Goal: Task Accomplishment & Management: Manage account settings

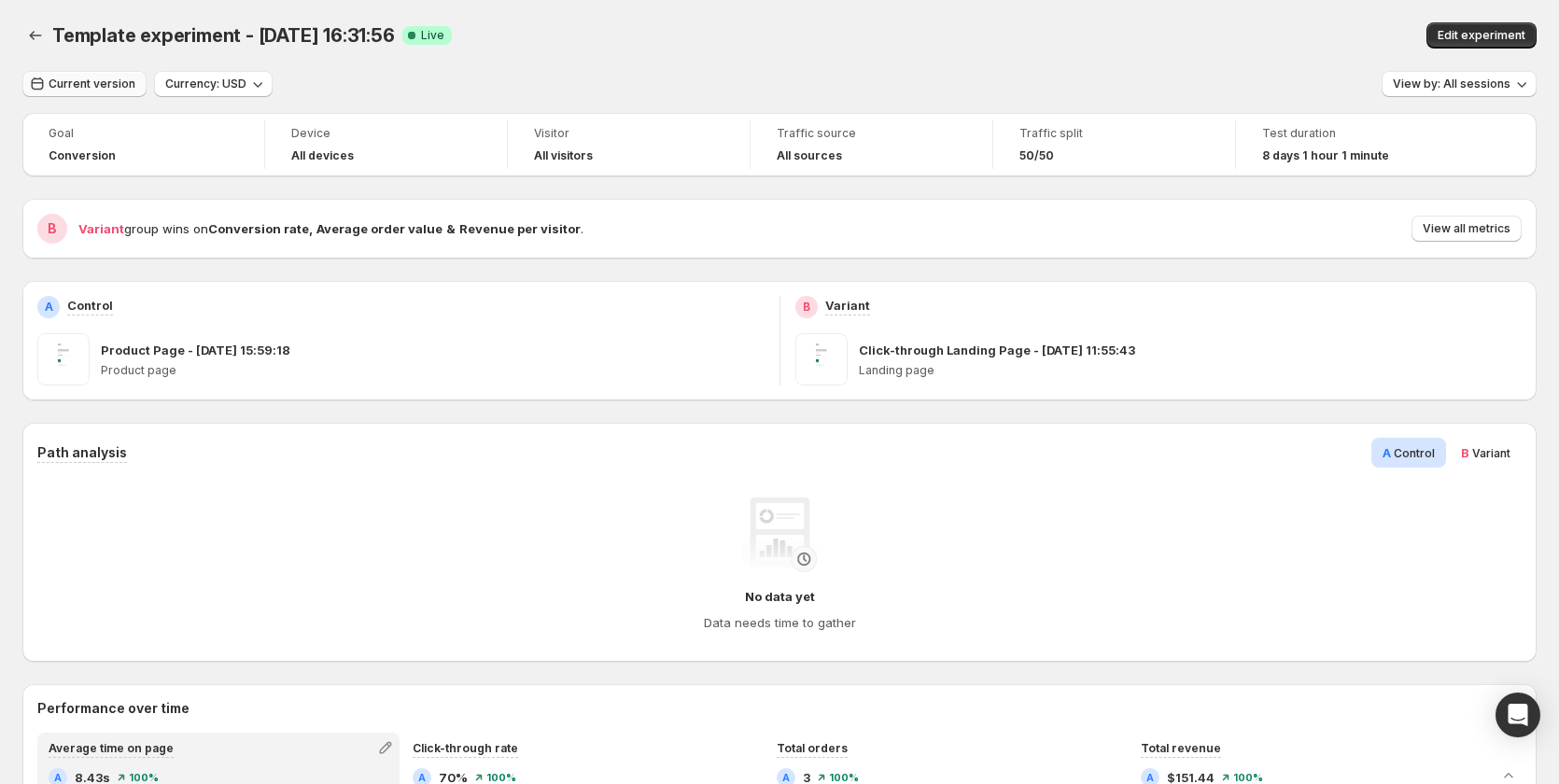
click at [95, 80] on span "Current version" at bounding box center [92, 83] width 87 height 15
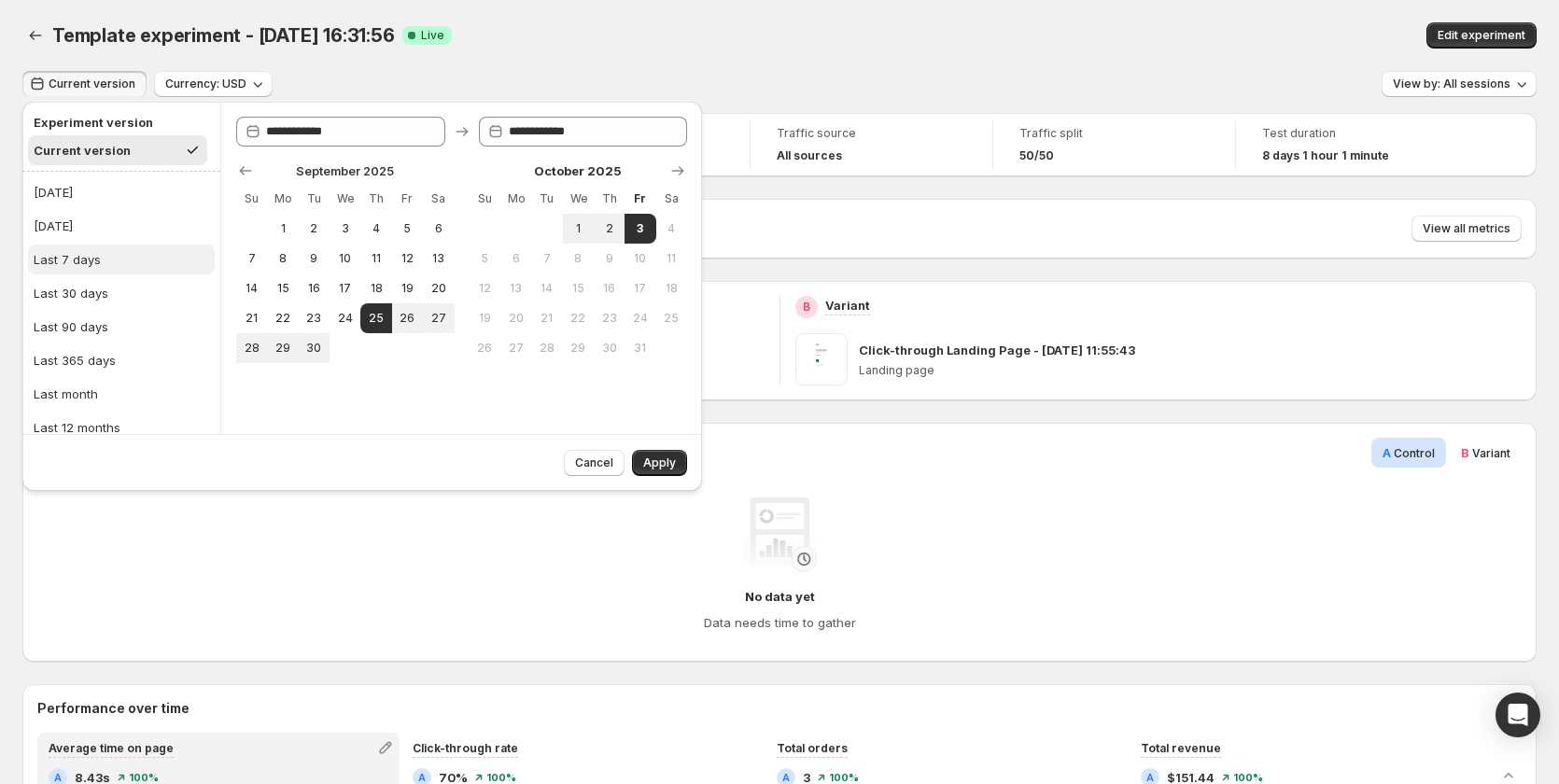
click at [114, 254] on button "Last 7 days" at bounding box center [121, 259] width 187 height 30
type input "**********"
click at [645, 458] on span "Apply" at bounding box center [659, 462] width 33 height 15
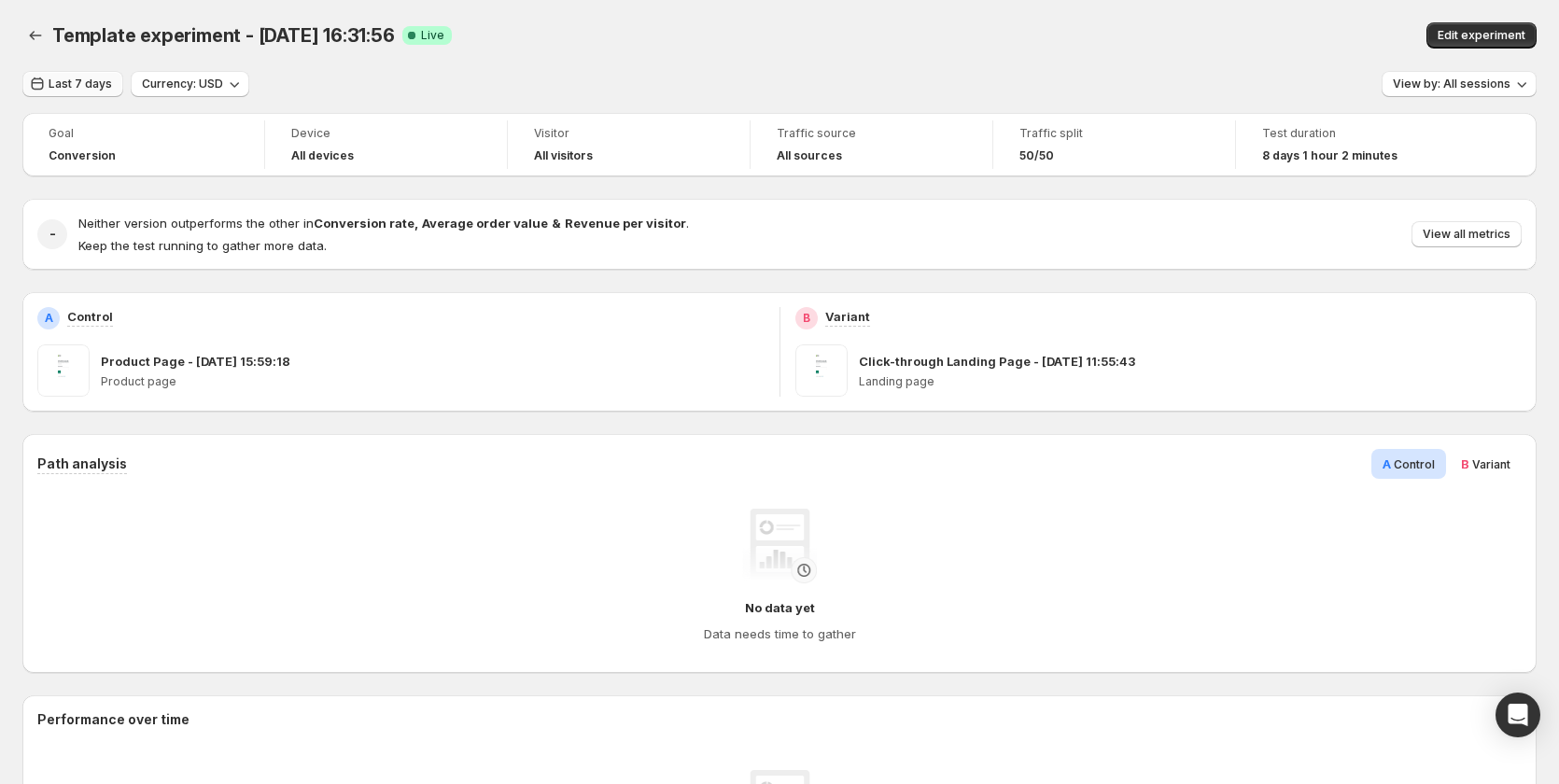
click at [54, 72] on button "Last 7 days" at bounding box center [73, 83] width 101 height 26
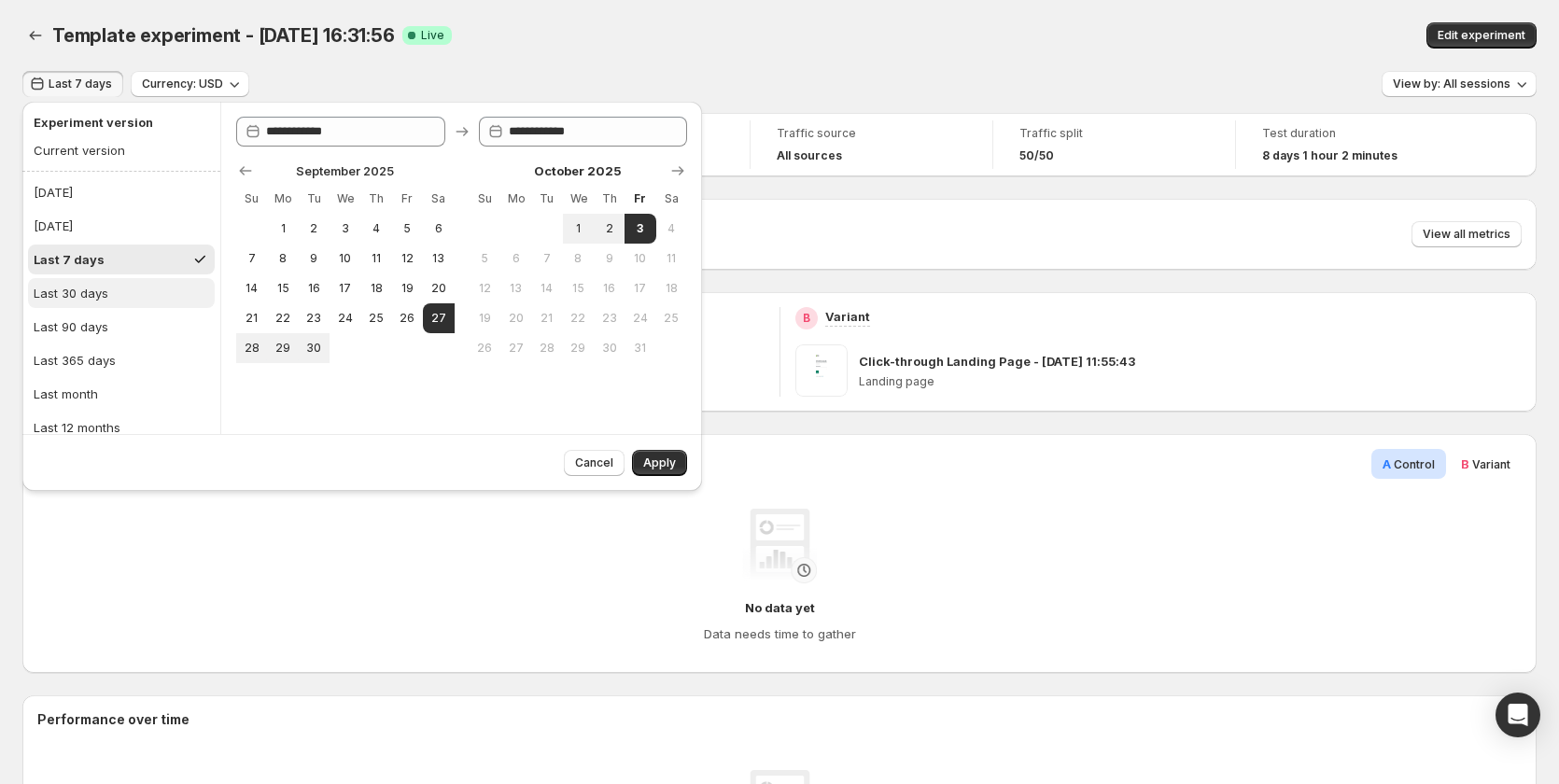
click at [93, 288] on div "Last 30 days" at bounding box center [71, 293] width 75 height 18
type input "**********"
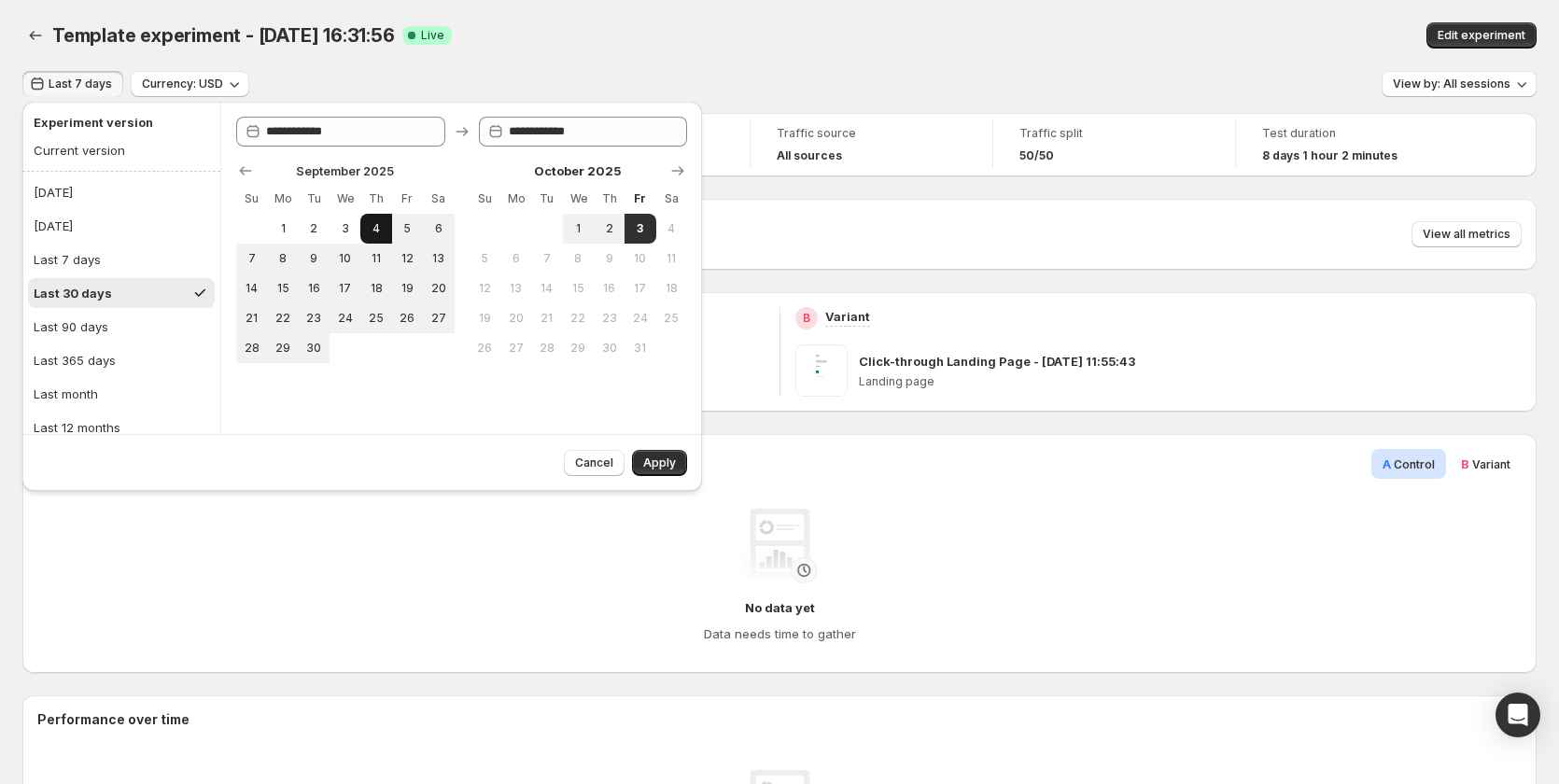
click at [371, 218] on button "4" at bounding box center [376, 228] width 31 height 30
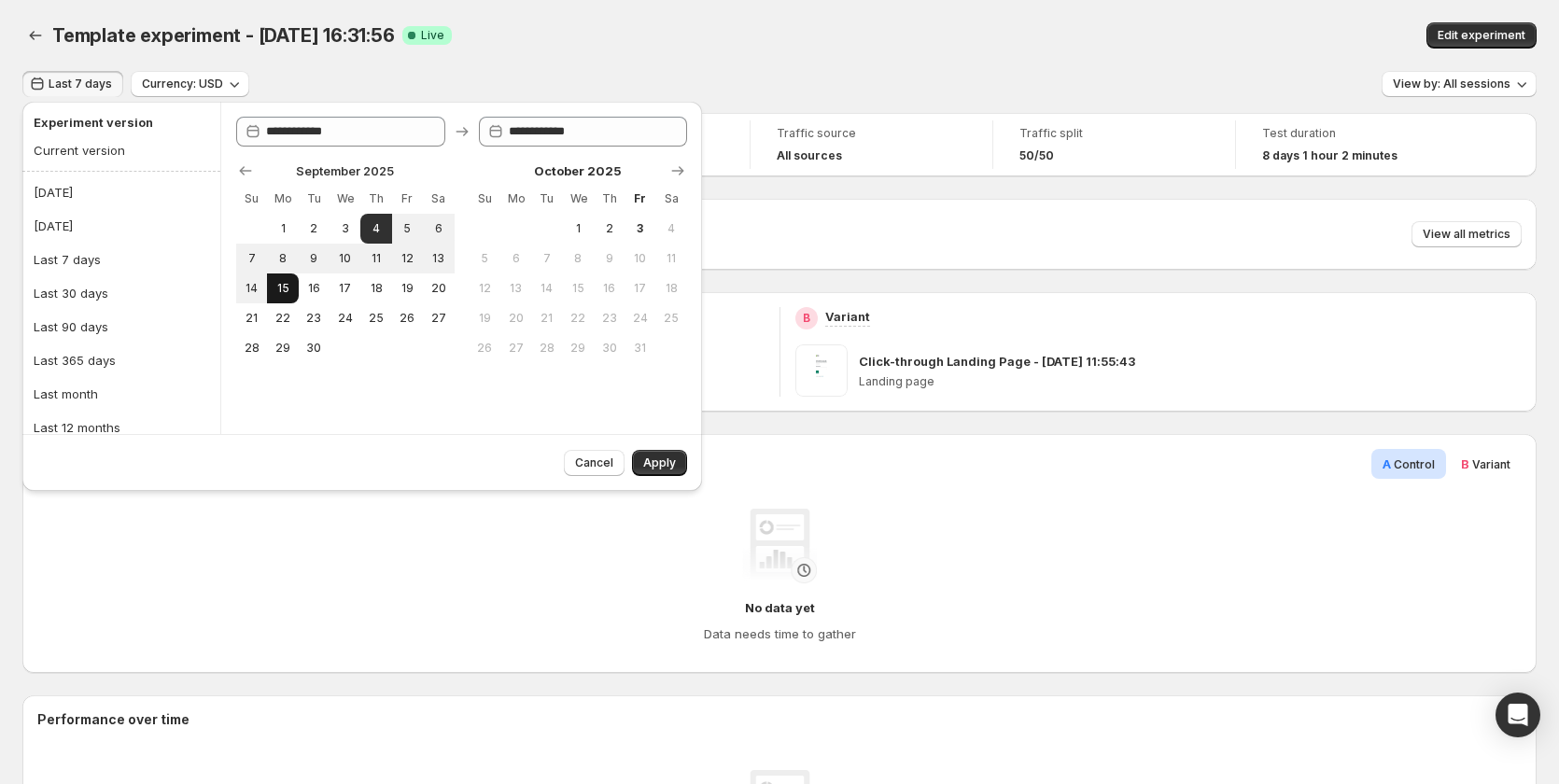
click at [279, 290] on span "15" at bounding box center [282, 288] width 16 height 15
type input "**********"
click at [346, 322] on span "24" at bounding box center [345, 318] width 16 height 15
type input "**********"
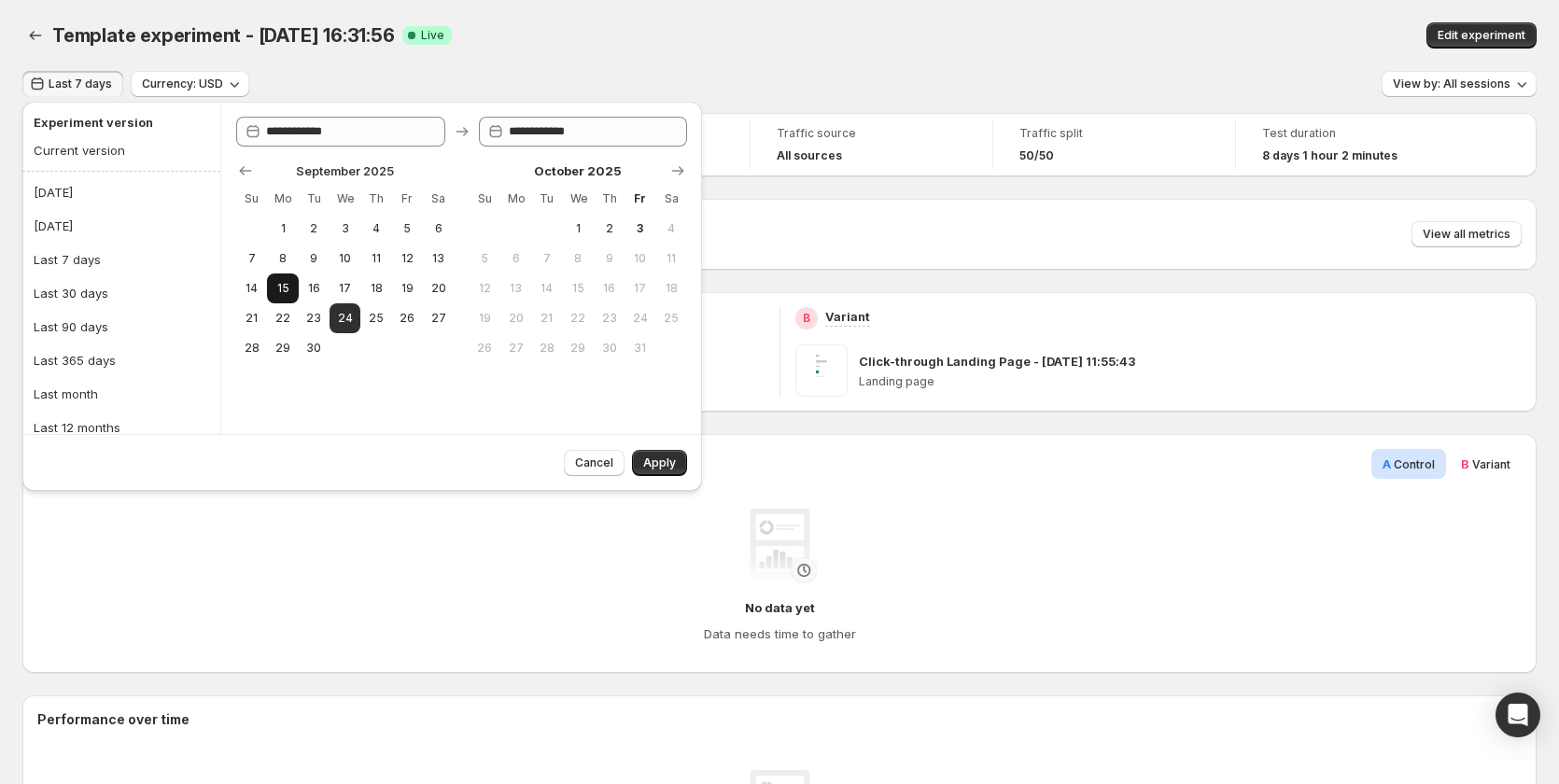
click at [288, 287] on span "15" at bounding box center [282, 288] width 16 height 15
type input "**********"
click at [345, 319] on span "24" at bounding box center [345, 318] width 16 height 15
type input "**********"
click at [659, 461] on span "Apply" at bounding box center [659, 462] width 33 height 15
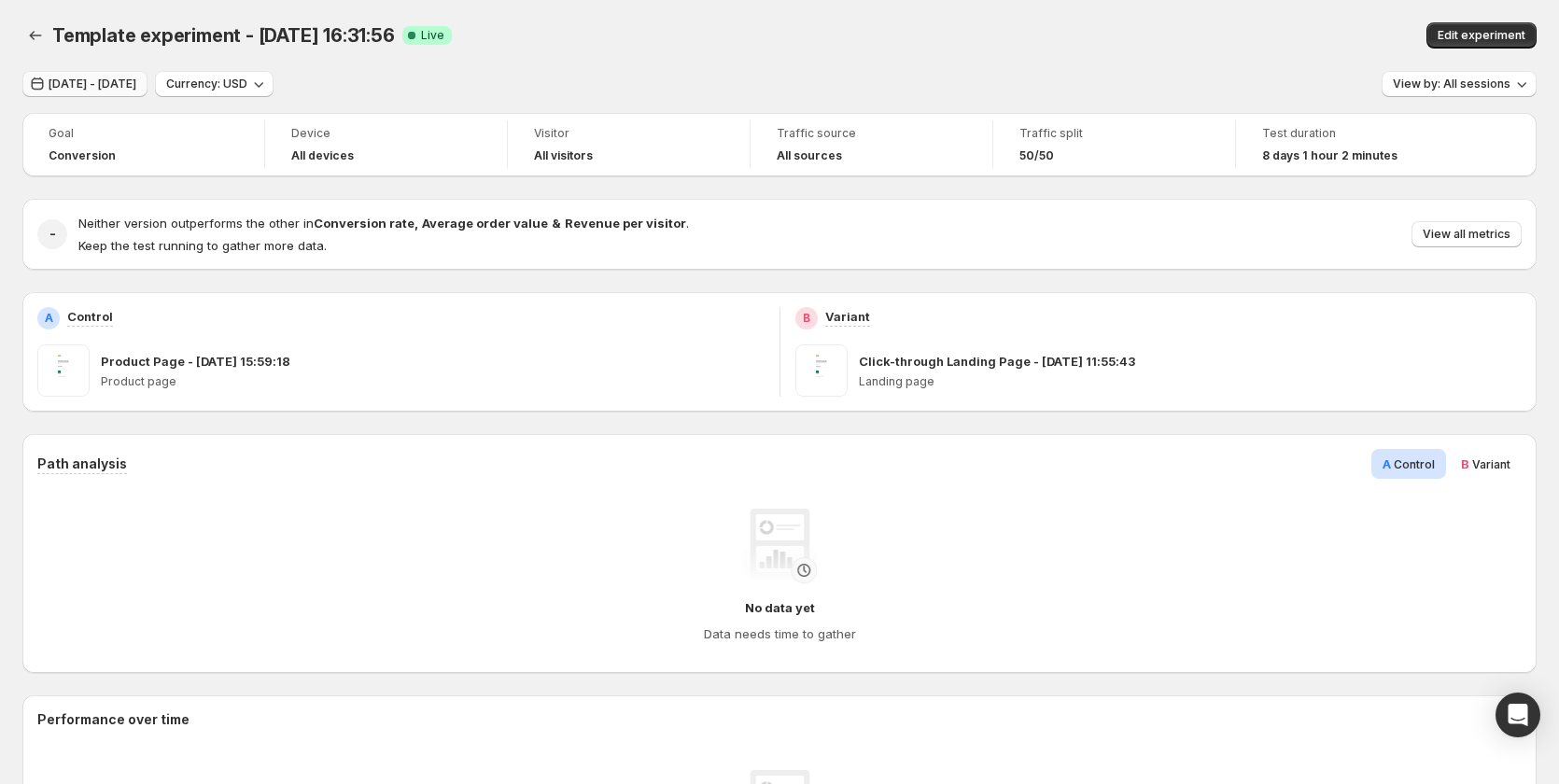
click at [110, 86] on span "Sep 15, 2025 - Sep 24, 2025" at bounding box center [92, 83] width 88 height 15
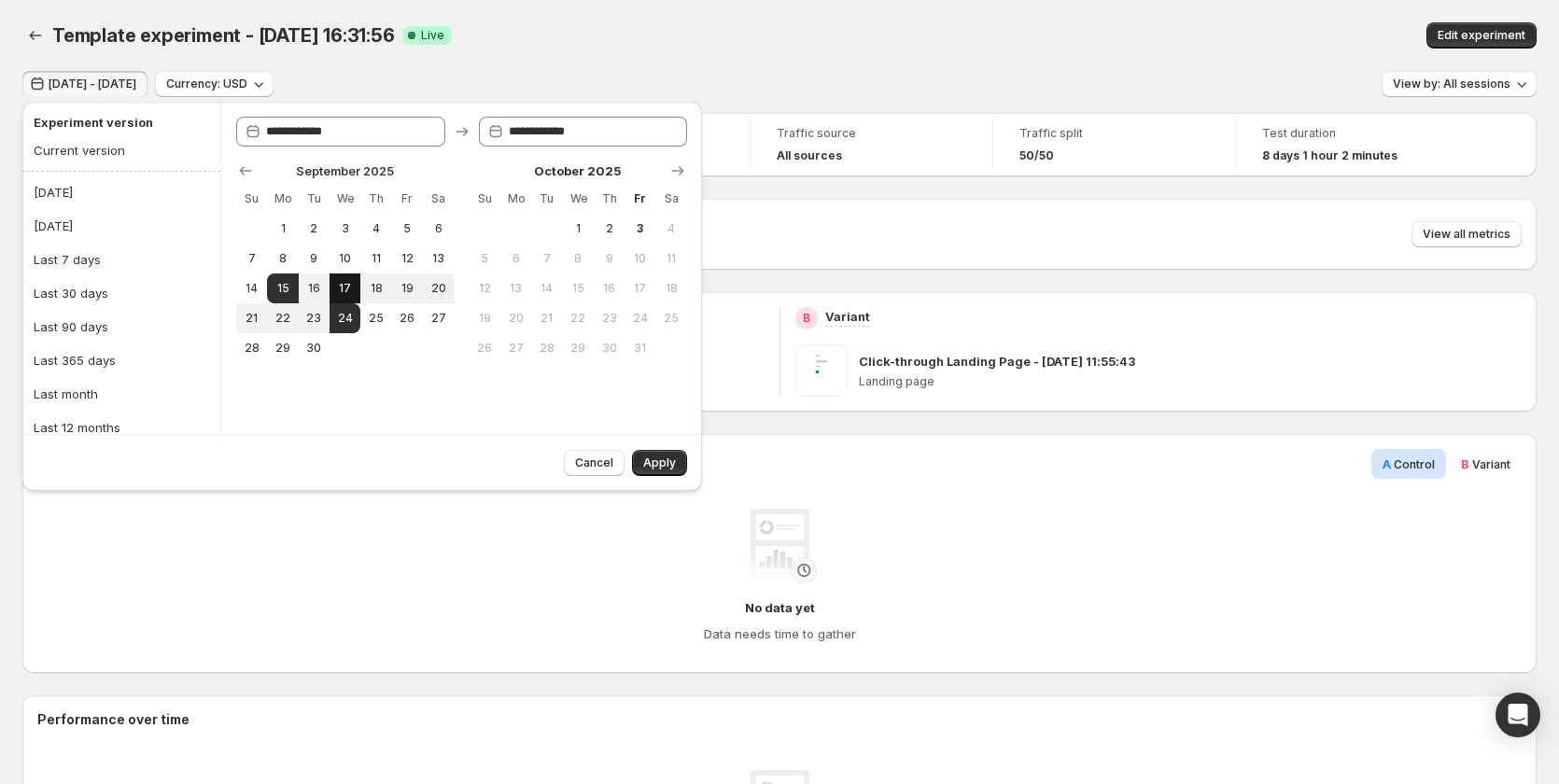
click at [350, 287] on span "17" at bounding box center [345, 288] width 16 height 15
type input "**********"
click at [311, 345] on span "30" at bounding box center [314, 347] width 16 height 15
type input "**********"
click at [239, 290] on button "14" at bounding box center [252, 288] width 31 height 30
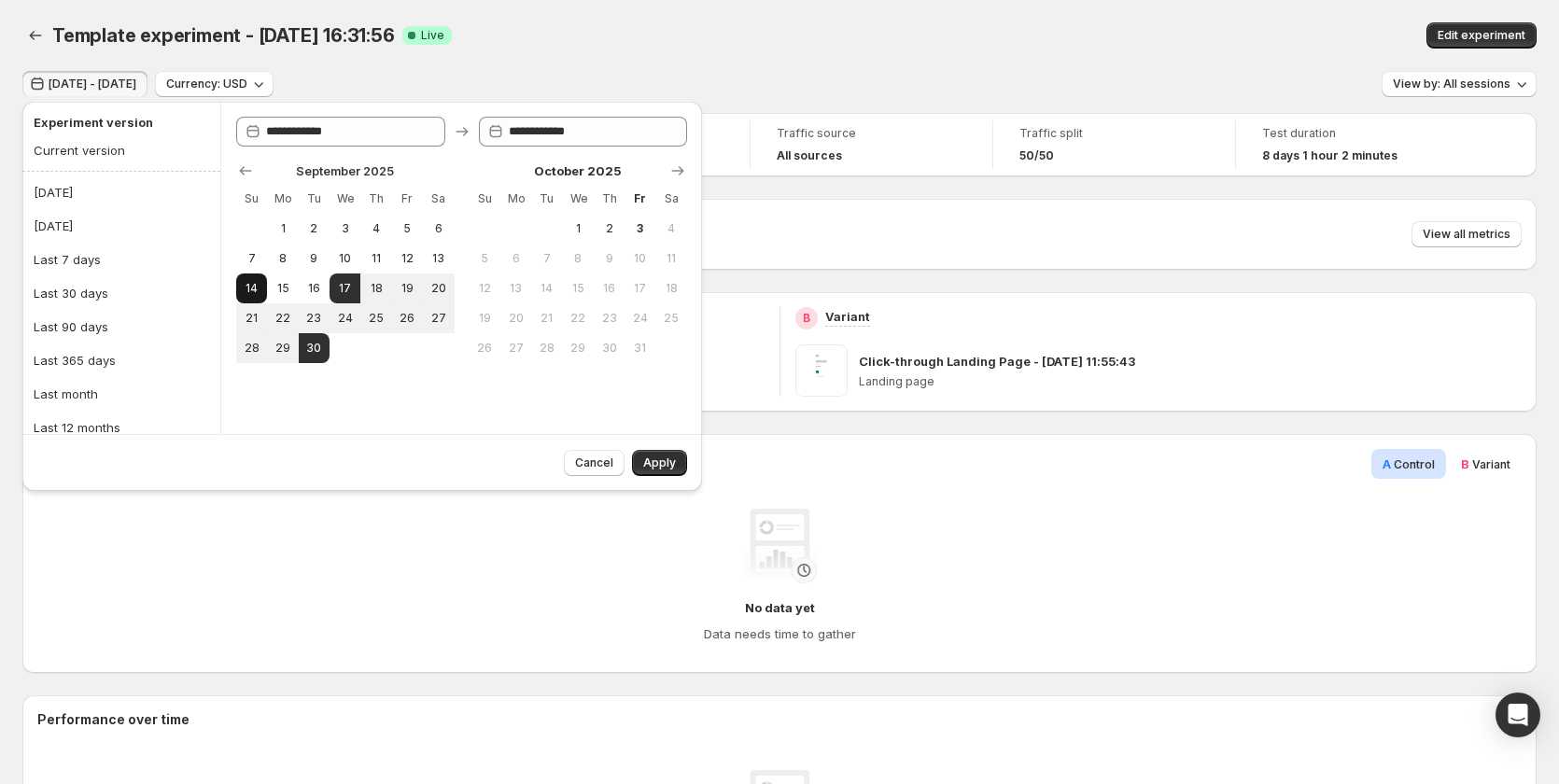
type input "**********"
click at [395, 314] on button "26" at bounding box center [407, 318] width 31 height 30
type input "**********"
click at [637, 462] on button "Apply" at bounding box center [659, 462] width 55 height 26
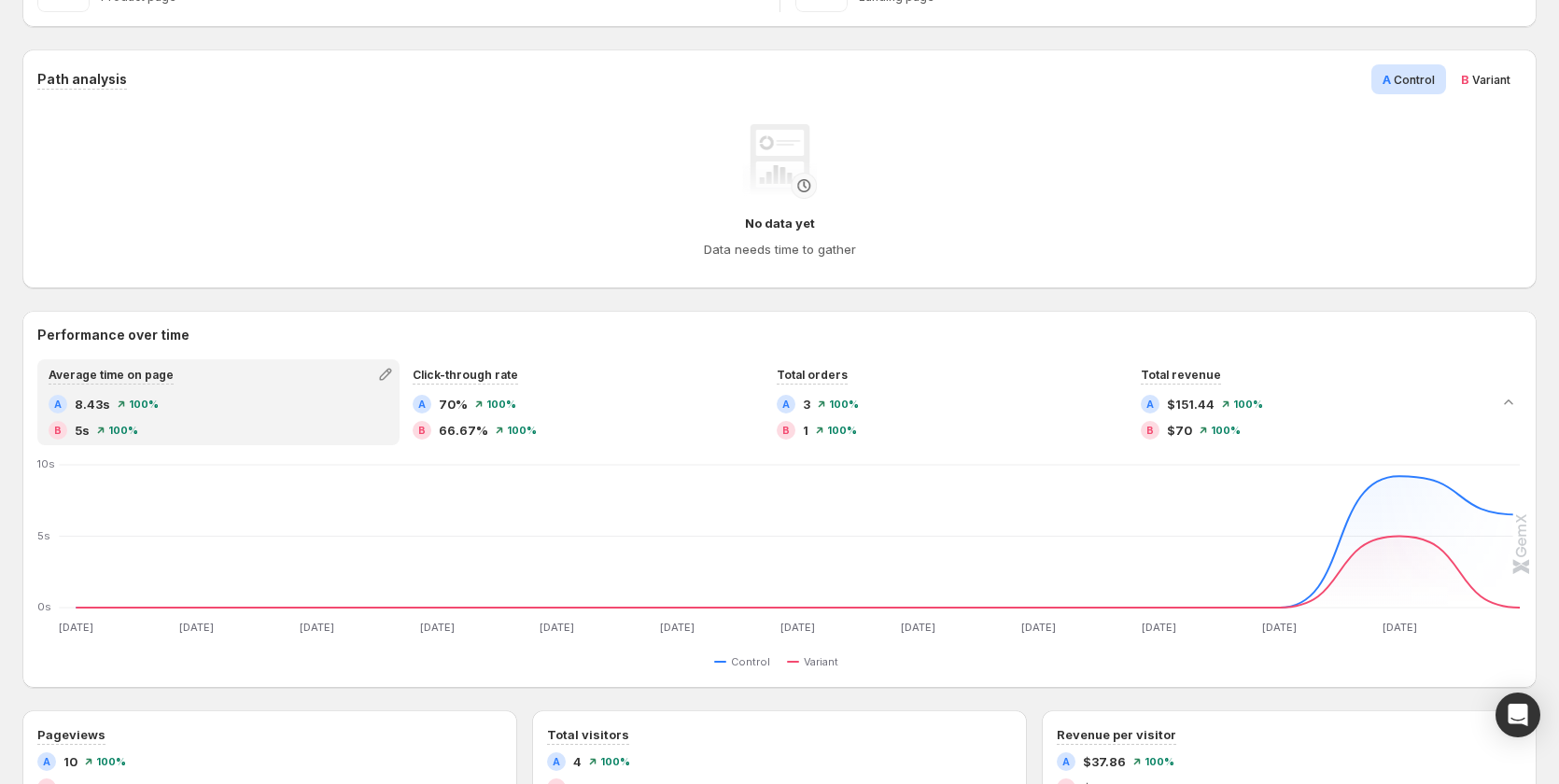
scroll to position [268, 0]
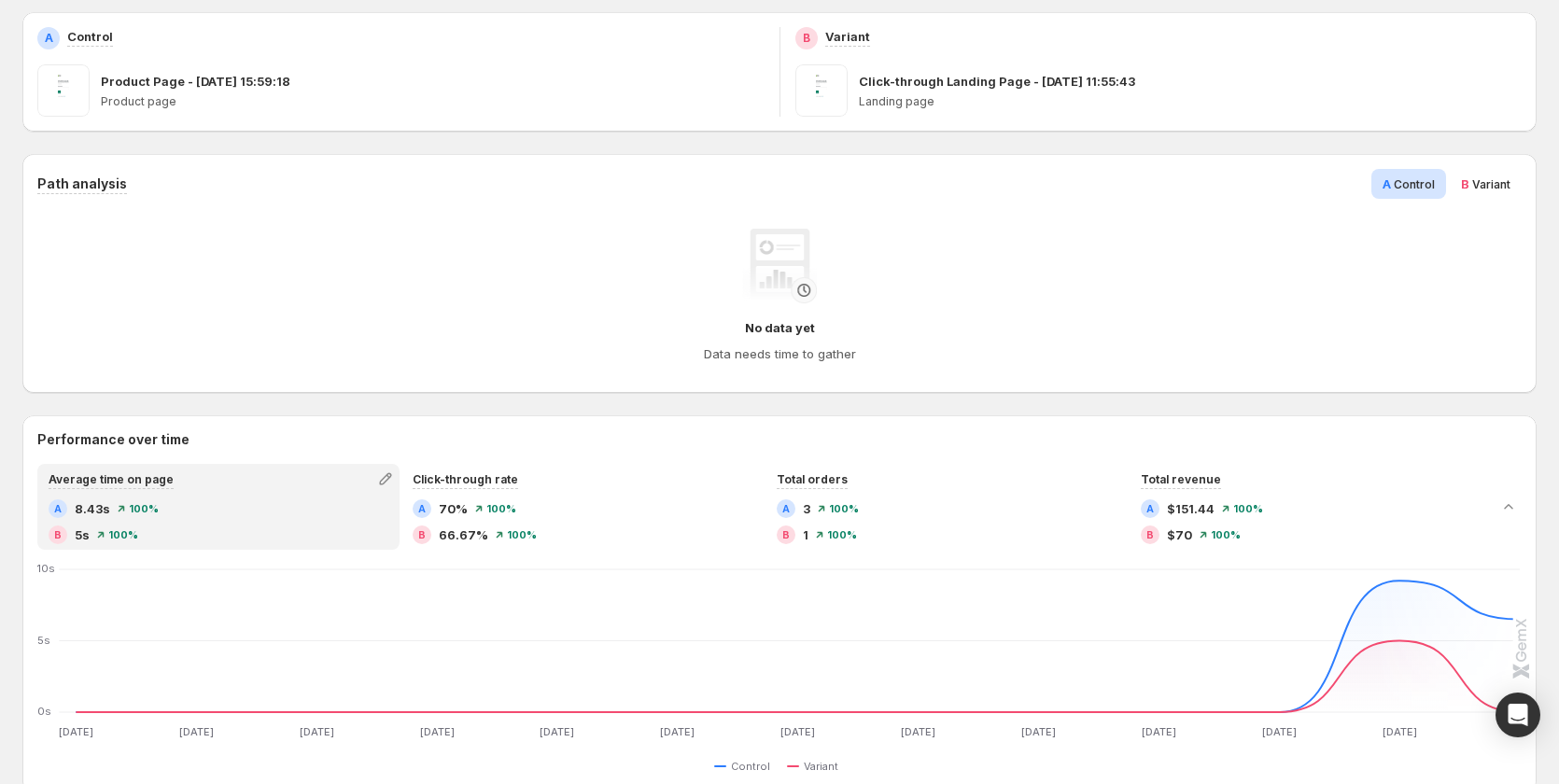
click at [1481, 176] on span "B Variant" at bounding box center [1485, 183] width 49 height 18
click at [1413, 182] on span "Control" at bounding box center [1414, 184] width 41 height 14
click at [1493, 179] on span "Variant" at bounding box center [1490, 184] width 38 height 14
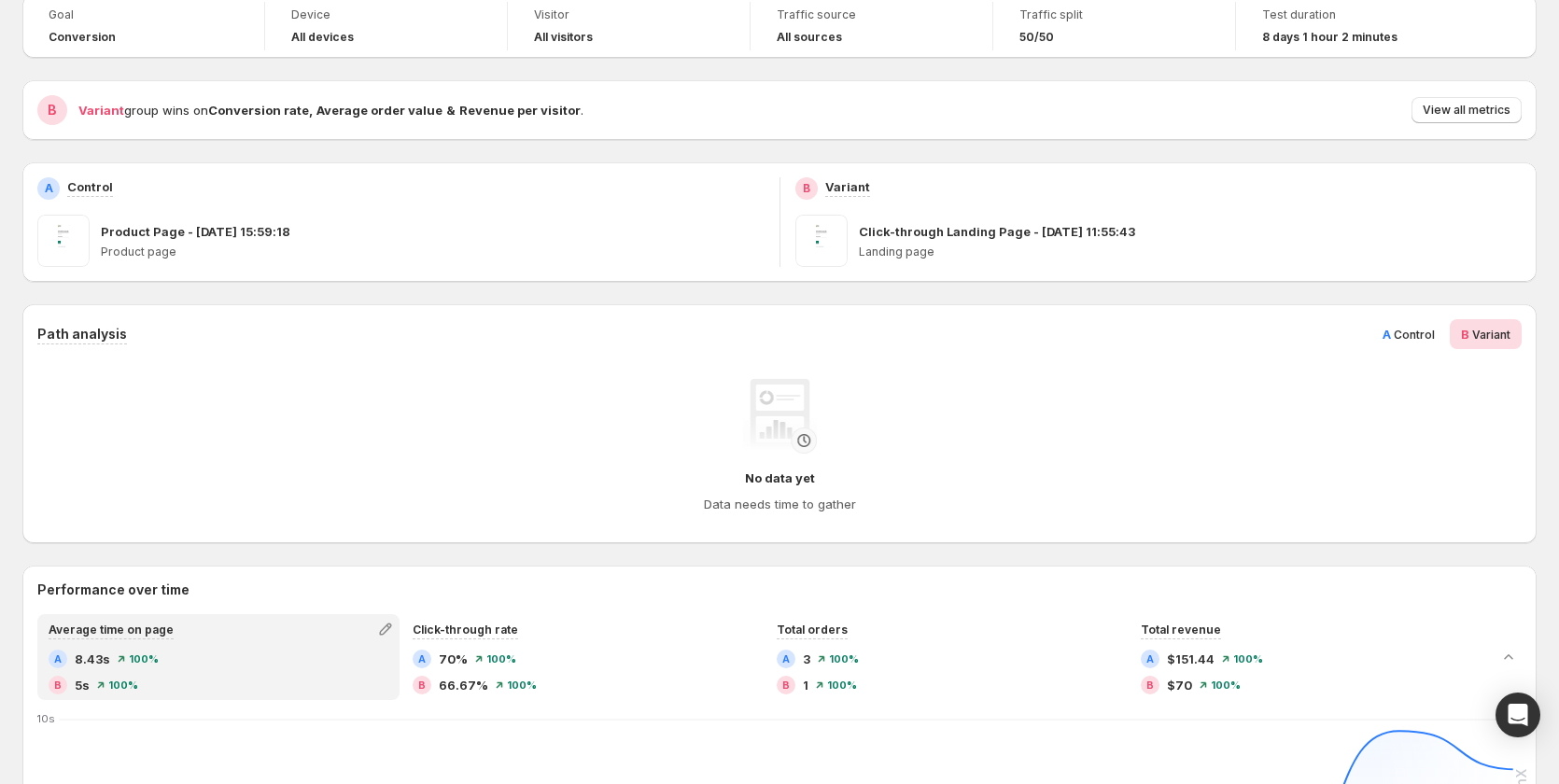
scroll to position [93, 0]
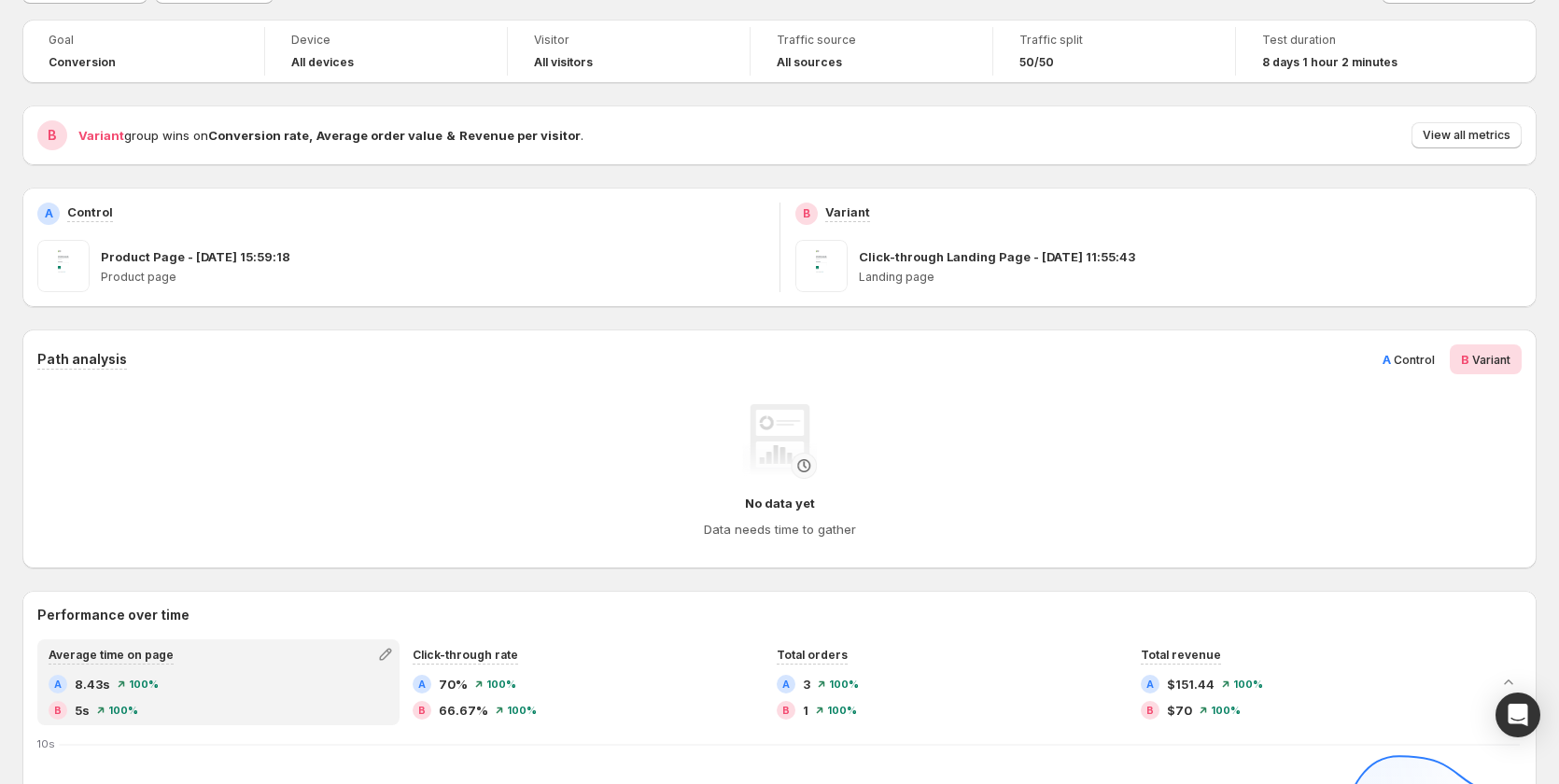
click at [1408, 363] on span "Control" at bounding box center [1414, 360] width 41 height 14
drag, startPoint x: 1479, startPoint y: 363, endPoint x: 1445, endPoint y: 367, distance: 34.2
click at [1475, 363] on span "B Variant" at bounding box center [1485, 359] width 49 height 18
click at [1445, 367] on div "A Control" at bounding box center [1408, 359] width 75 height 30
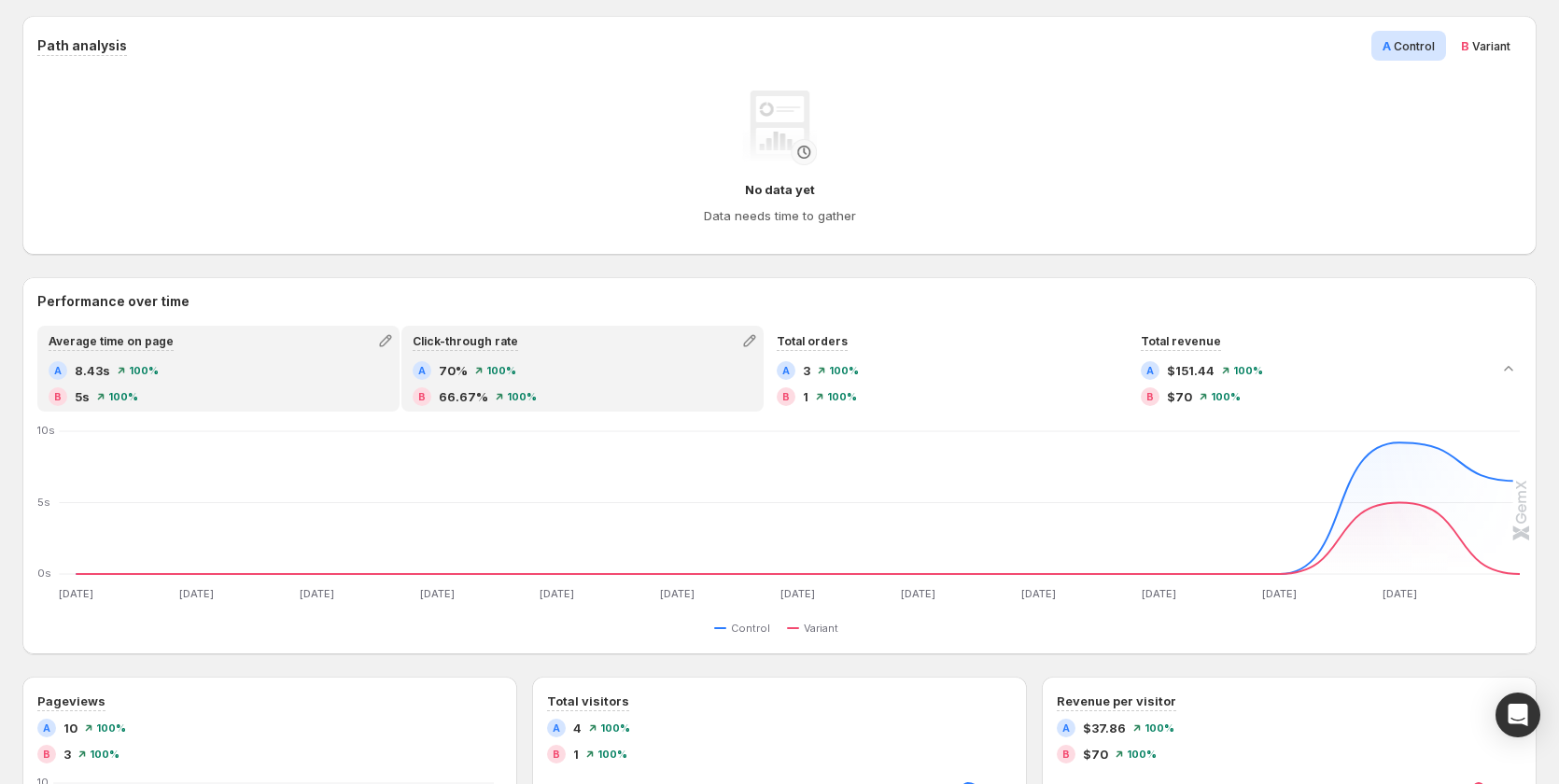
scroll to position [466, 0]
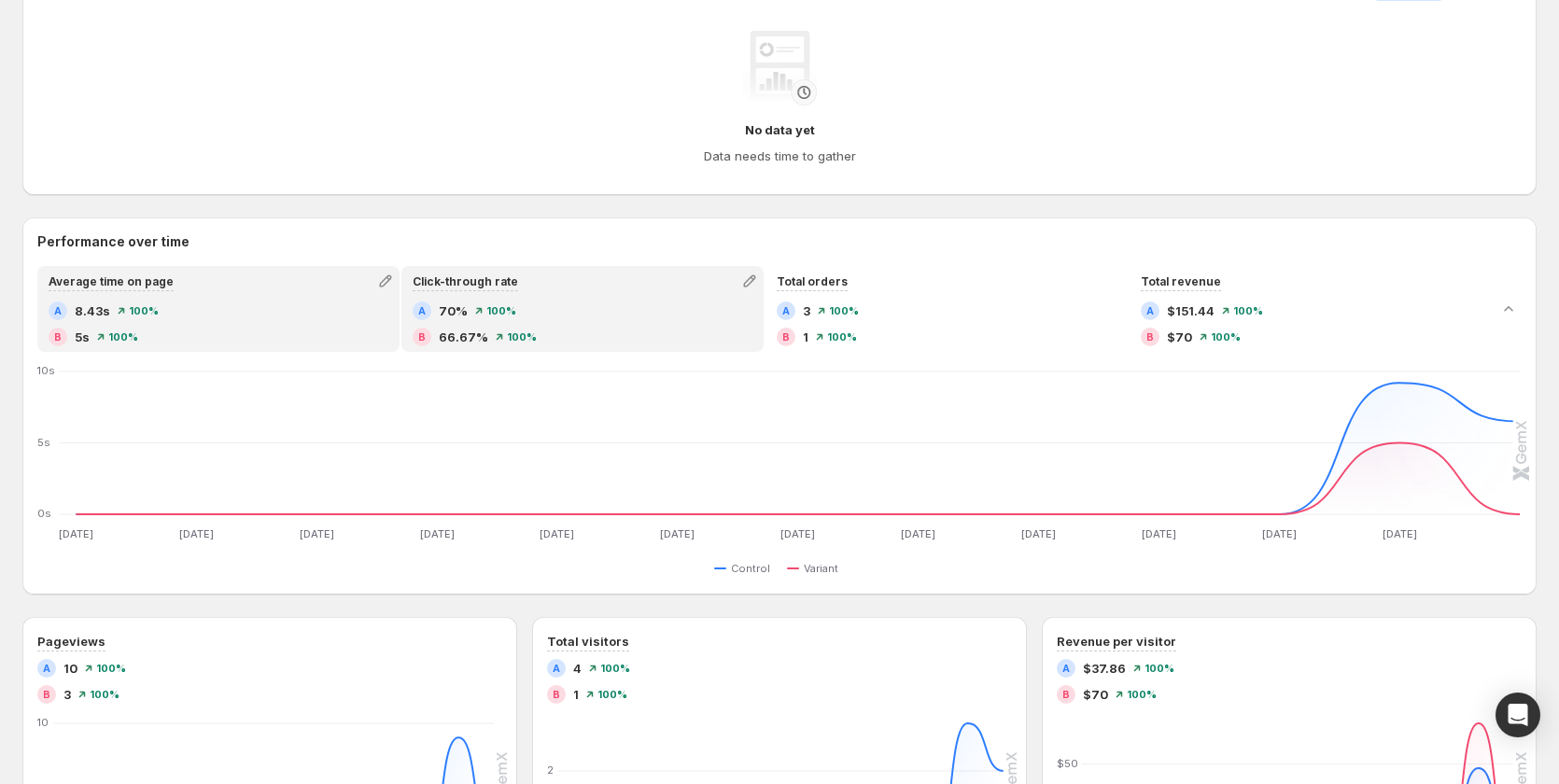
click at [532, 314] on div "A 70% 100%" at bounding box center [583, 310] width 339 height 18
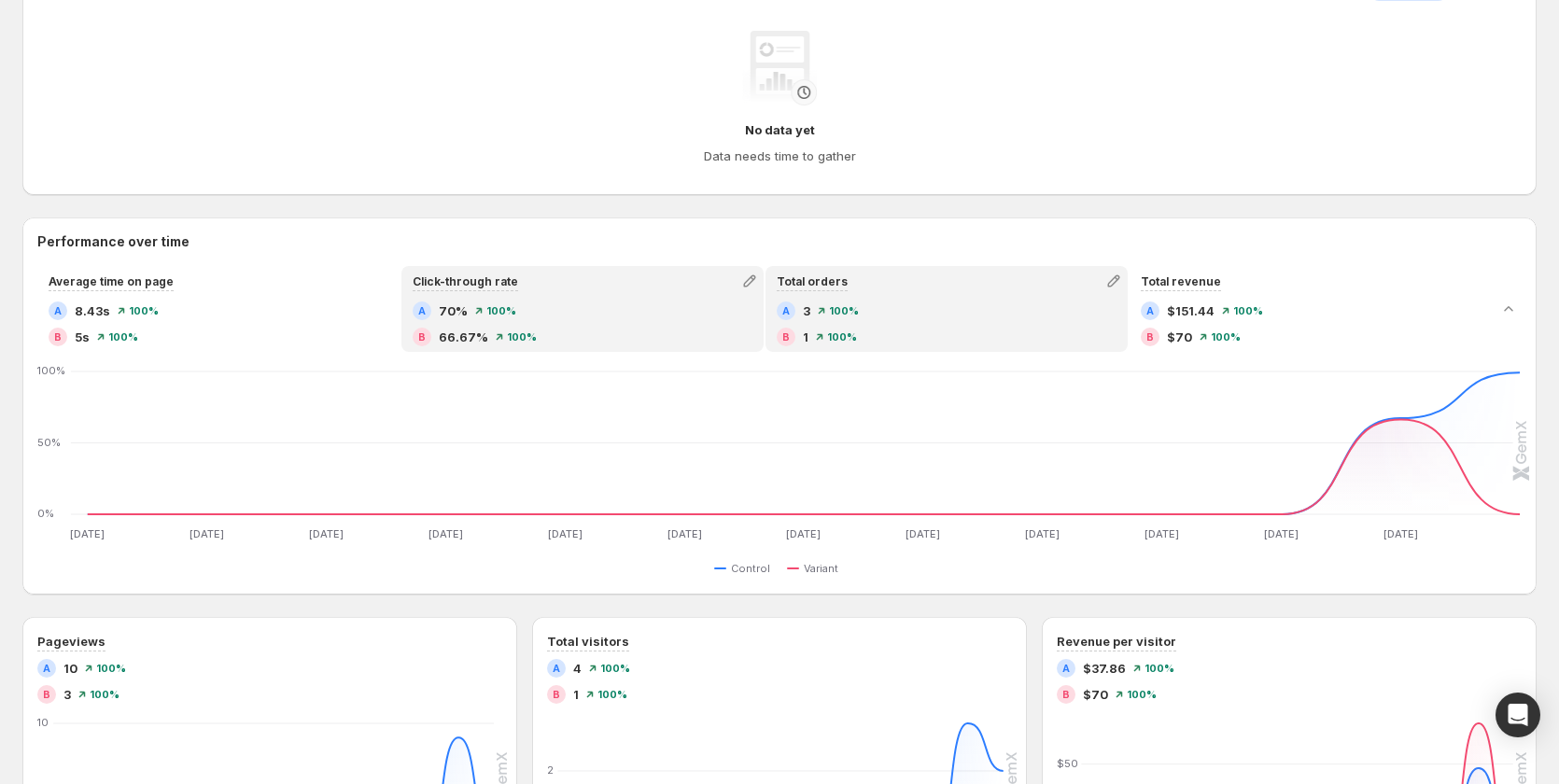
click at [971, 305] on div "A 3 100%" at bounding box center [946, 310] width 339 height 18
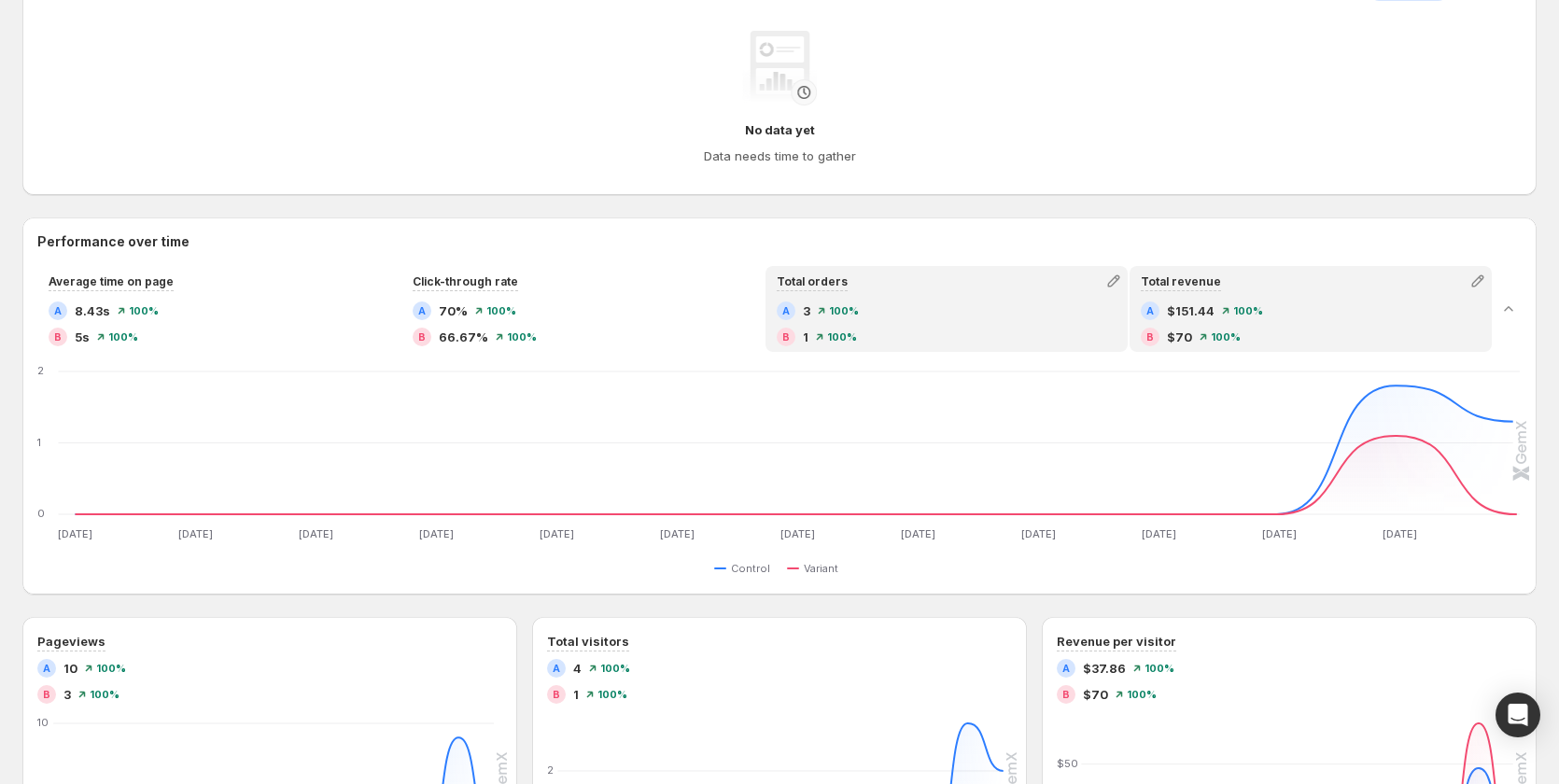
click at [1231, 305] on div "100%" at bounding box center [1242, 311] width 41 height 12
click at [981, 307] on div "A 3 100%" at bounding box center [946, 310] width 339 height 18
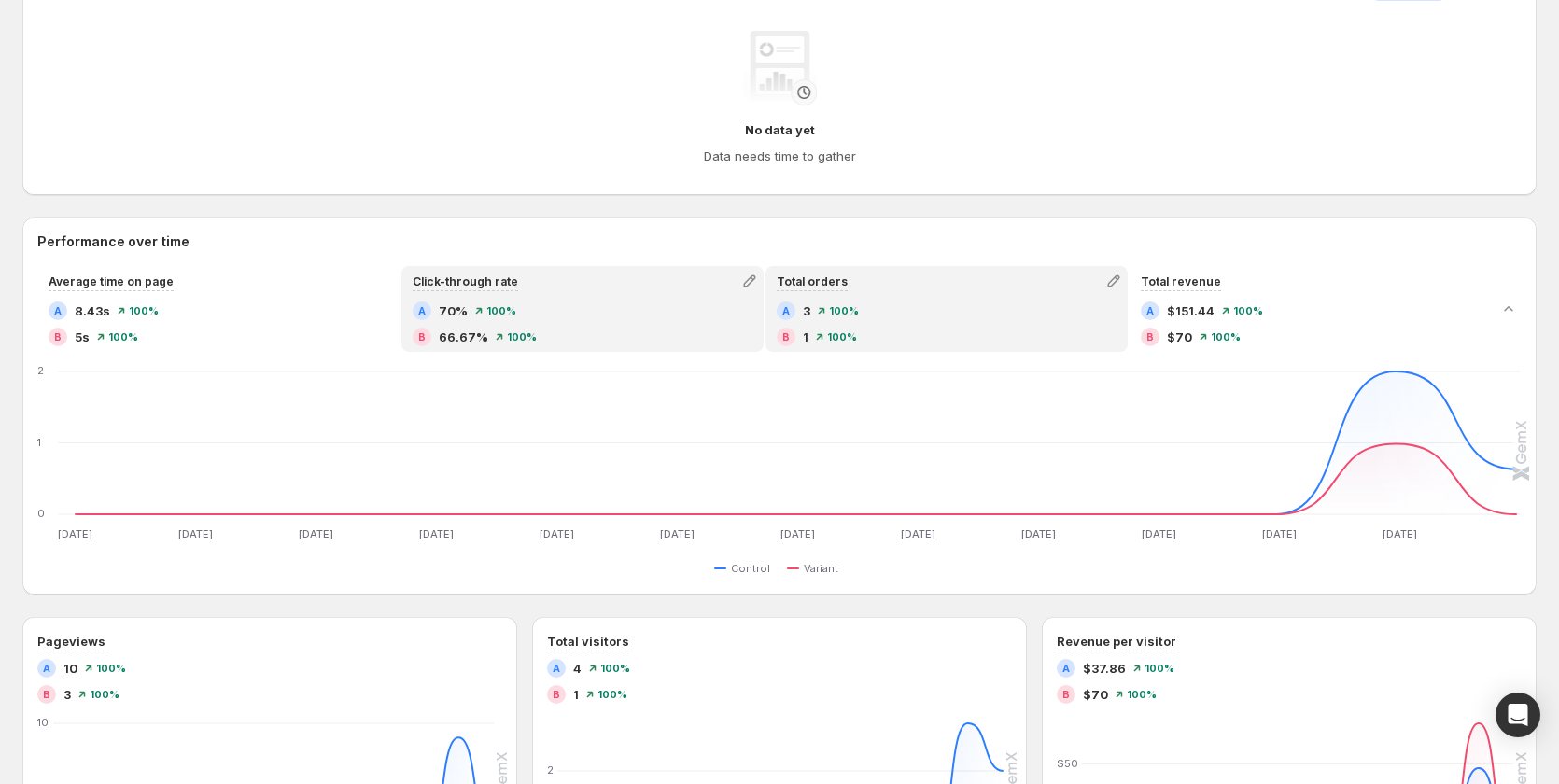
click at [746, 324] on div "A 70% 100% B 66.67% 100%" at bounding box center [583, 324] width 339 height 45
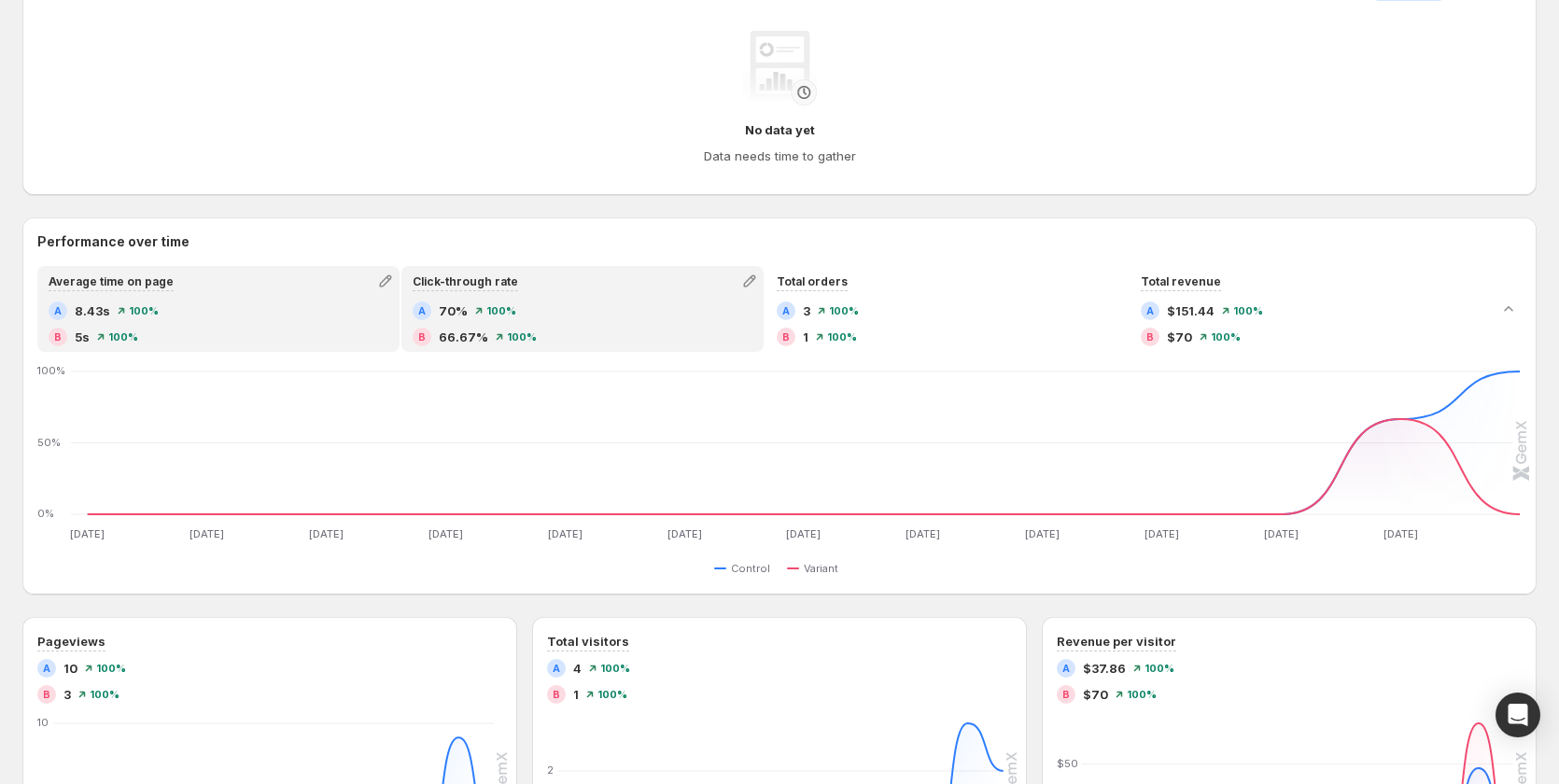
click at [230, 301] on div "A 8.43s 100%" at bounding box center [218, 310] width 339 height 18
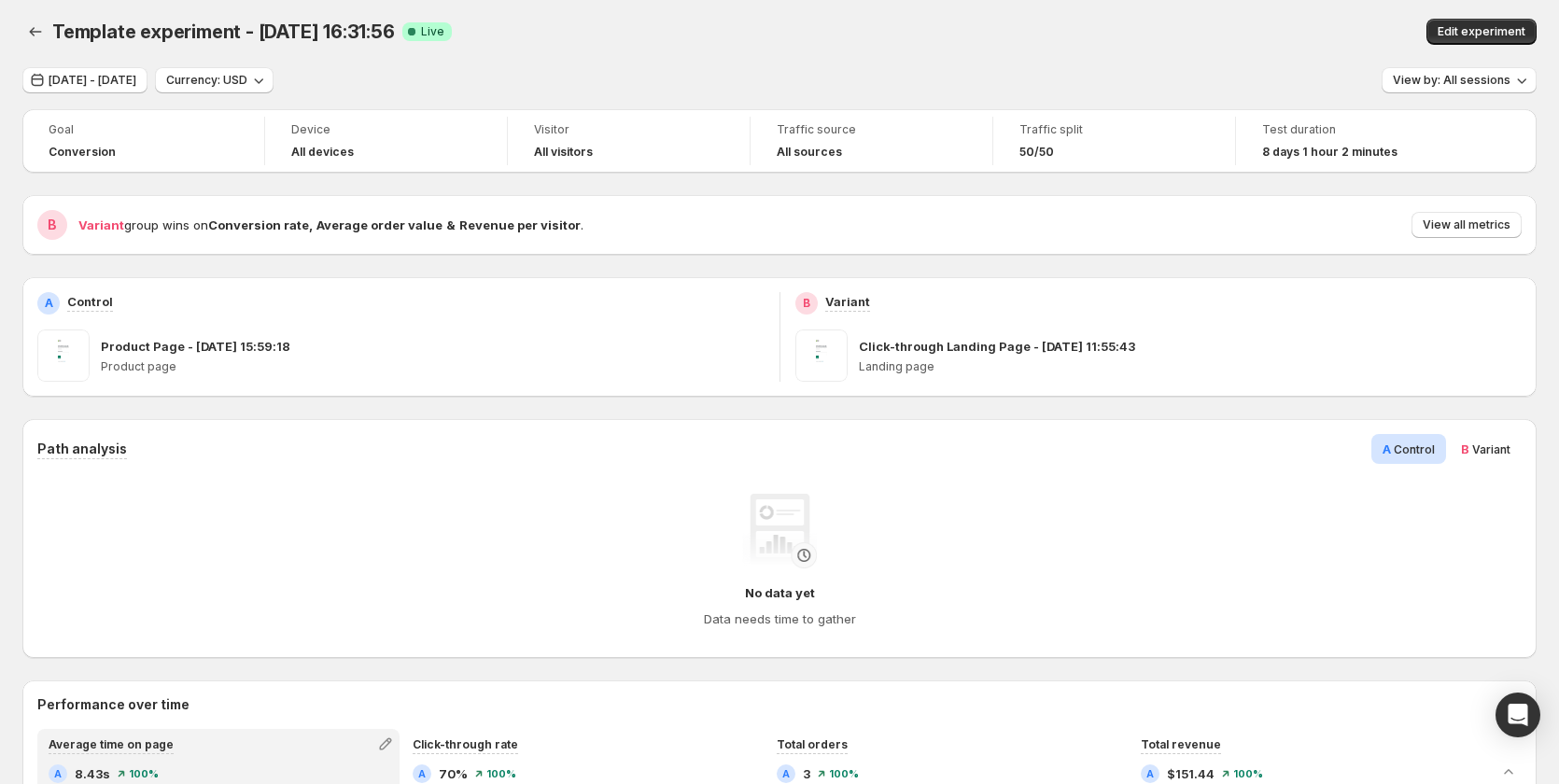
scroll to position [0, 0]
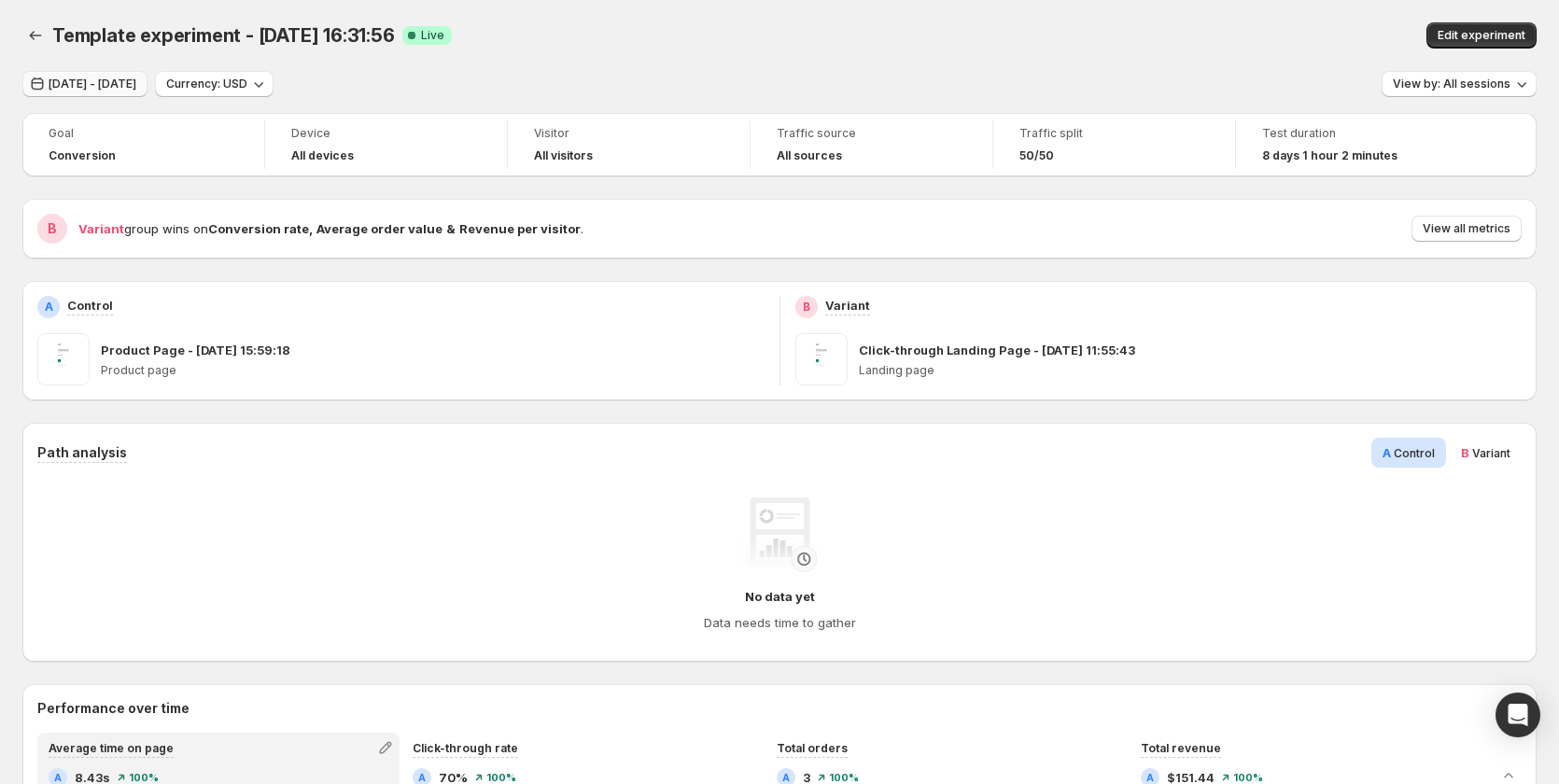
click at [88, 90] on span "Sep 14, 2025 - Sep 26, 2025" at bounding box center [92, 83] width 88 height 15
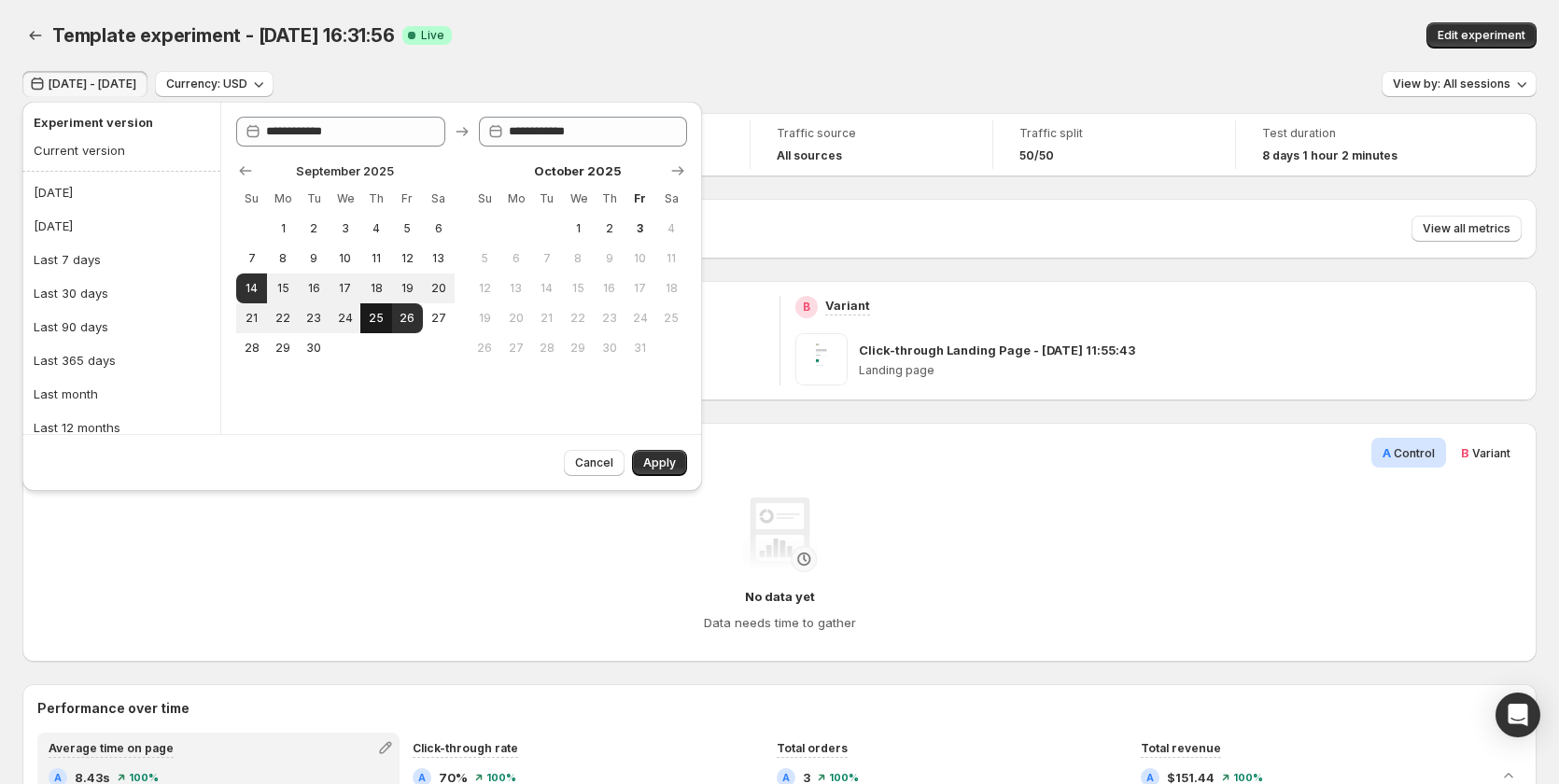
click at [383, 322] on span "25" at bounding box center [375, 318] width 16 height 15
type input "**********"
click at [655, 458] on span "Apply" at bounding box center [659, 462] width 33 height 15
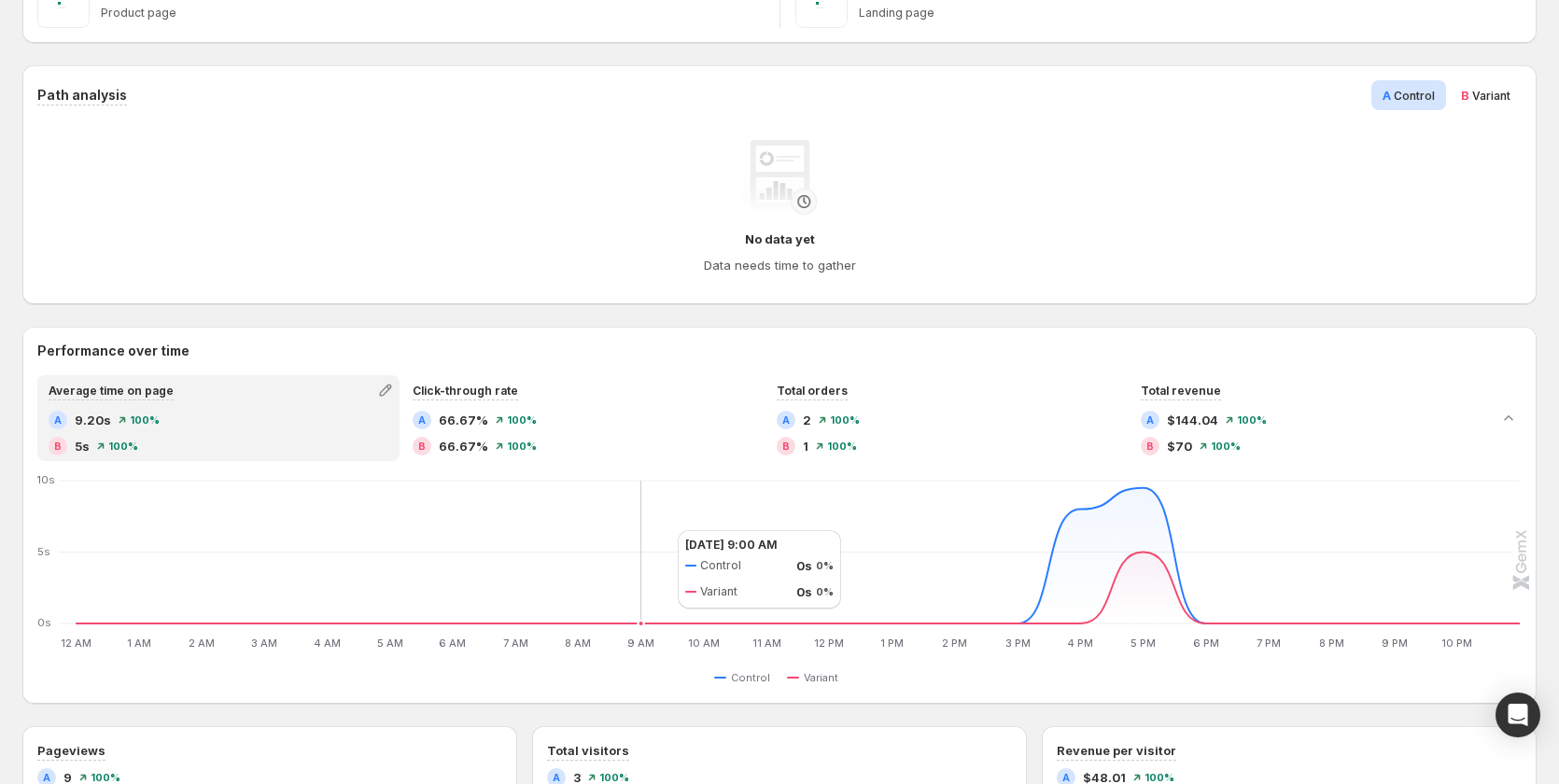
scroll to position [373, 0]
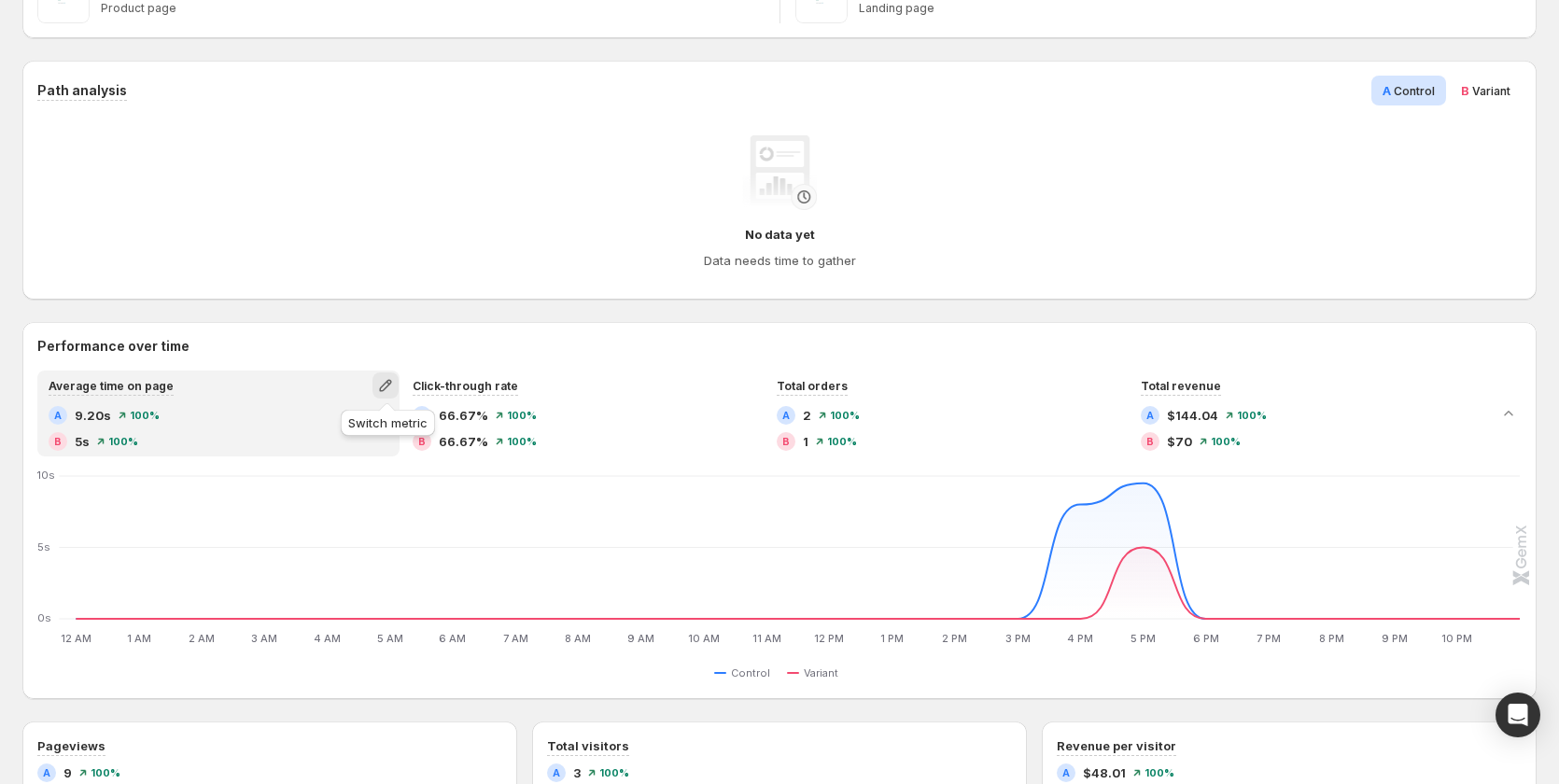
click at [385, 387] on icon "button" at bounding box center [385, 386] width 13 height 13
click at [307, 430] on span "Total sessions" at bounding box center [301, 423] width 84 height 15
click at [389, 380] on icon "button" at bounding box center [385, 385] width 18 height 18
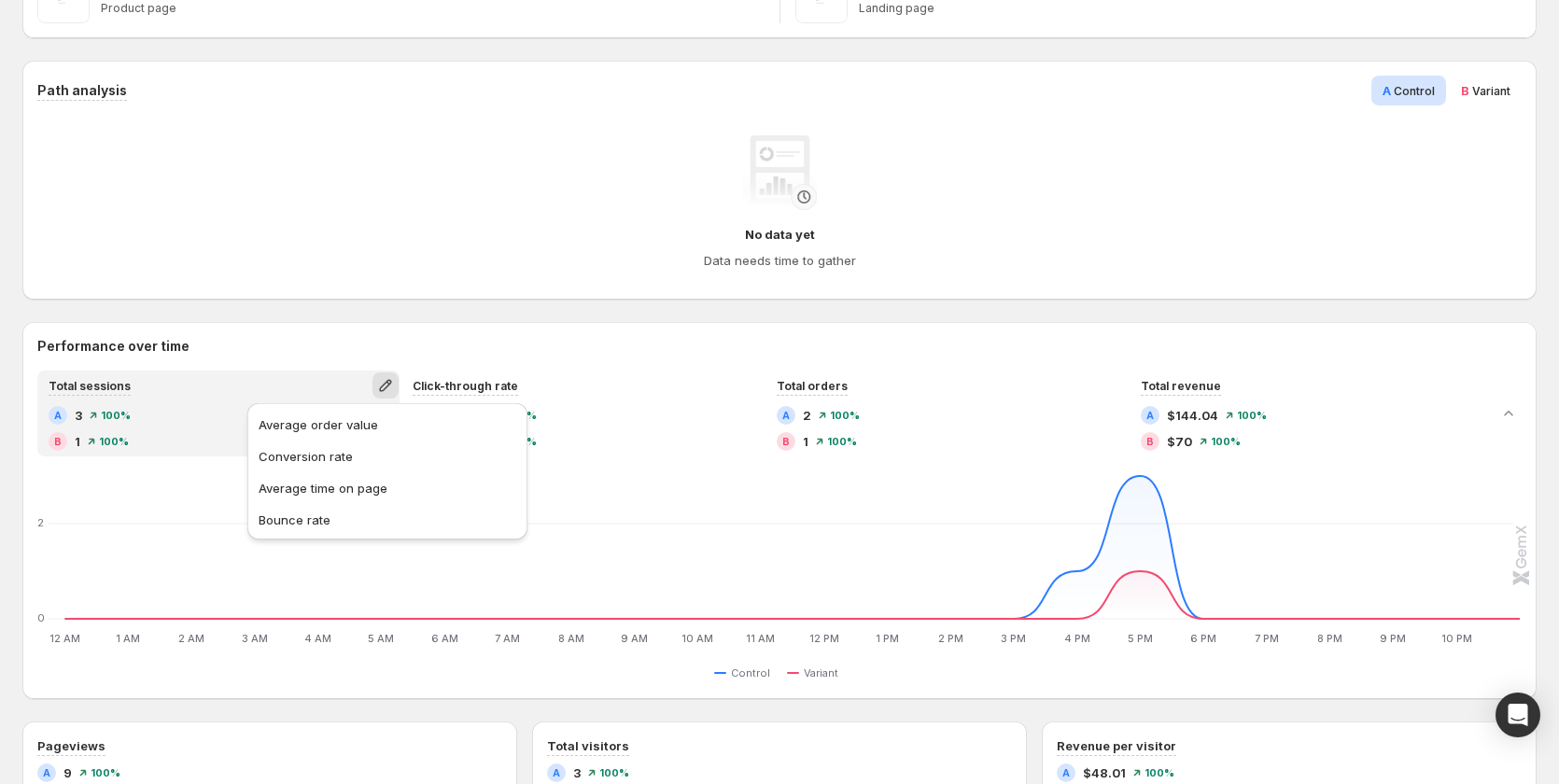
click at [302, 343] on h2 "Performance over time" at bounding box center [780, 346] width 1484 height 18
click at [393, 386] on icon "button" at bounding box center [385, 385] width 18 height 18
click at [386, 501] on button "Average time on page" at bounding box center [387, 486] width 269 height 30
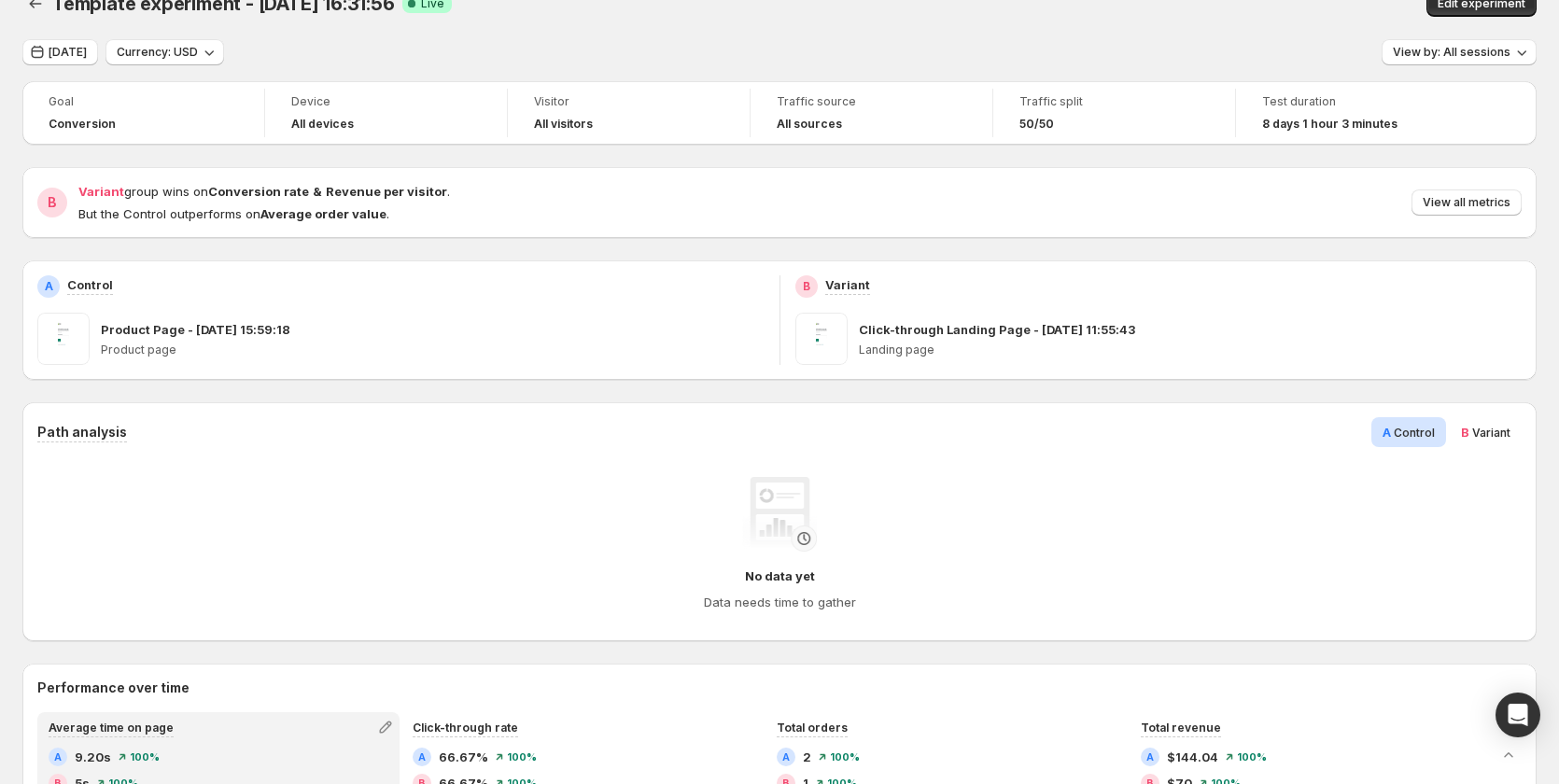
scroll to position [0, 0]
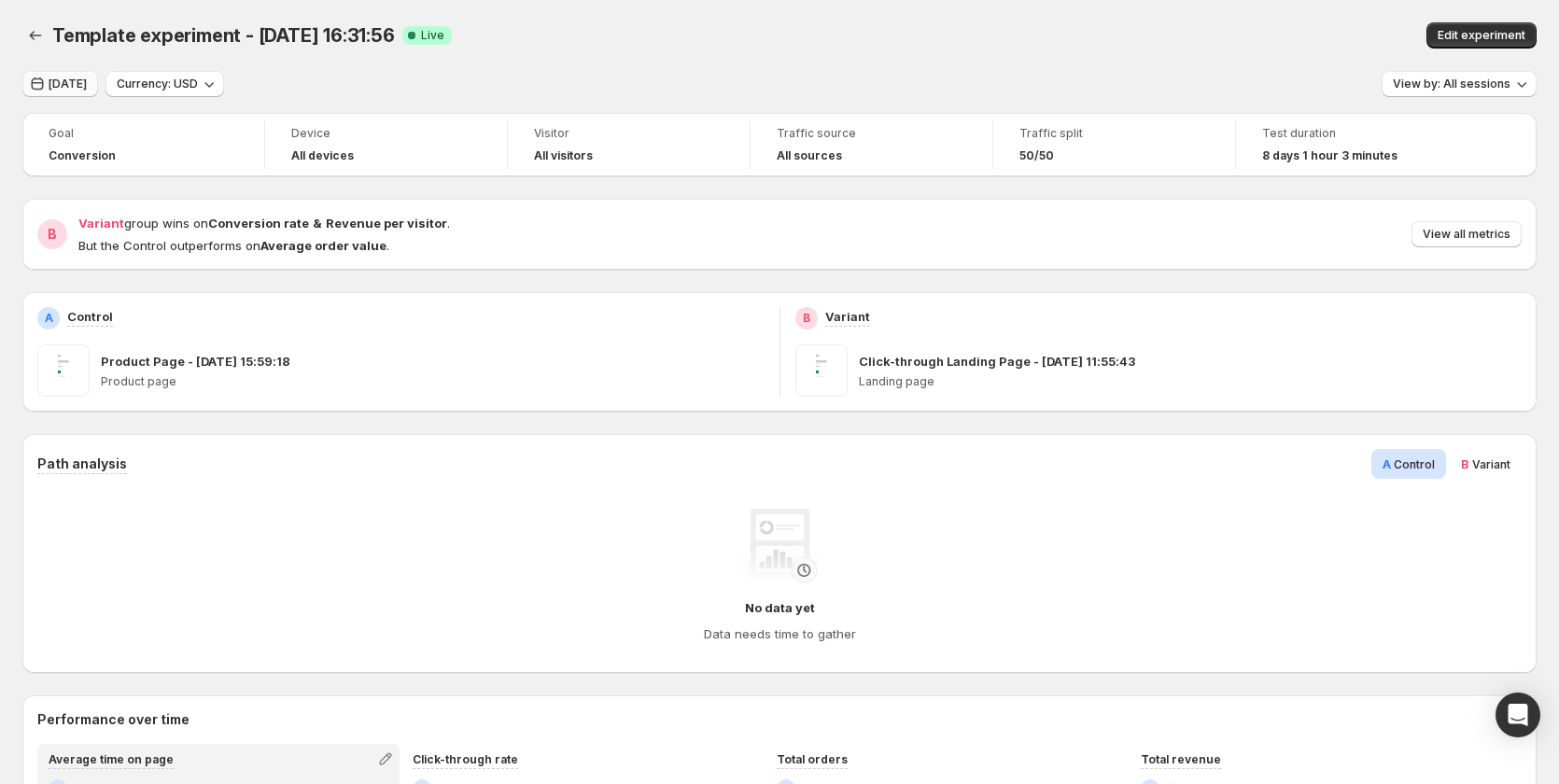
click at [84, 85] on span "Sep 25, 2025" at bounding box center [67, 83] width 38 height 15
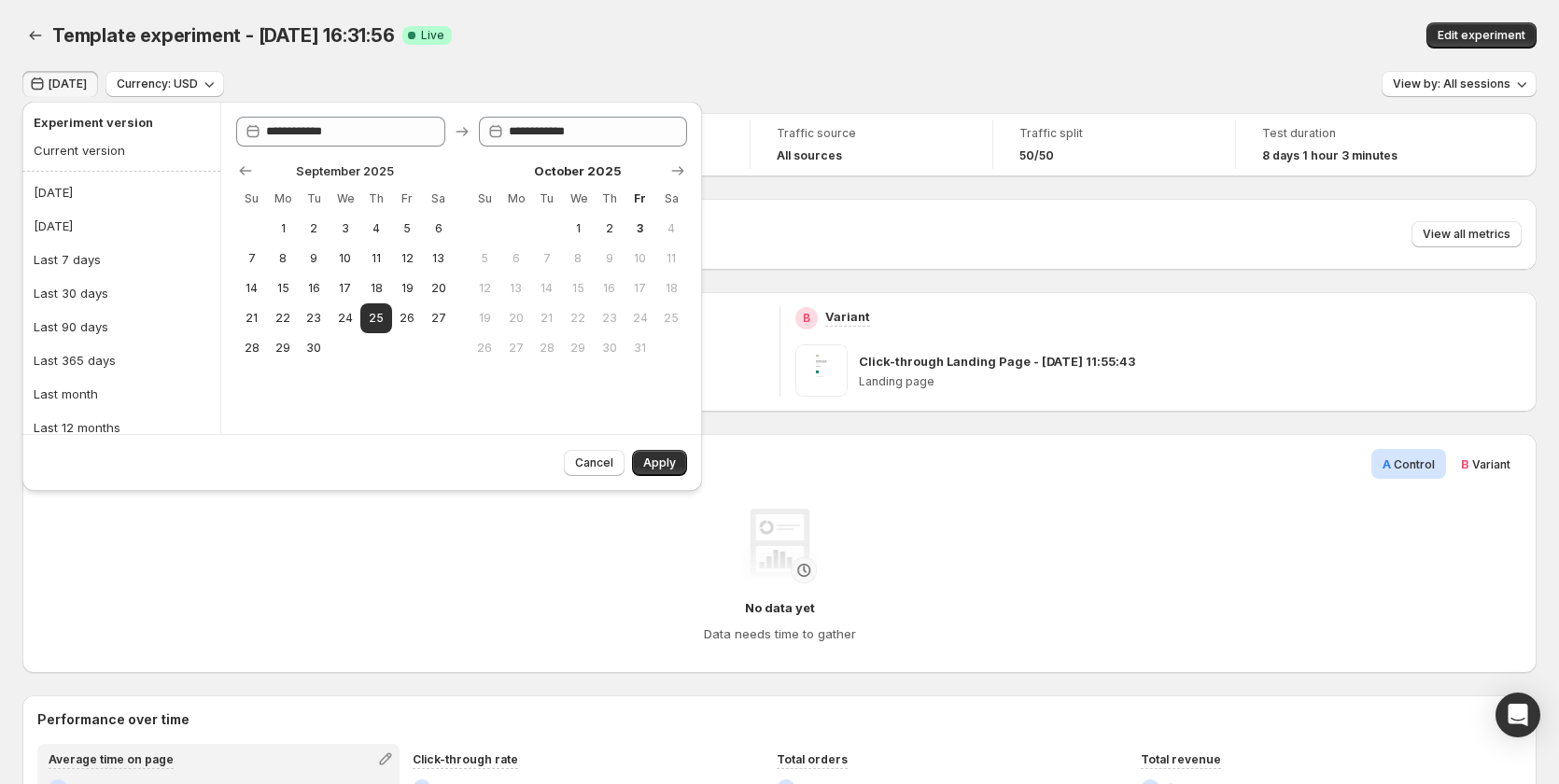
drag, startPoint x: 540, startPoint y: 59, endPoint x: 76, endPoint y: 178, distance: 479.0
click at [538, 59] on div "Template experiment - Sep 25, 16:31:56. This page is ready Template experiment …" at bounding box center [780, 35] width 1514 height 71
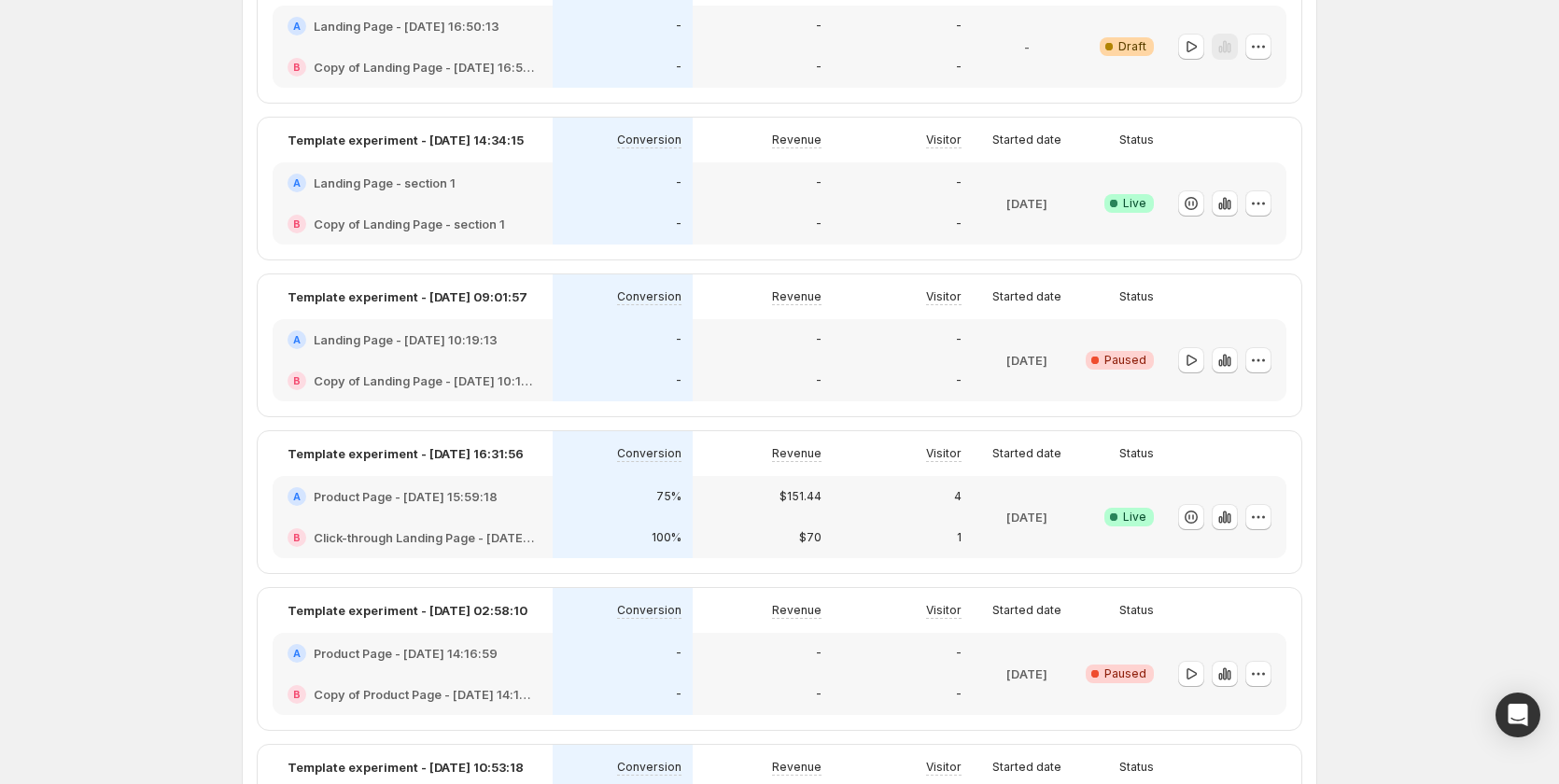
scroll to position [840, 0]
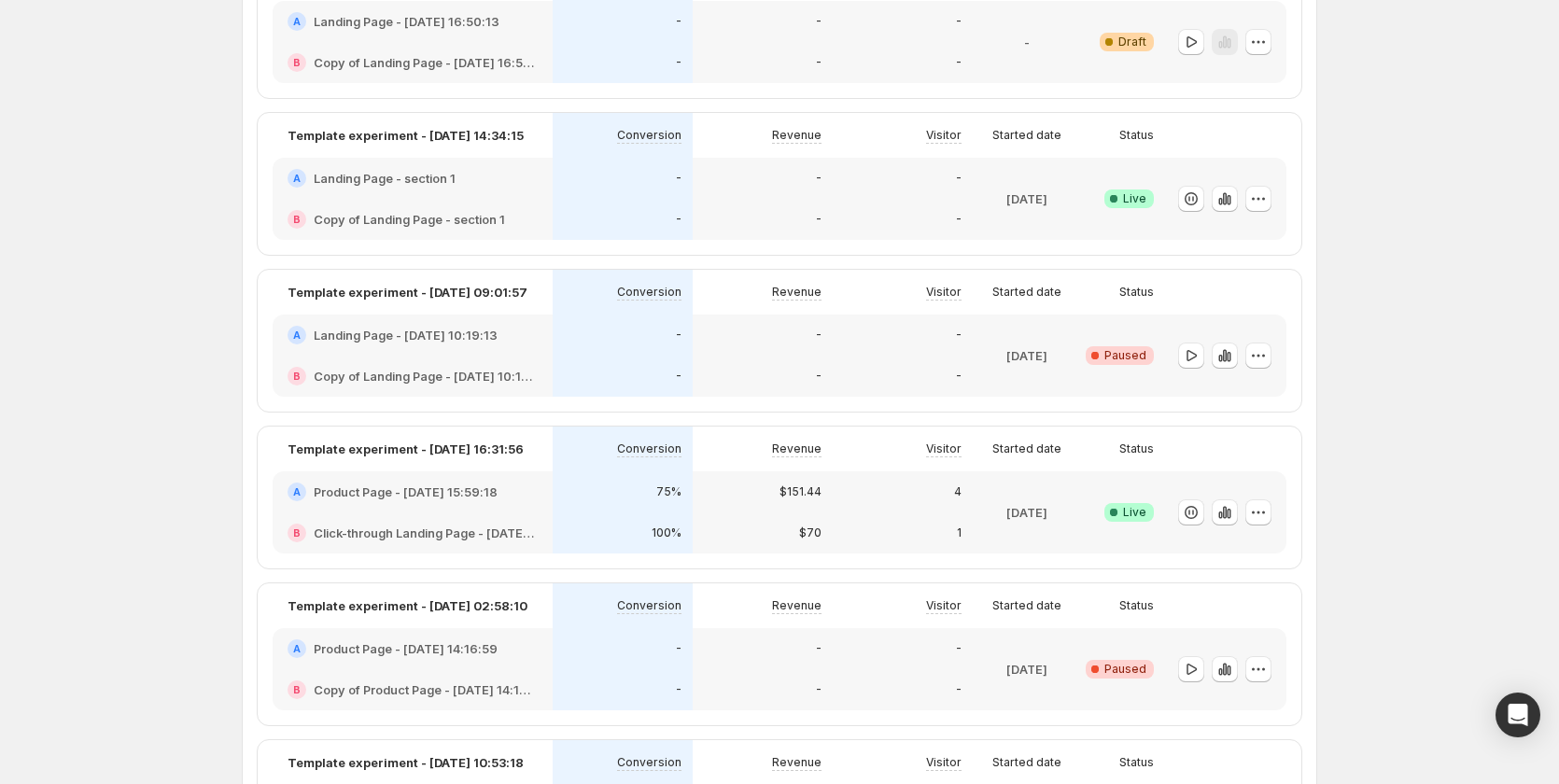
click at [408, 509] on div "A Product Page - Sep 25, 15:59:18" at bounding box center [412, 491] width 280 height 41
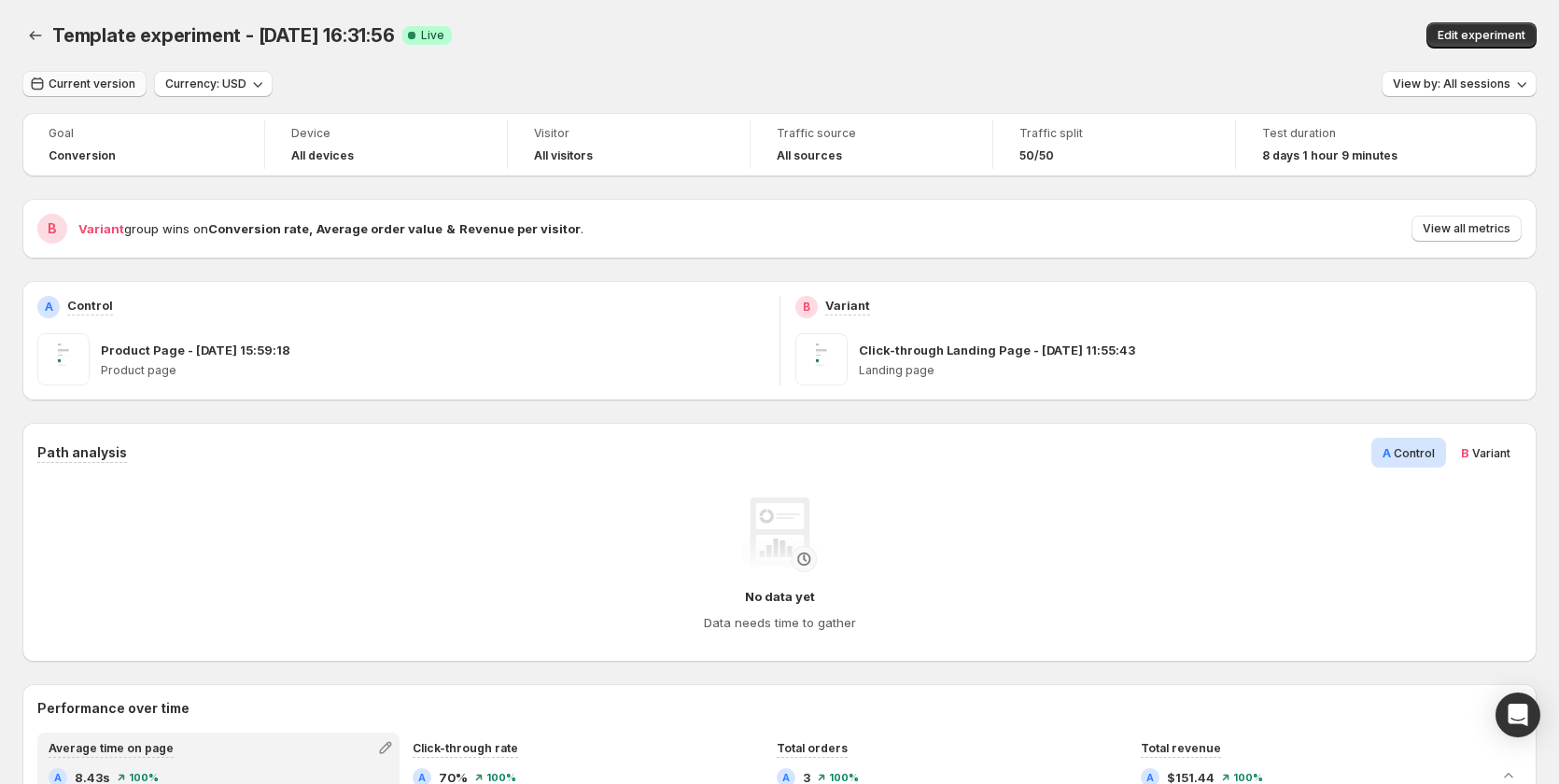
click at [67, 79] on span "Current version" at bounding box center [92, 83] width 87 height 15
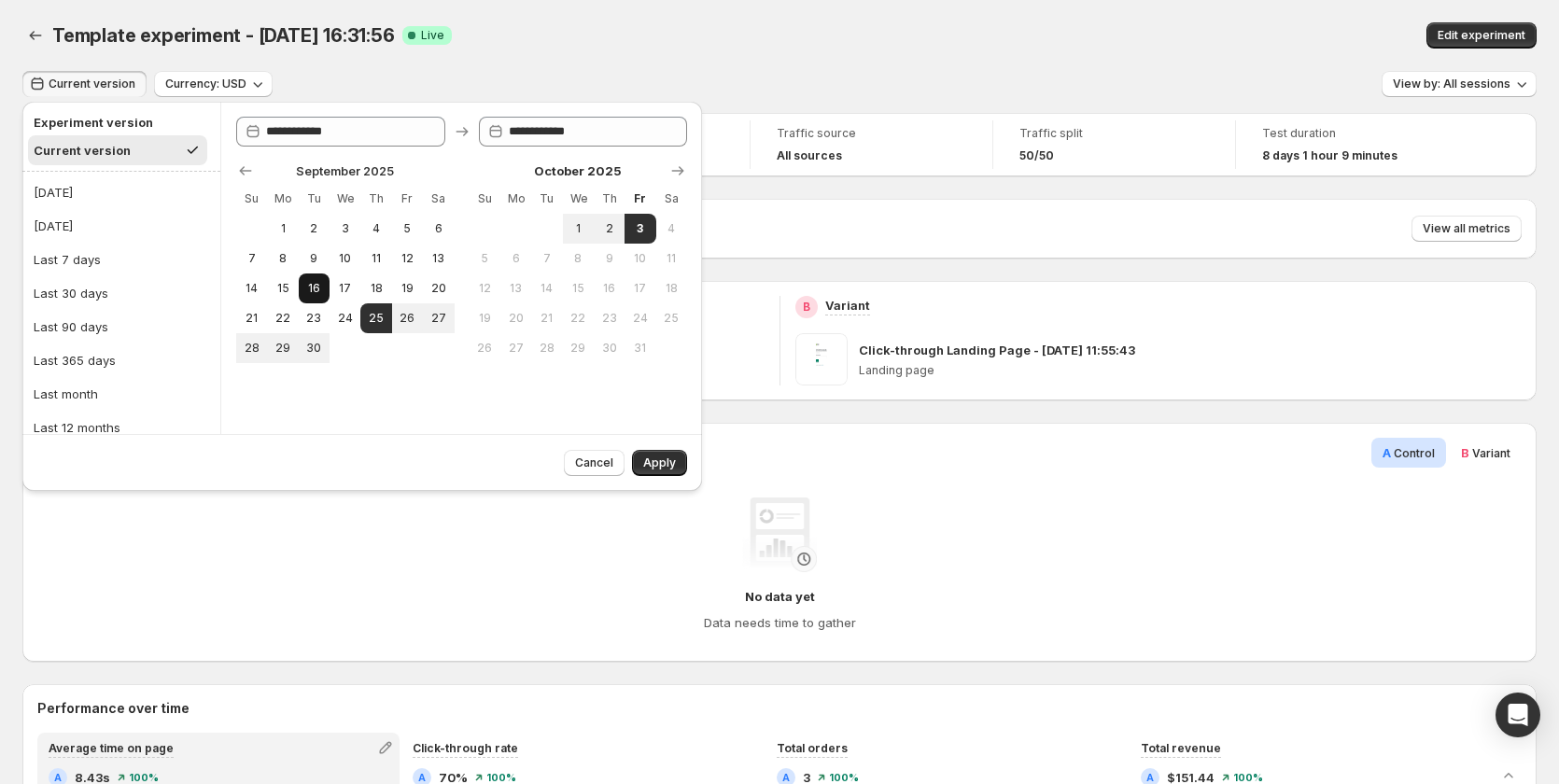
click at [311, 274] on button "16" at bounding box center [314, 288] width 31 height 30
type input "**********"
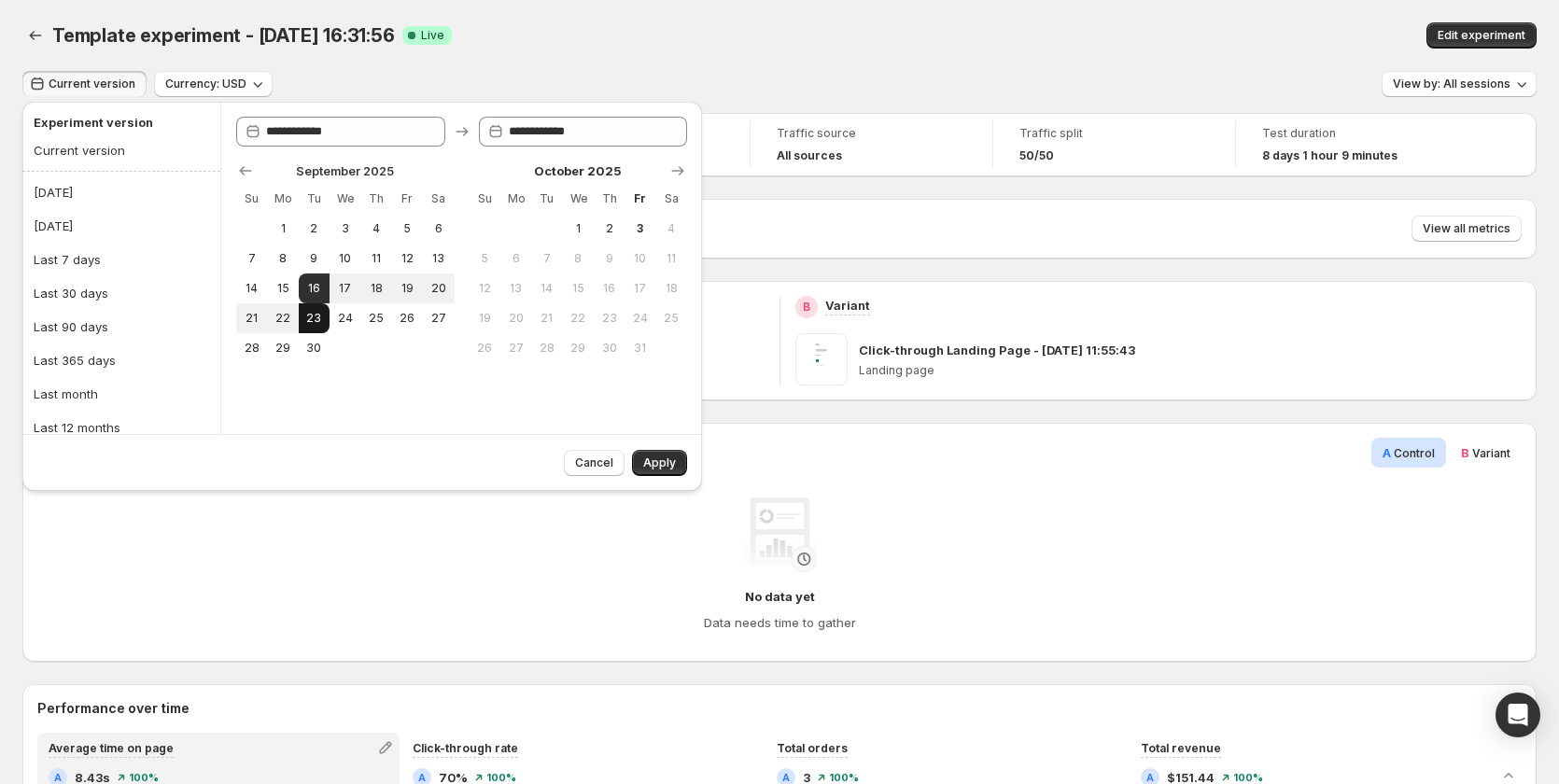
click at [309, 314] on span "23" at bounding box center [314, 318] width 16 height 15
type input "**********"
click at [643, 459] on button "Apply" at bounding box center [659, 462] width 55 height 26
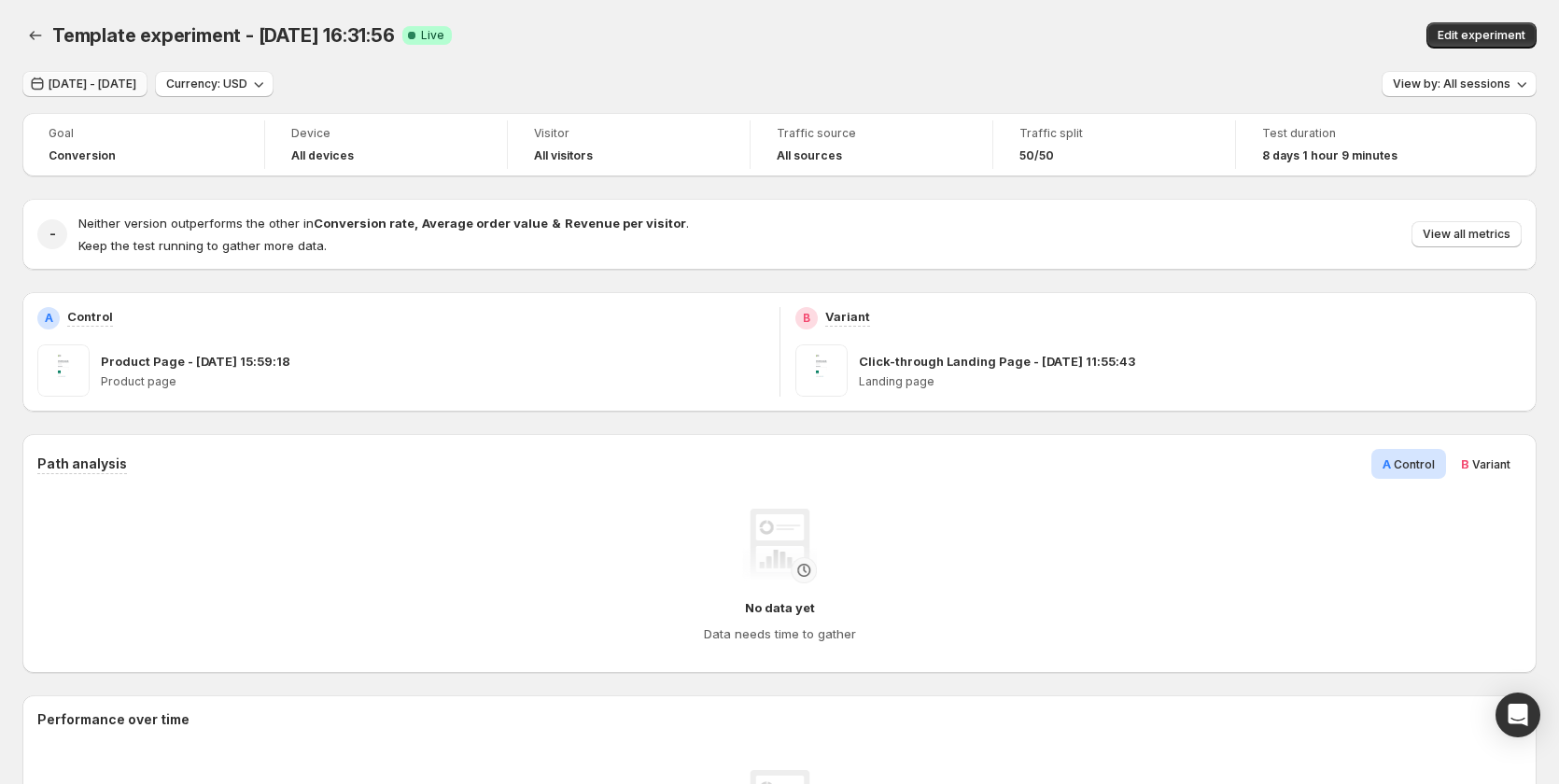
click at [120, 81] on span "Sep 16, 2025 - Sep 23, 2025" at bounding box center [92, 83] width 88 height 15
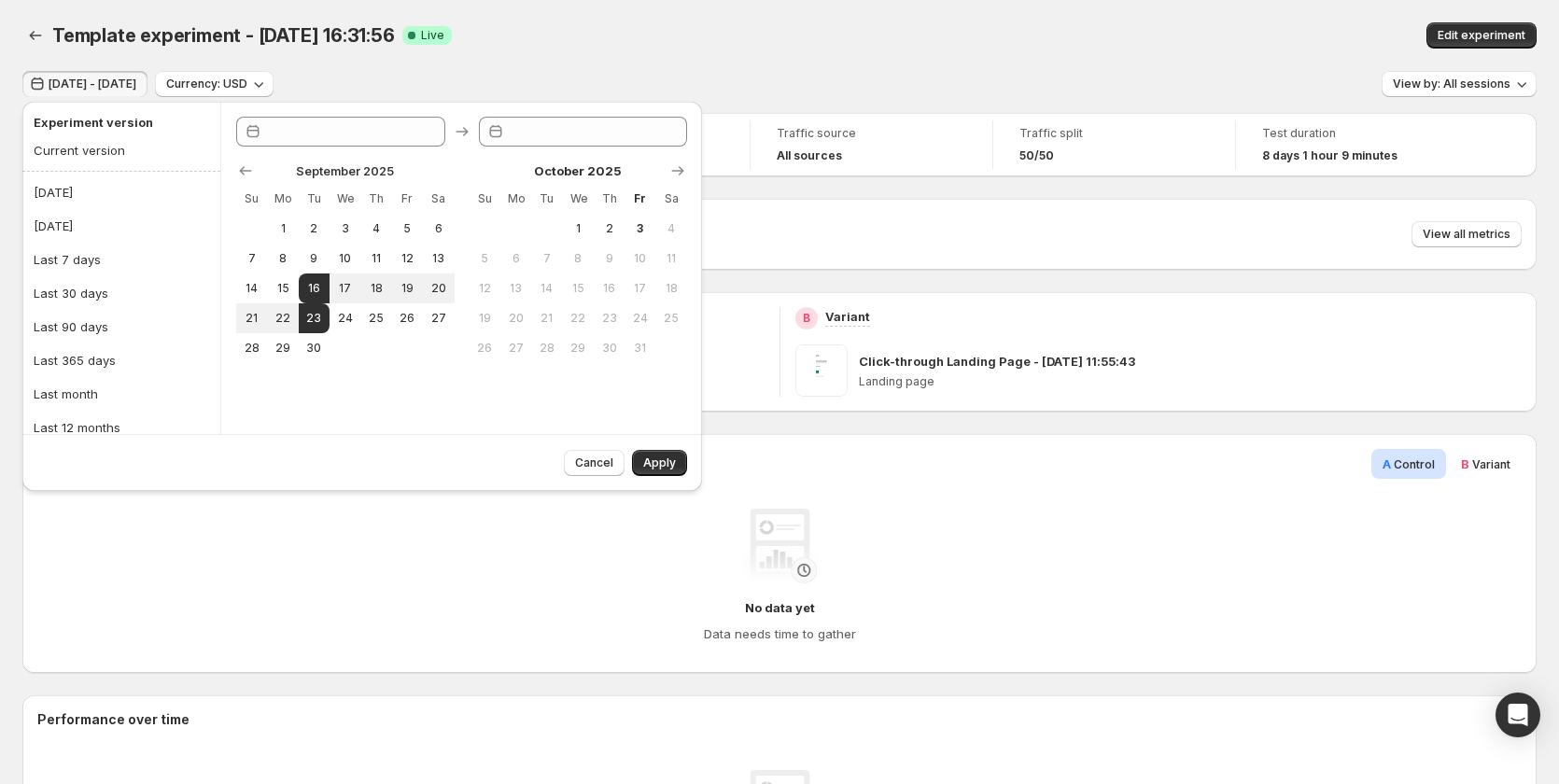
type input "**********"
click at [115, 290] on button "Last 30 days" at bounding box center [121, 293] width 187 height 30
type input "**********"
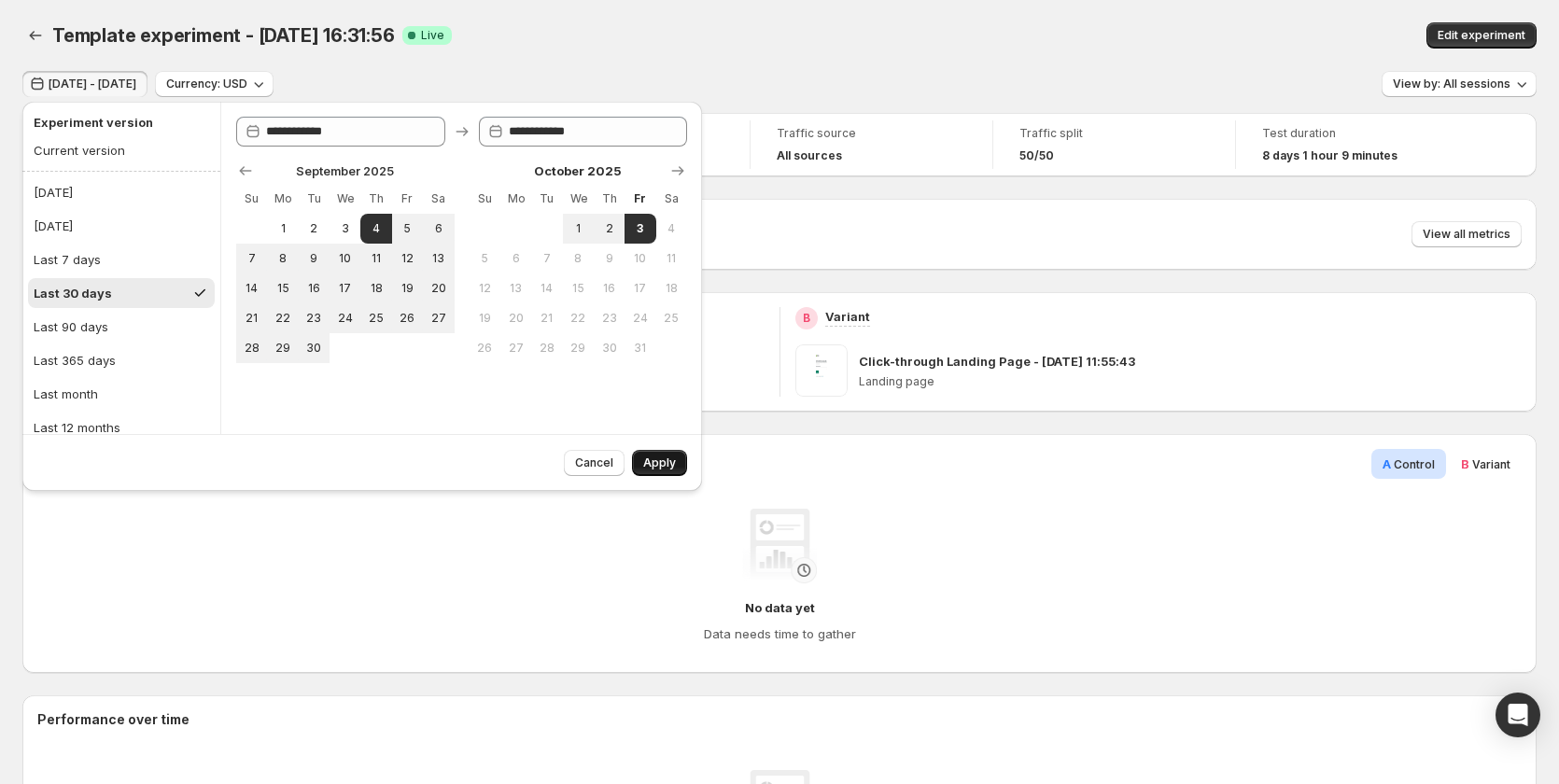
click at [668, 467] on span "Apply" at bounding box center [659, 462] width 33 height 15
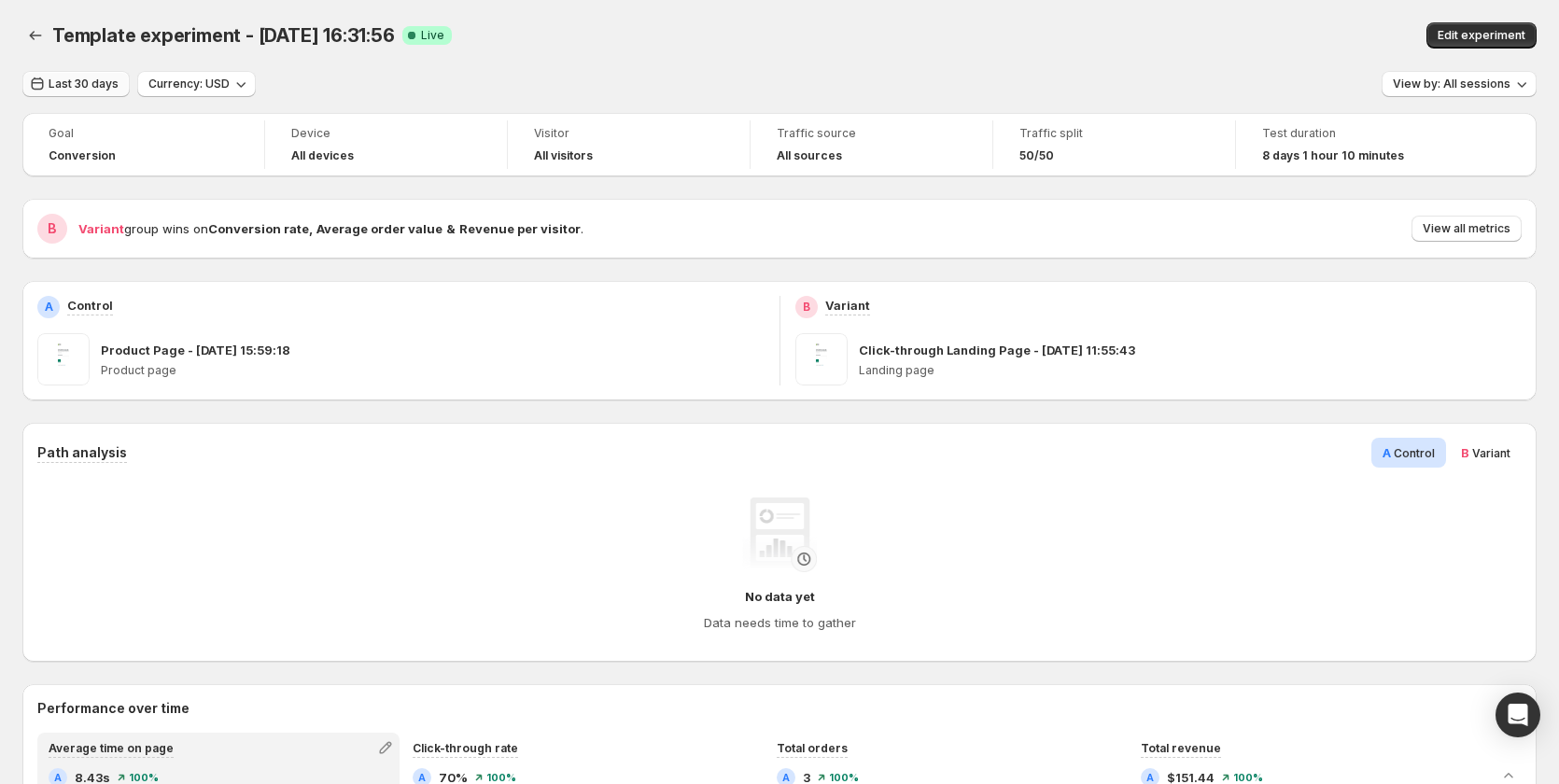
click at [82, 90] on span "Last 30 days" at bounding box center [83, 83] width 70 height 15
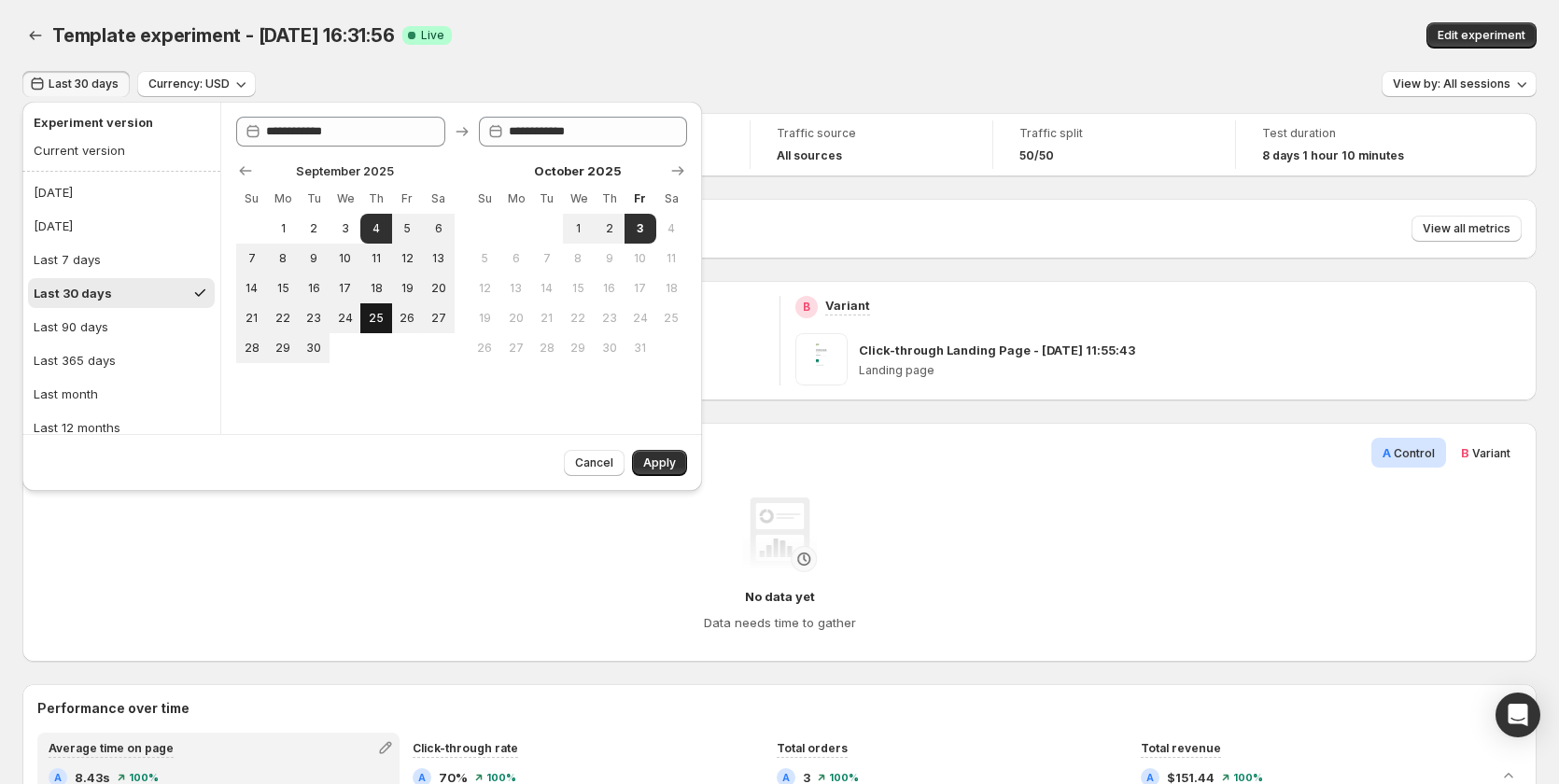
click at [371, 323] on span "25" at bounding box center [375, 318] width 16 height 15
type input "**********"
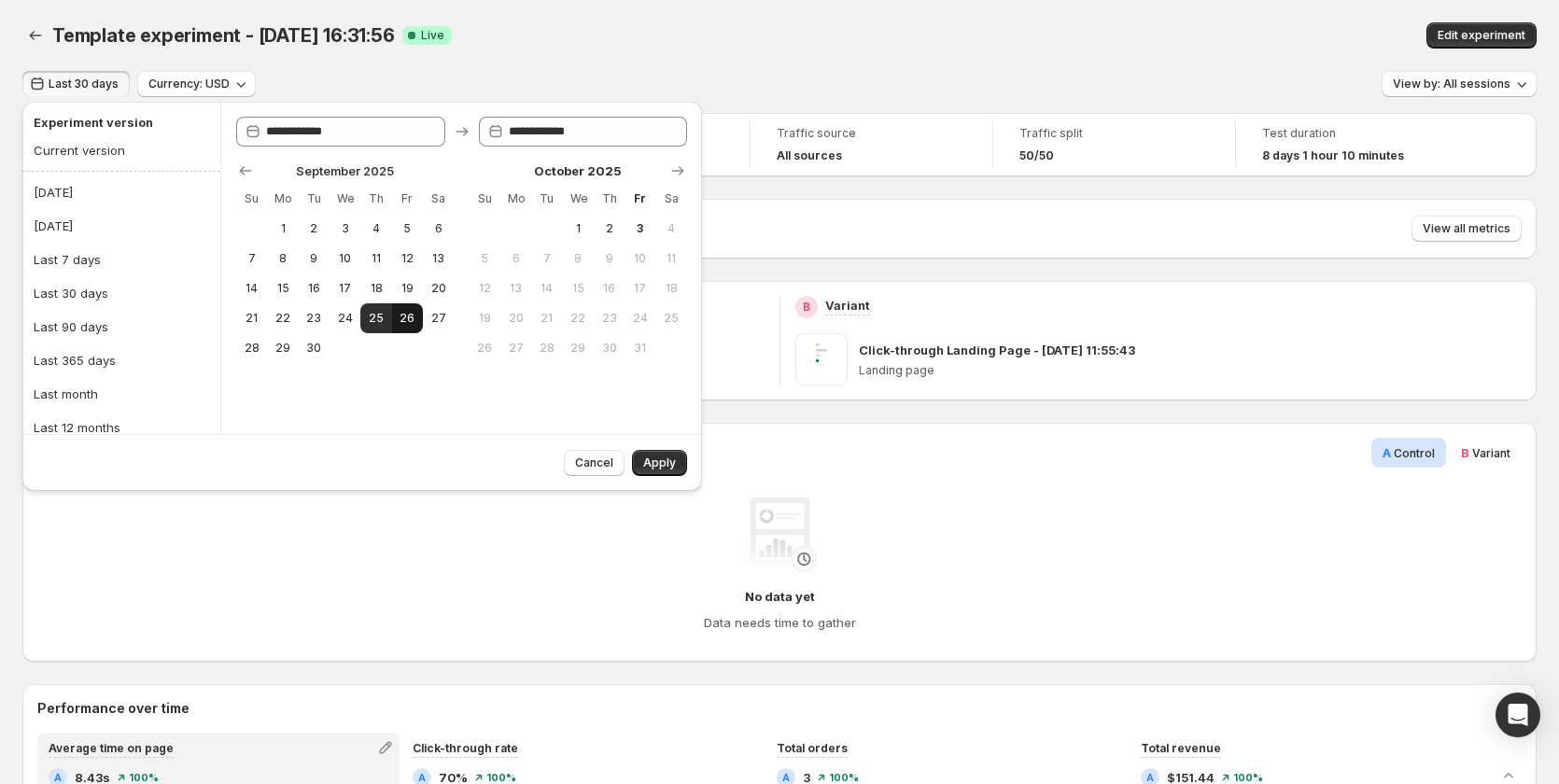
click at [400, 324] on span "26" at bounding box center [407, 318] width 16 height 15
type input "**********"
click at [640, 465] on button "Apply" at bounding box center [659, 462] width 55 height 26
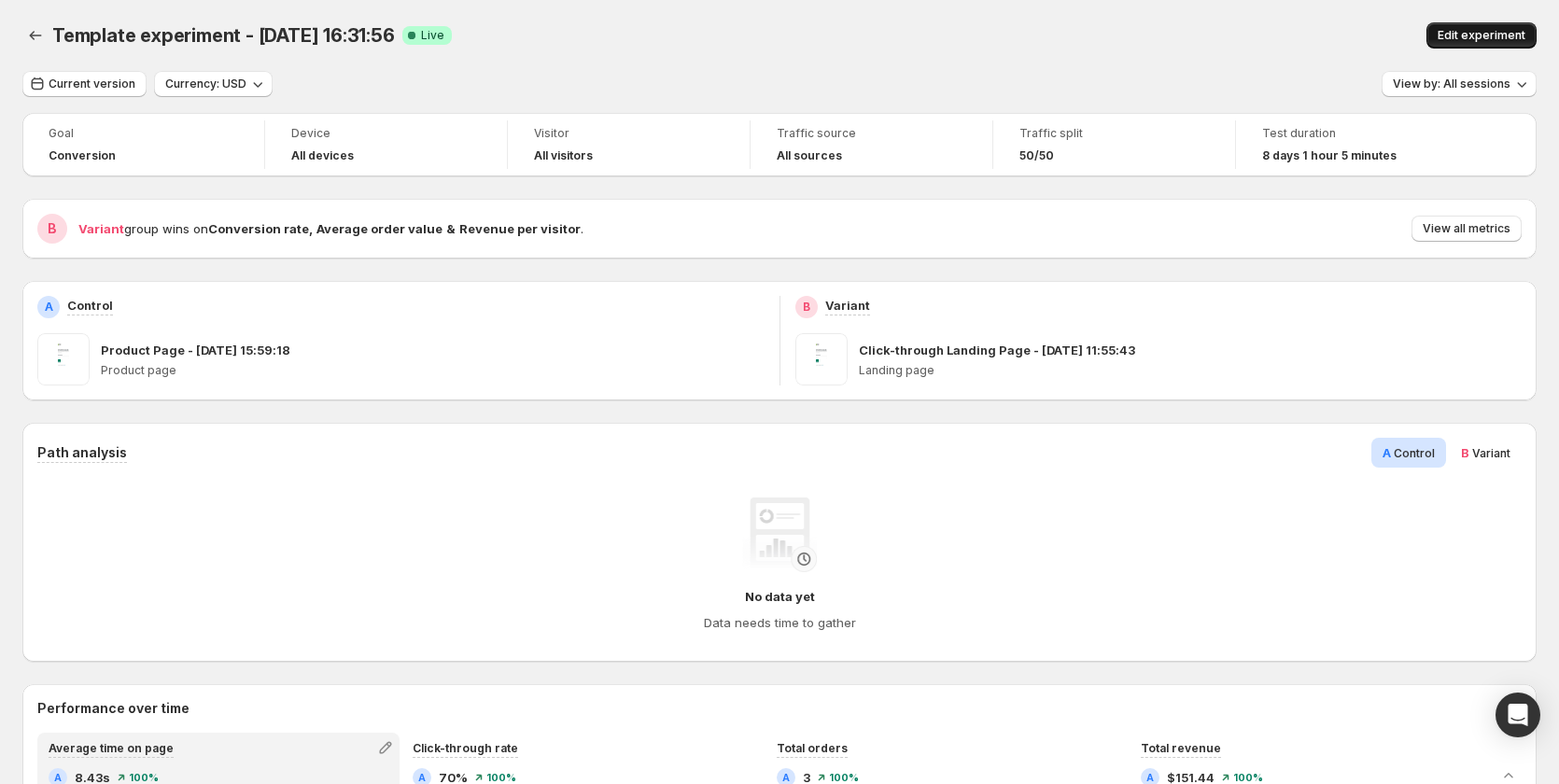
click at [1483, 33] on span "Edit experiment" at bounding box center [1481, 35] width 88 height 15
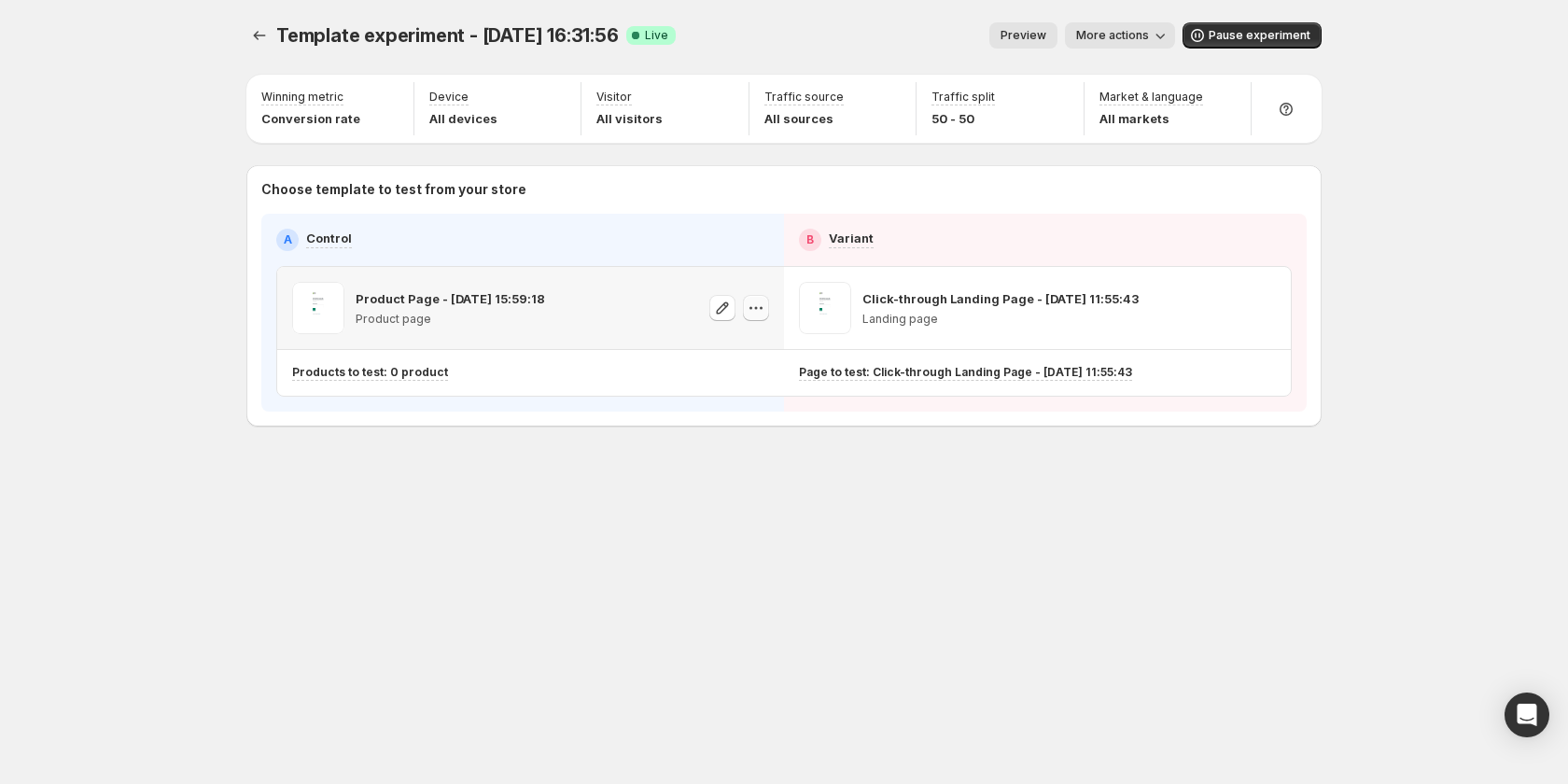
click at [755, 310] on icon "button" at bounding box center [755, 307] width 18 height 18
click at [758, 409] on span "585966275574891460" at bounding box center [732, 412] width 131 height 14
click at [766, 308] on button "button" at bounding box center [755, 307] width 26 height 26
click at [1266, 313] on icon "button" at bounding box center [1262, 307] width 18 height 18
click at [1237, 401] on div "Copy ID" at bounding box center [1279, 392] width 212 height 18
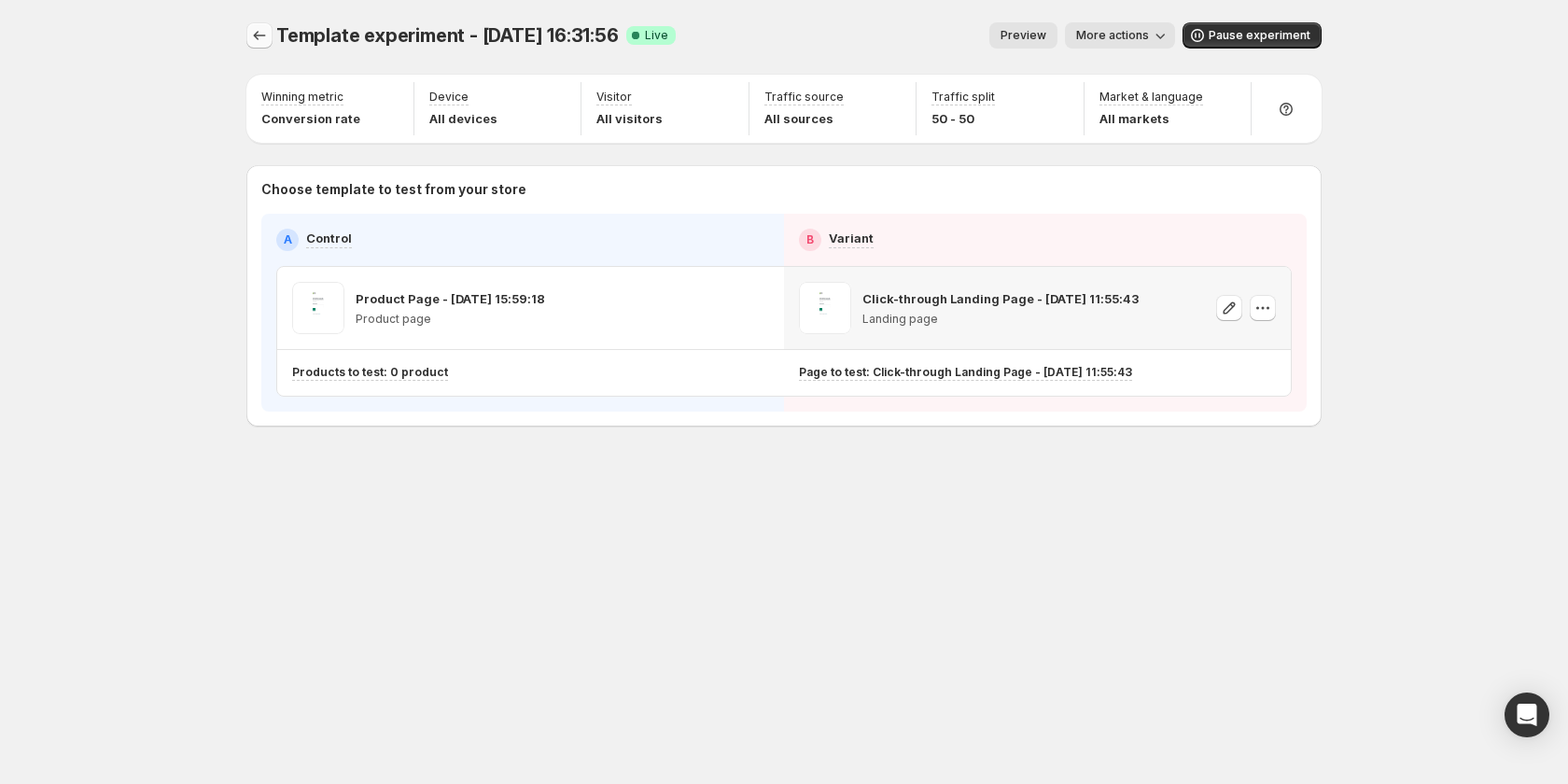
click at [263, 31] on icon "Experiments" at bounding box center [259, 35] width 18 height 18
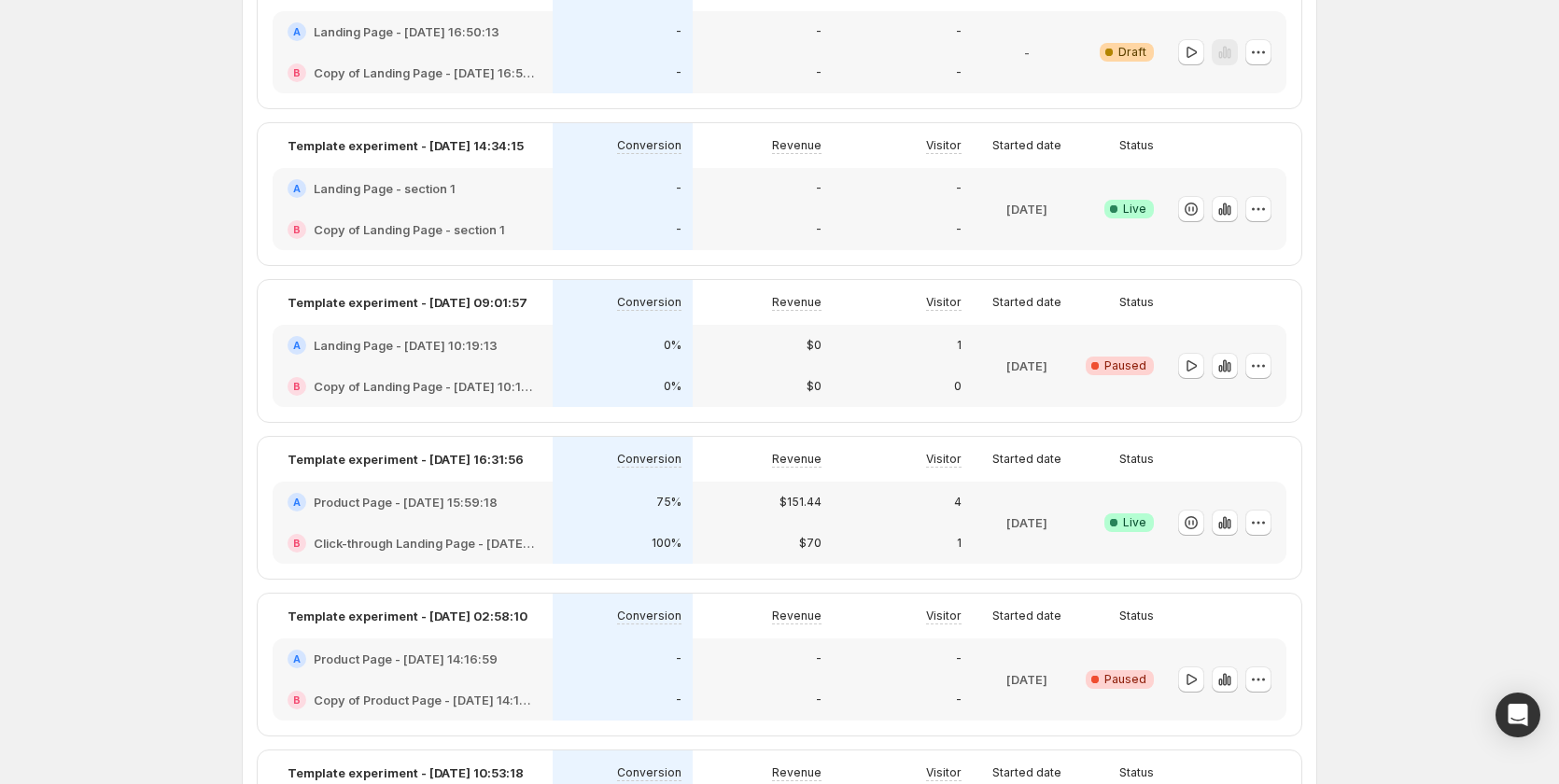
scroll to position [840, 0]
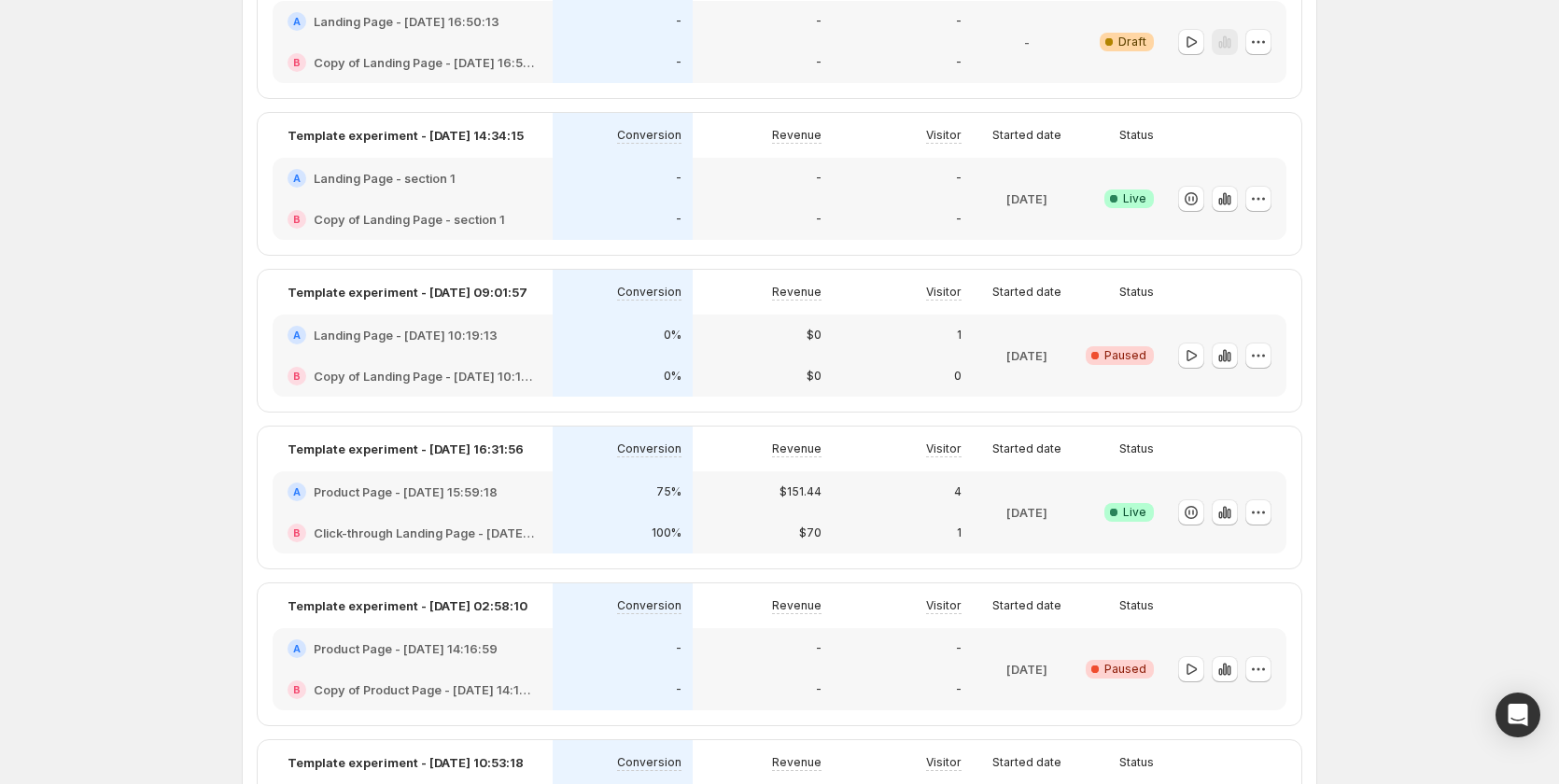
click at [448, 519] on div "B Click-through Landing Page - May 2, 11:55:43" at bounding box center [412, 533] width 280 height 41
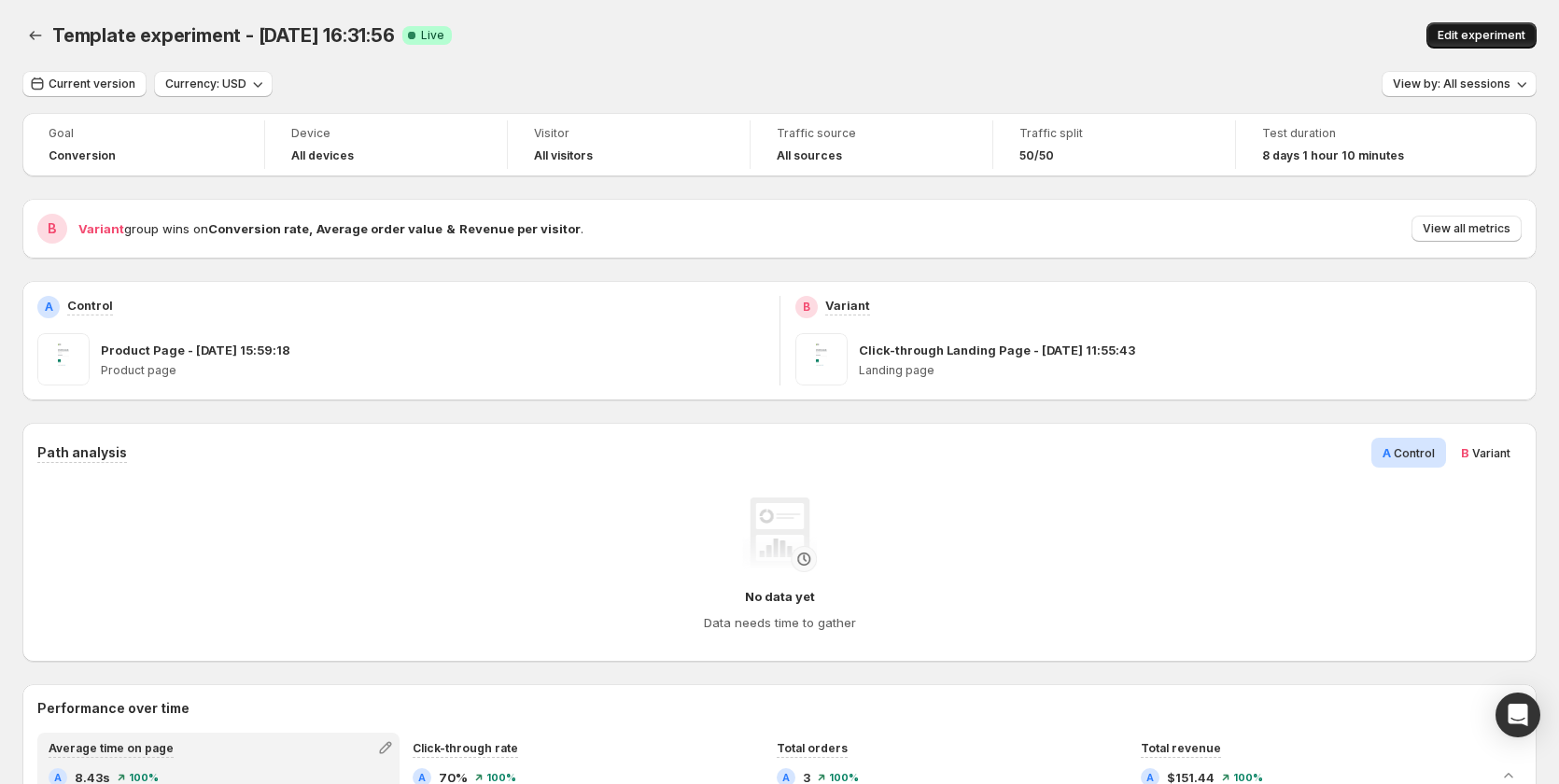
click at [1456, 38] on span "Edit experiment" at bounding box center [1481, 35] width 88 height 15
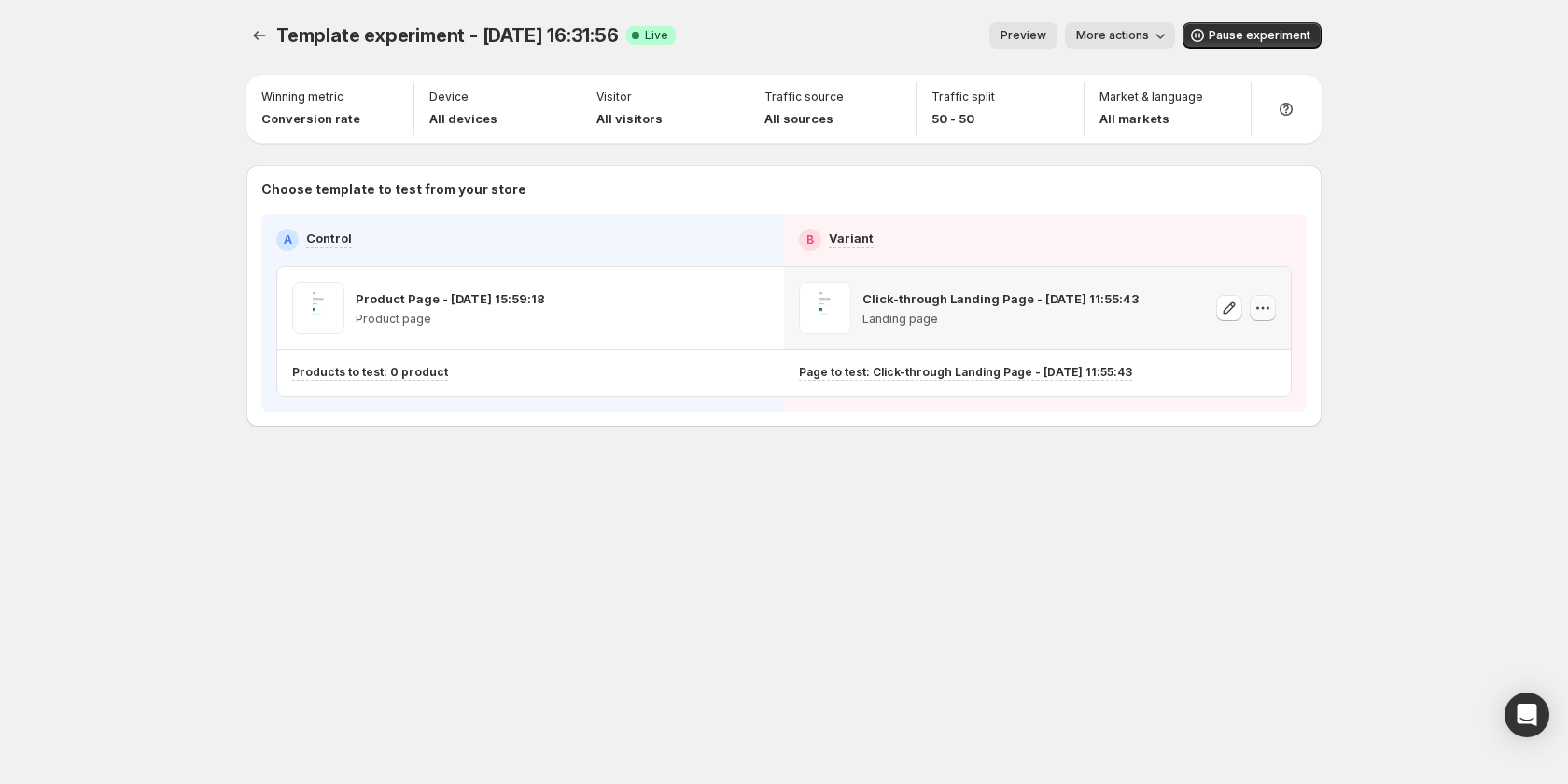
click at [1267, 314] on icon "button" at bounding box center [1262, 307] width 18 height 18
click at [1241, 397] on div "Copy ID" at bounding box center [1279, 392] width 212 height 18
click at [762, 308] on icon "button" at bounding box center [761, 308] width 3 height 3
click at [1270, 302] on icon "button" at bounding box center [1262, 307] width 18 height 18
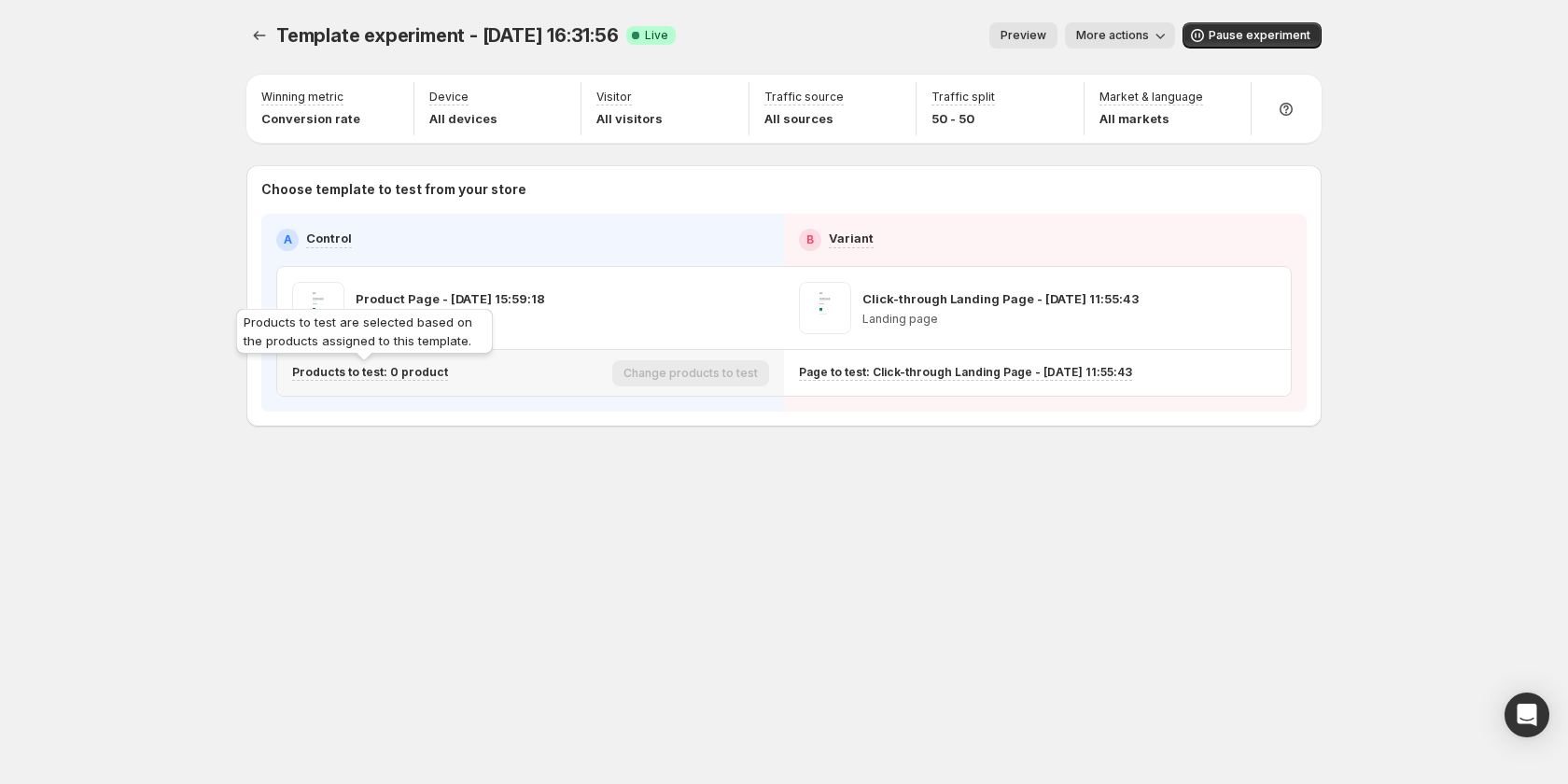
click at [413, 368] on p "Products to test: 0 product" at bounding box center [369, 371] width 156 height 15
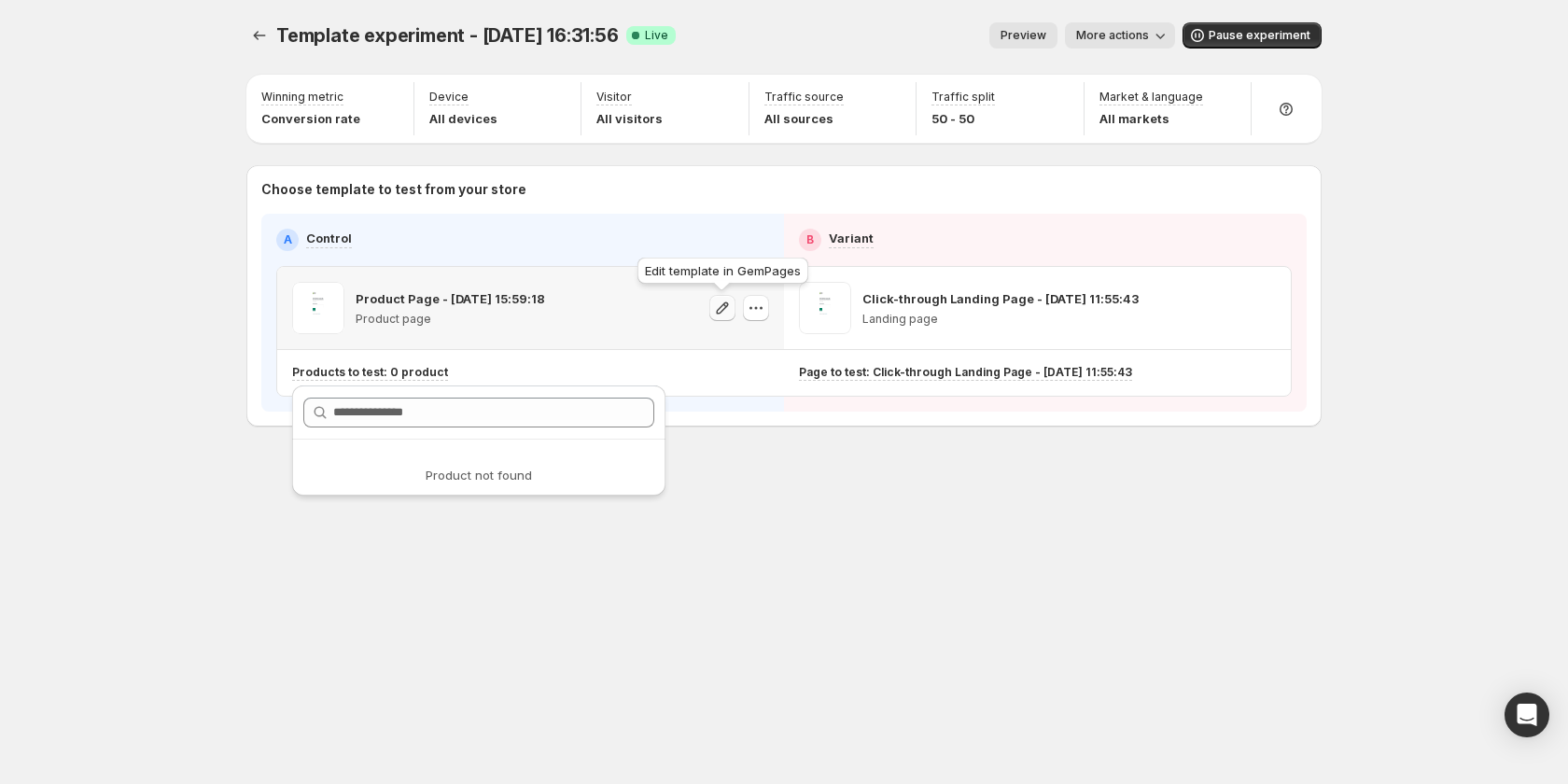
click at [722, 307] on icon "button" at bounding box center [722, 307] width 18 height 18
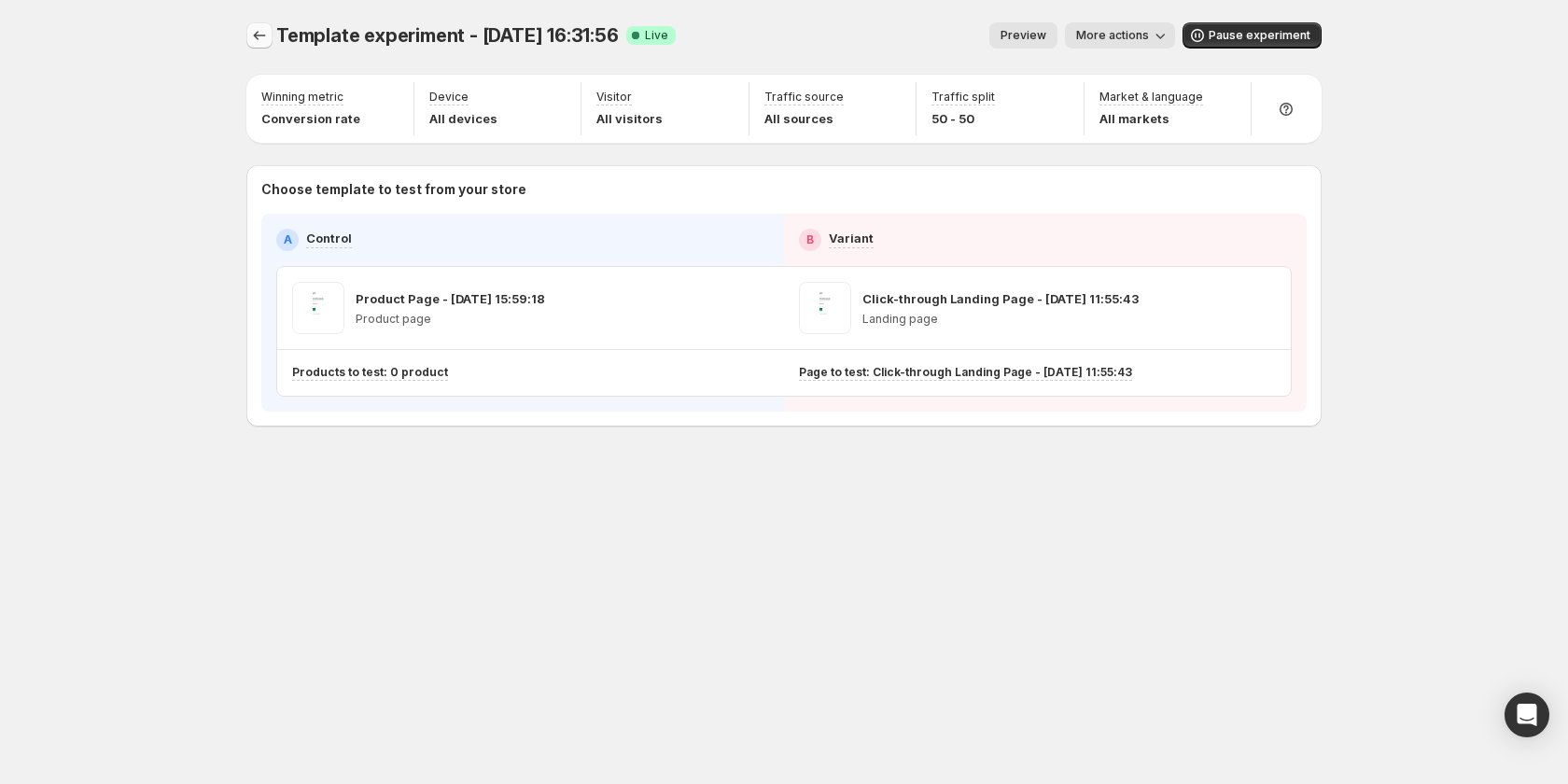
click at [253, 32] on icon "Experiments" at bounding box center [259, 35] width 18 height 18
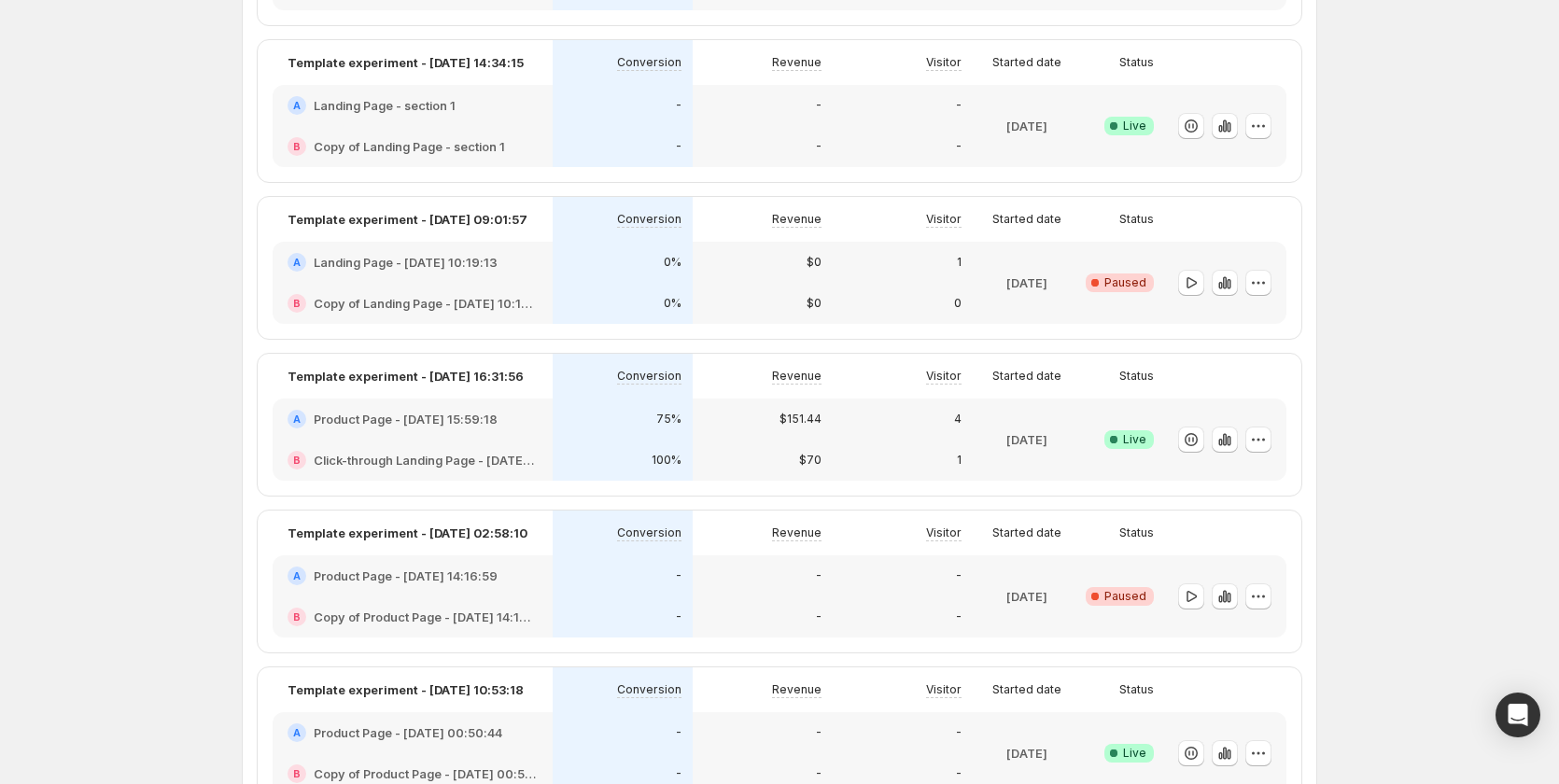
scroll to position [933, 0]
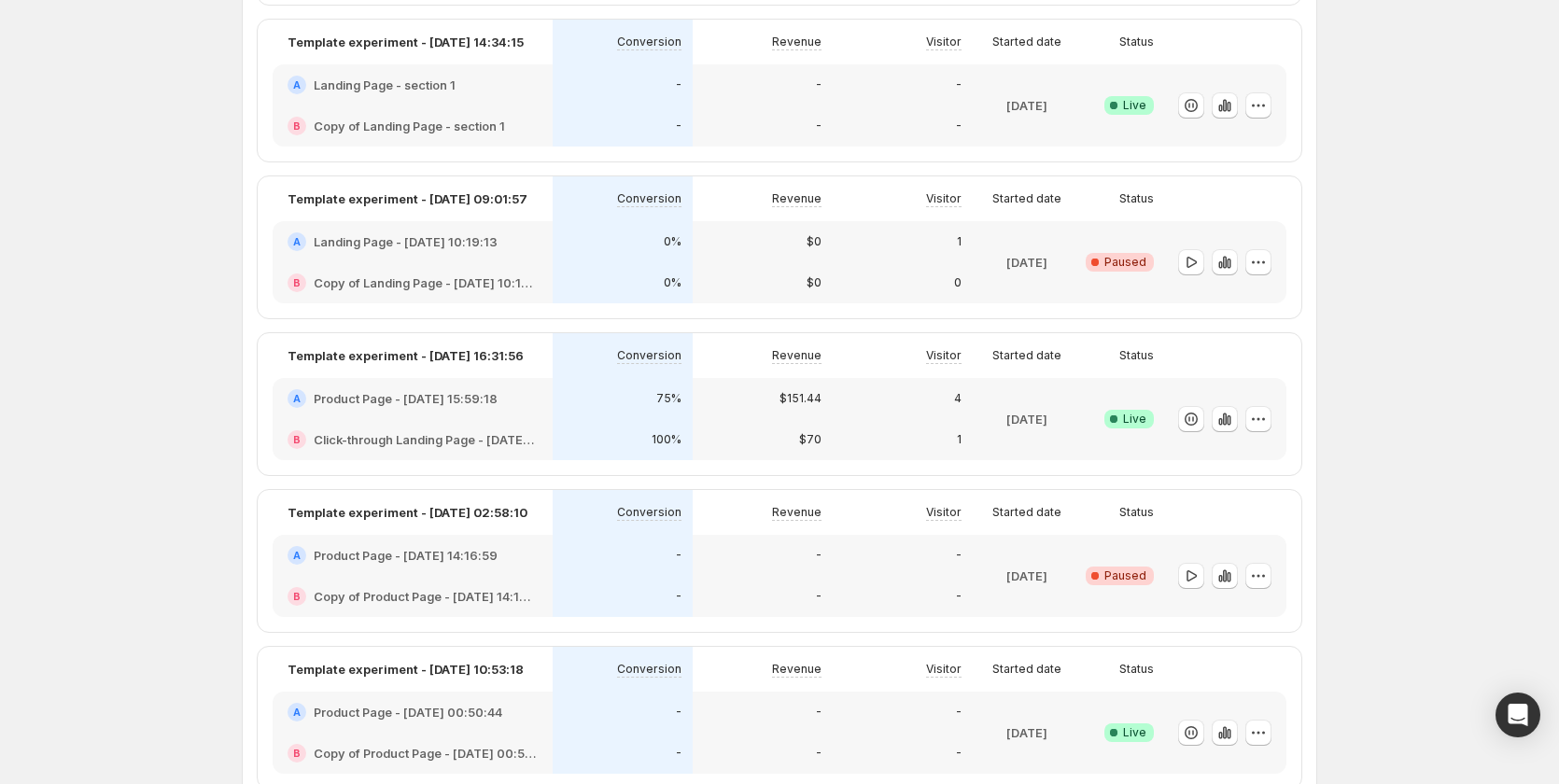
click at [418, 434] on h2 "Click-through Landing Page - May 2, 11:55:43" at bounding box center [426, 439] width 224 height 18
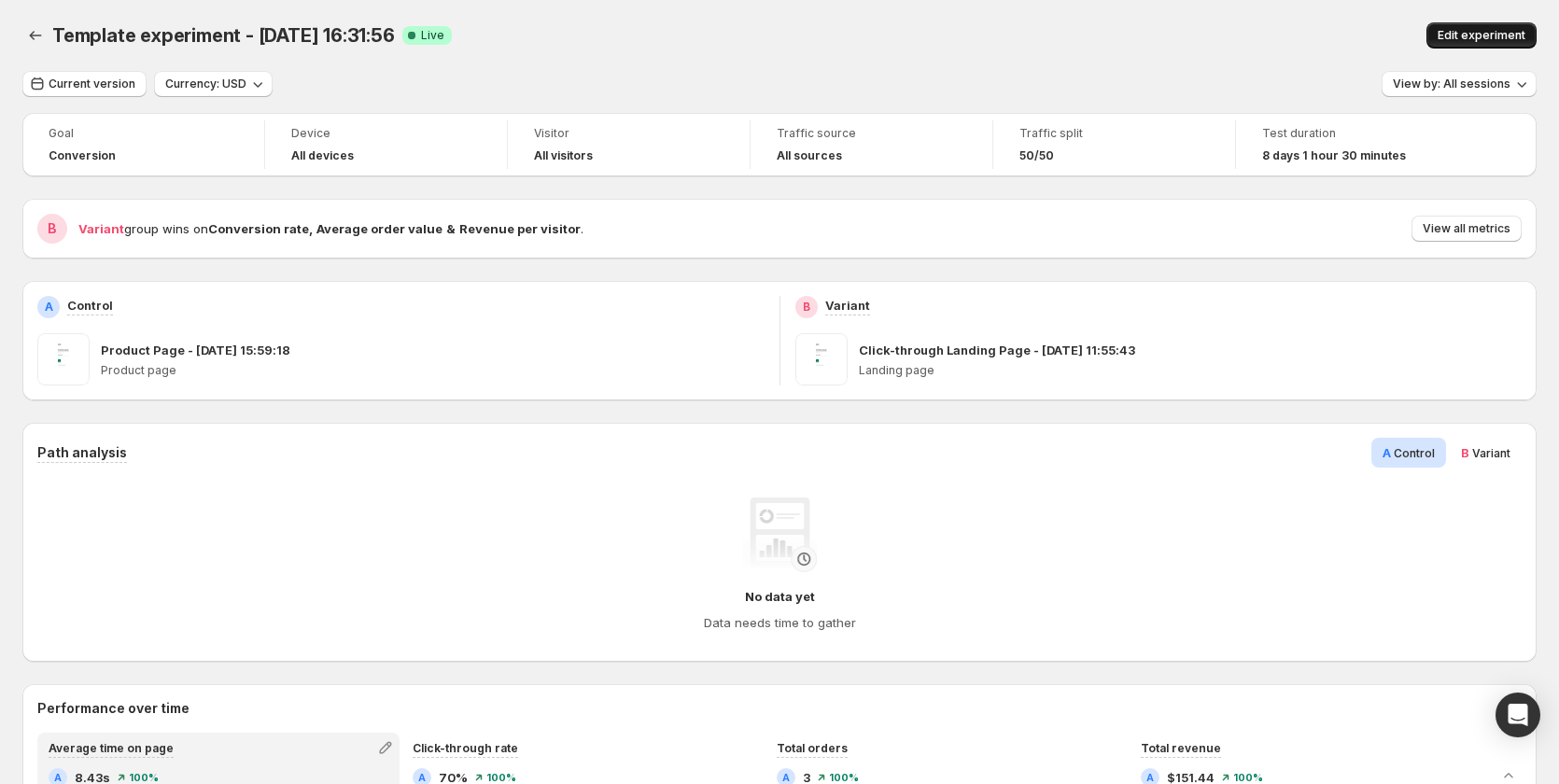
click at [1513, 27] on button "Edit experiment" at bounding box center [1481, 35] width 111 height 26
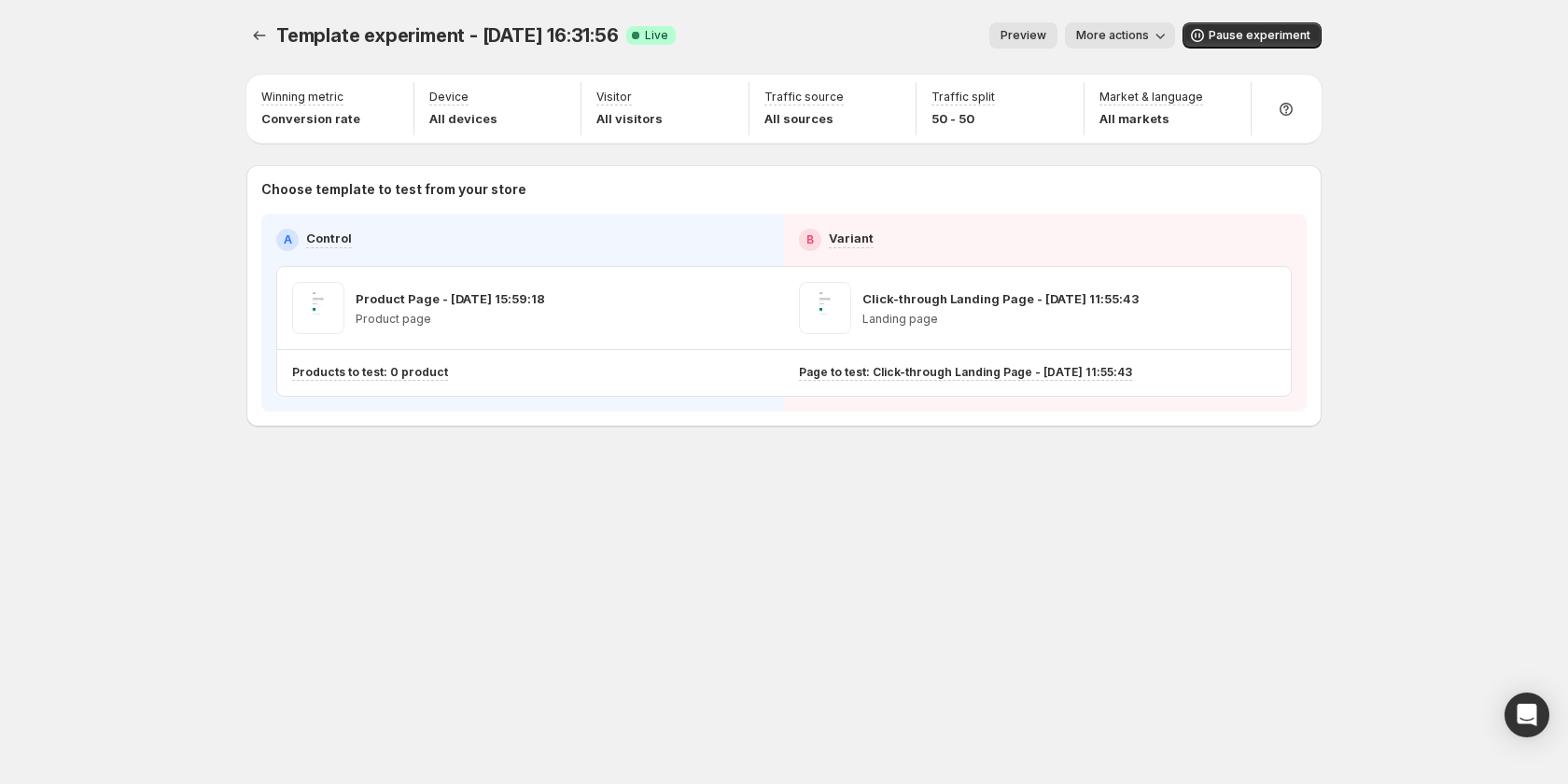
click at [247, 18] on div "Template experiment - Sep 25, 16:31:56. This page is ready Template experiment …" at bounding box center [783, 35] width 1075 height 71
click at [246, 33] on button "Experiments" at bounding box center [259, 35] width 26 height 26
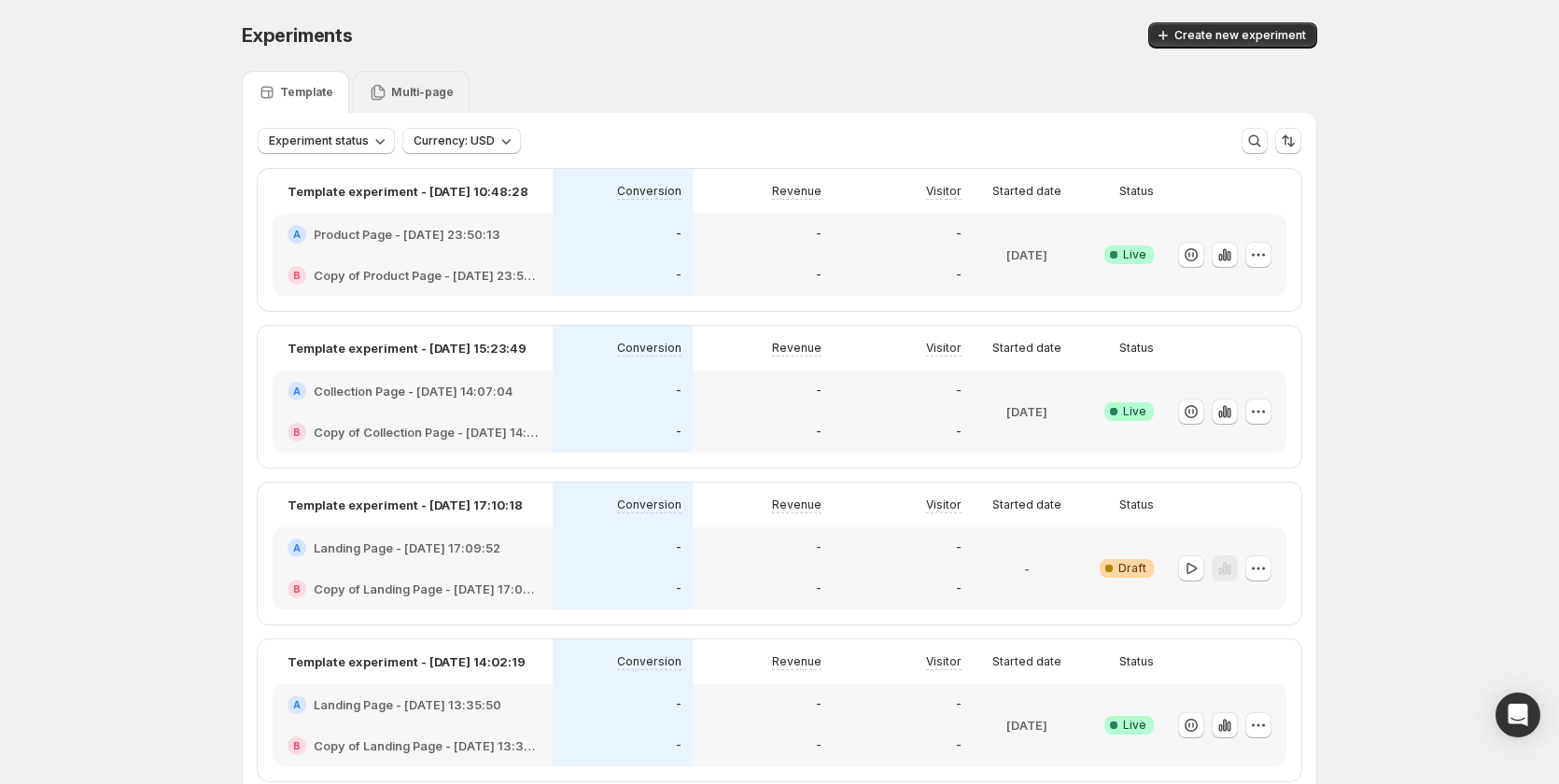
click at [407, 83] on div "Multi-page" at bounding box center [411, 92] width 85 height 18
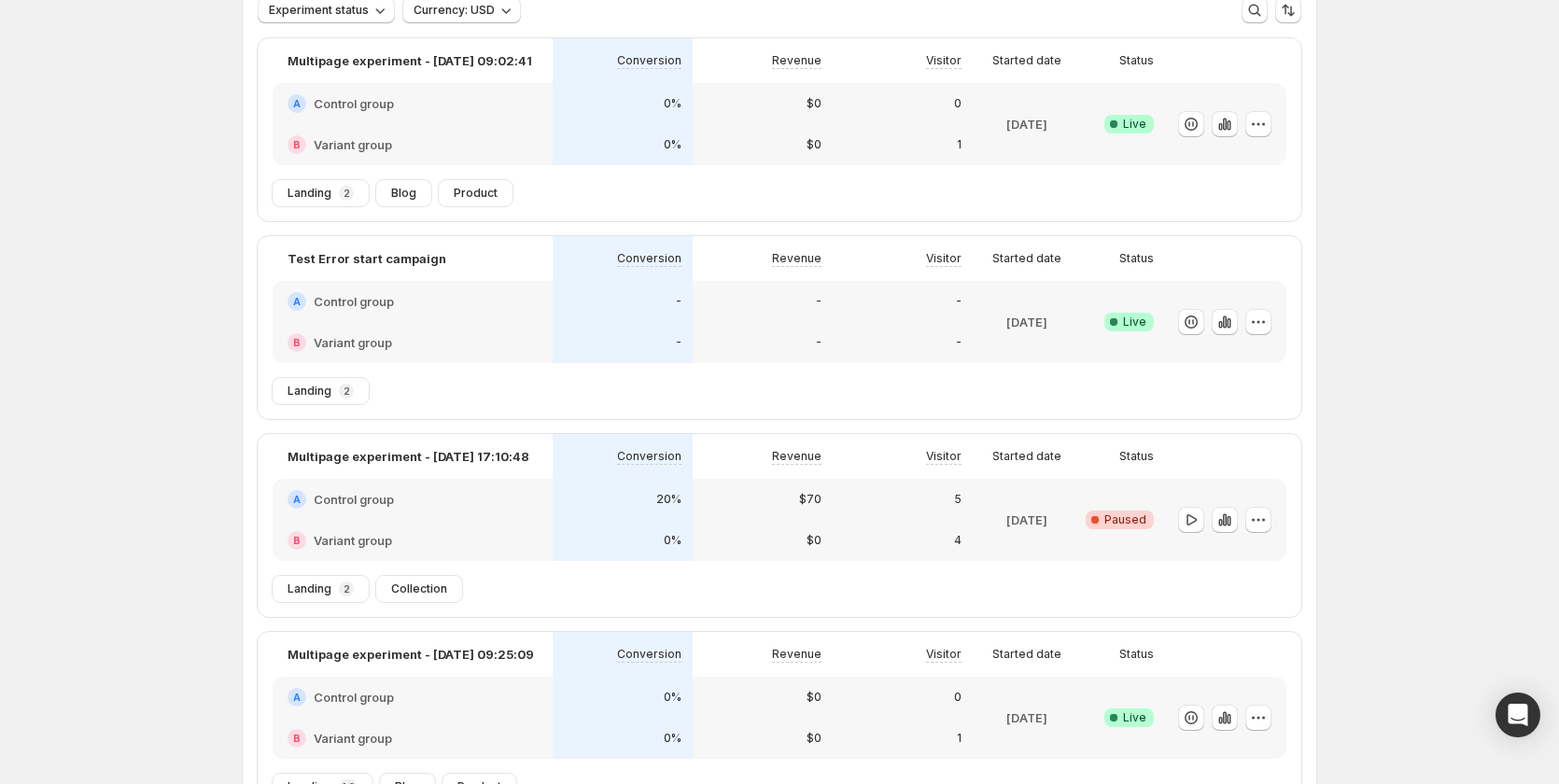
scroll to position [280, 0]
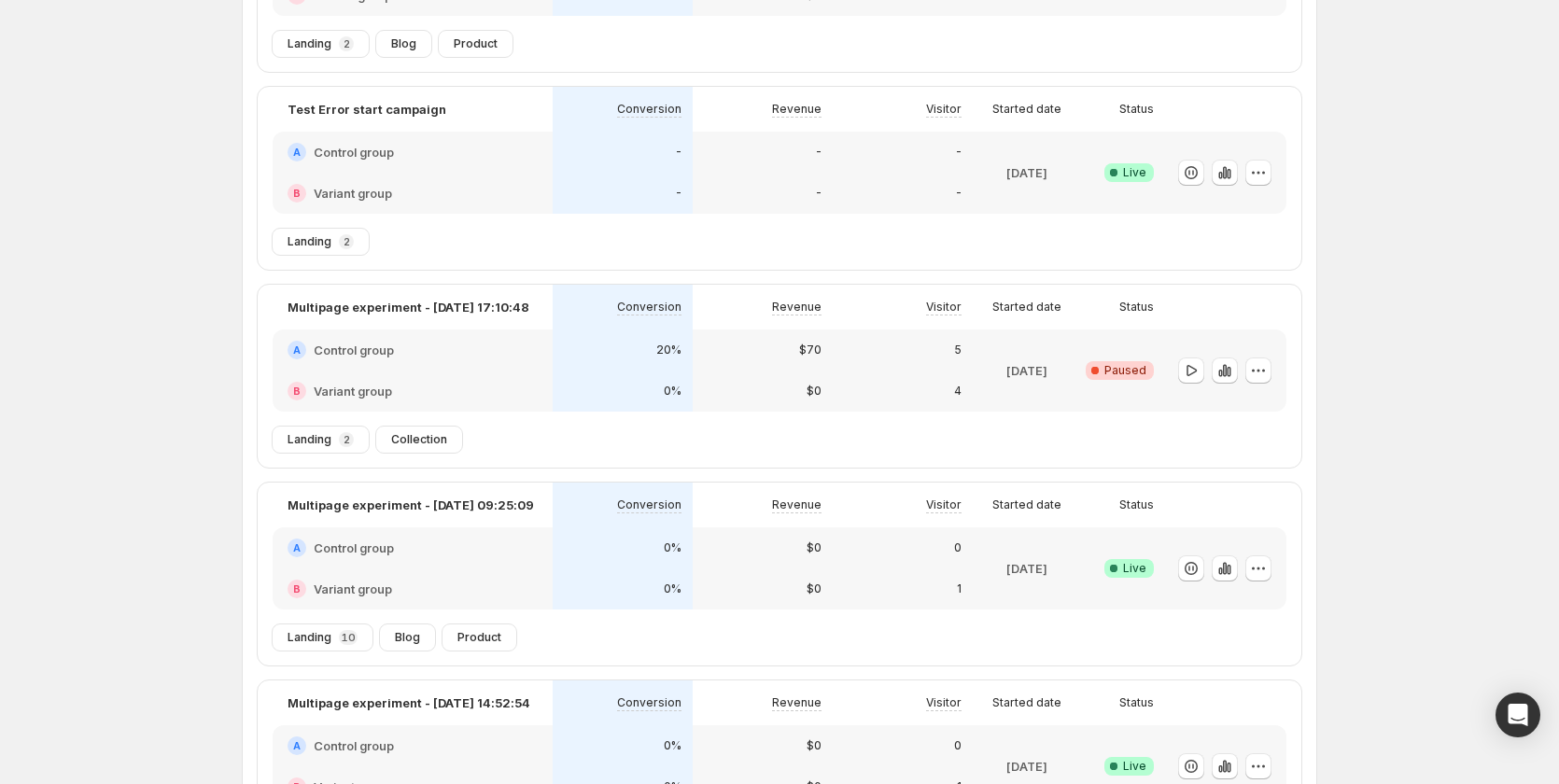
click at [558, 579] on div "0%" at bounding box center [622, 588] width 140 height 41
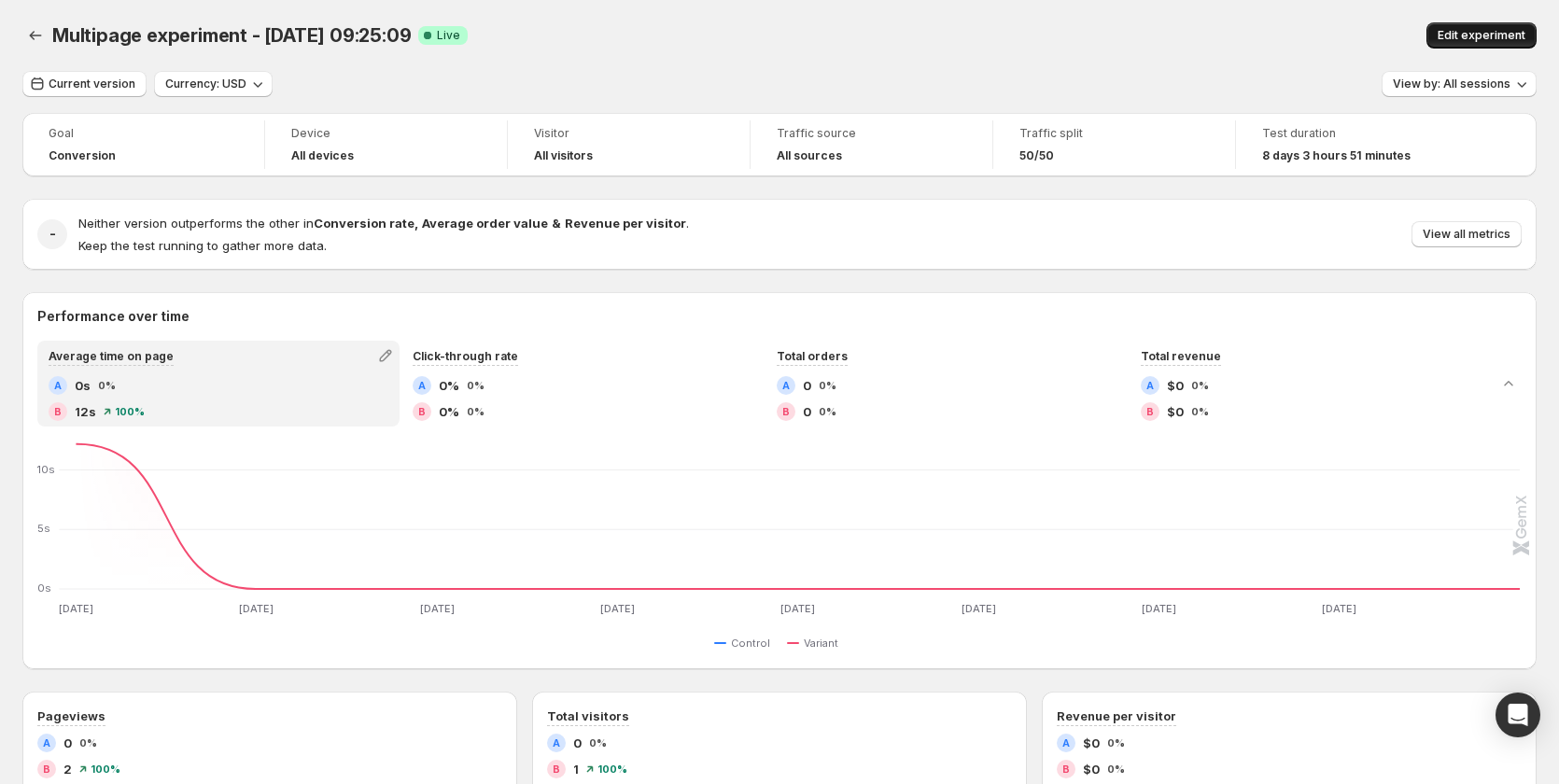
click at [1511, 36] on span "Edit experiment" at bounding box center [1481, 35] width 88 height 15
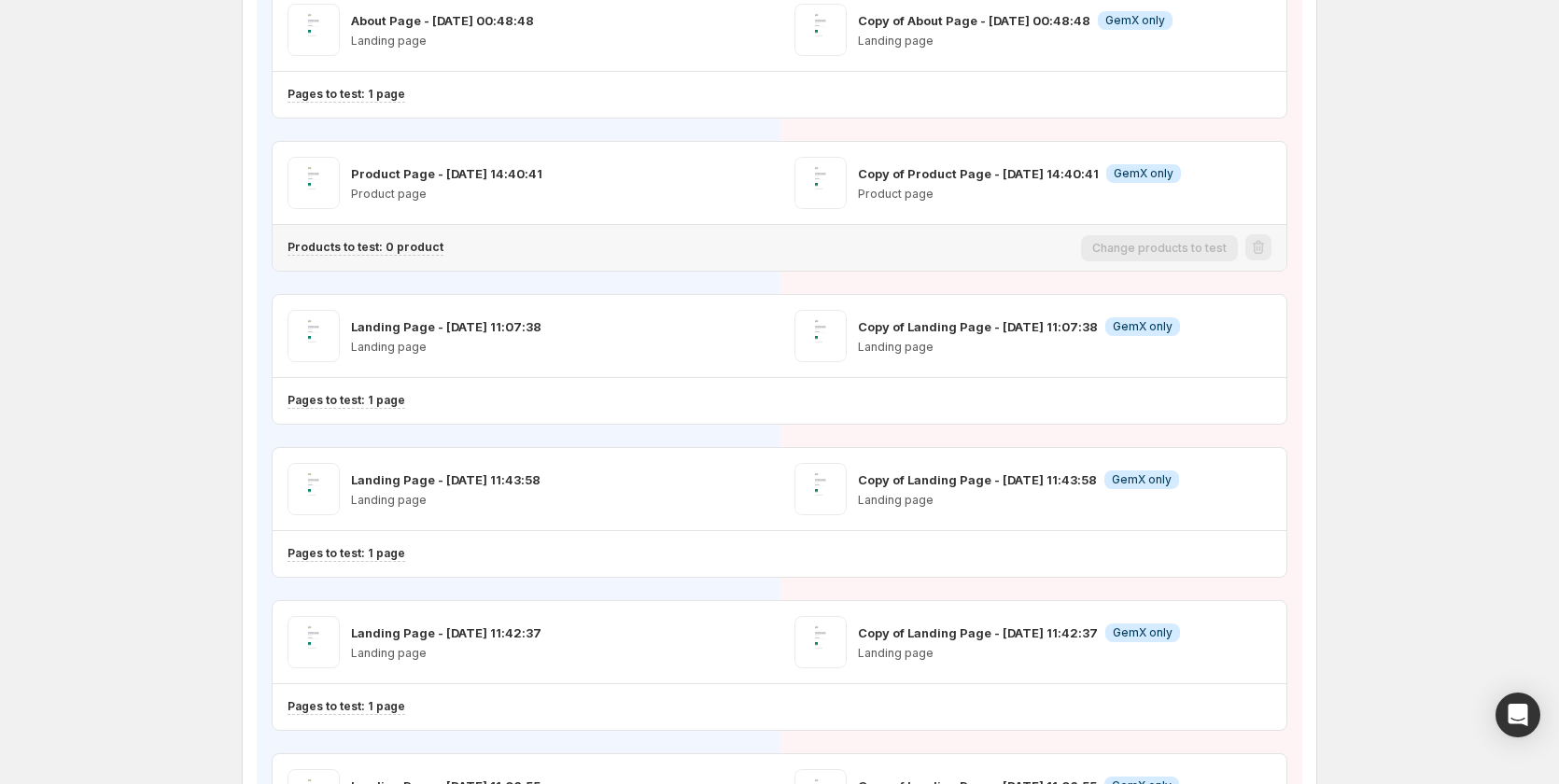
scroll to position [280, 0]
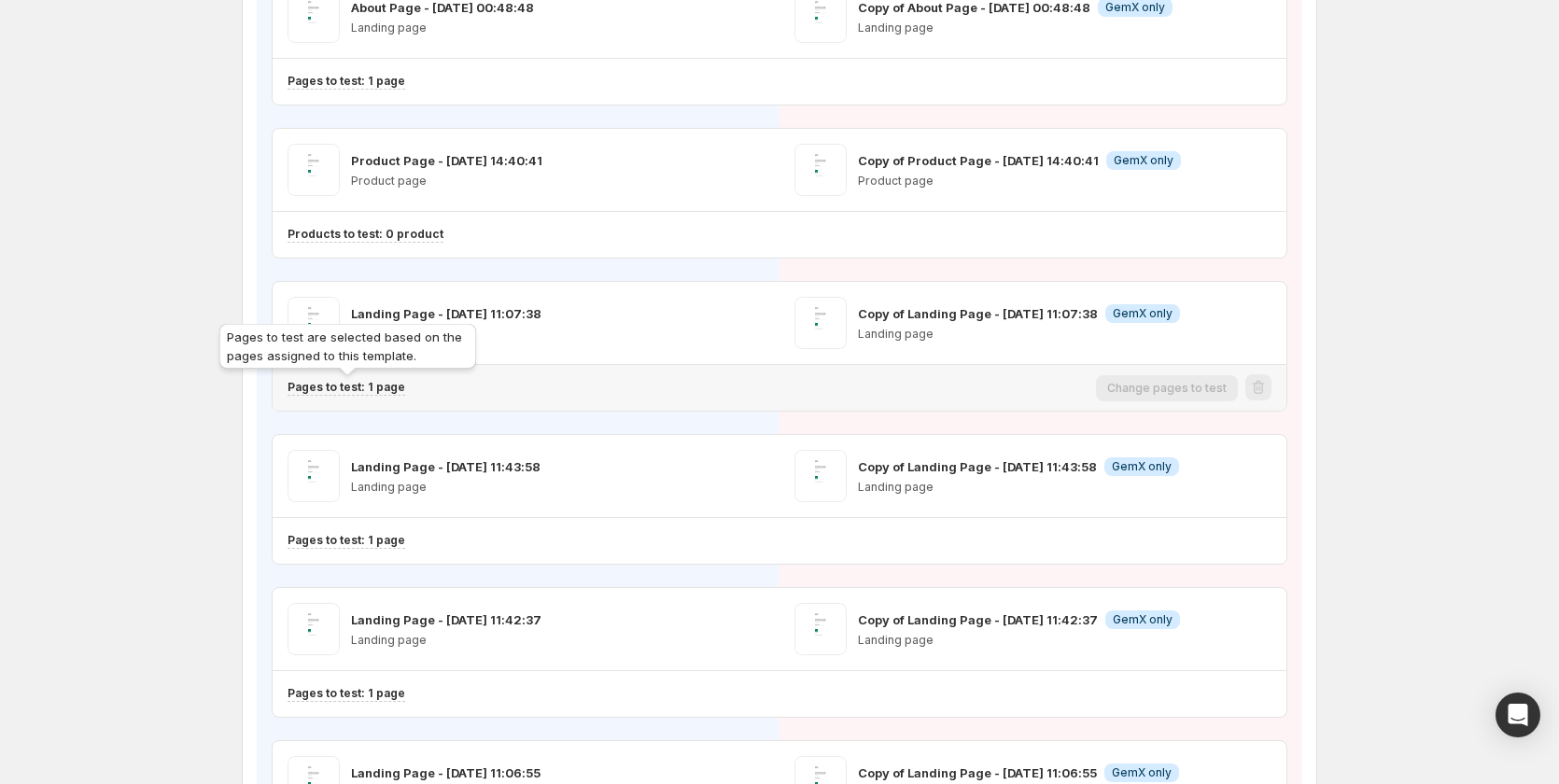
click at [368, 384] on p "Pages to test: 1 page" at bounding box center [346, 387] width 117 height 15
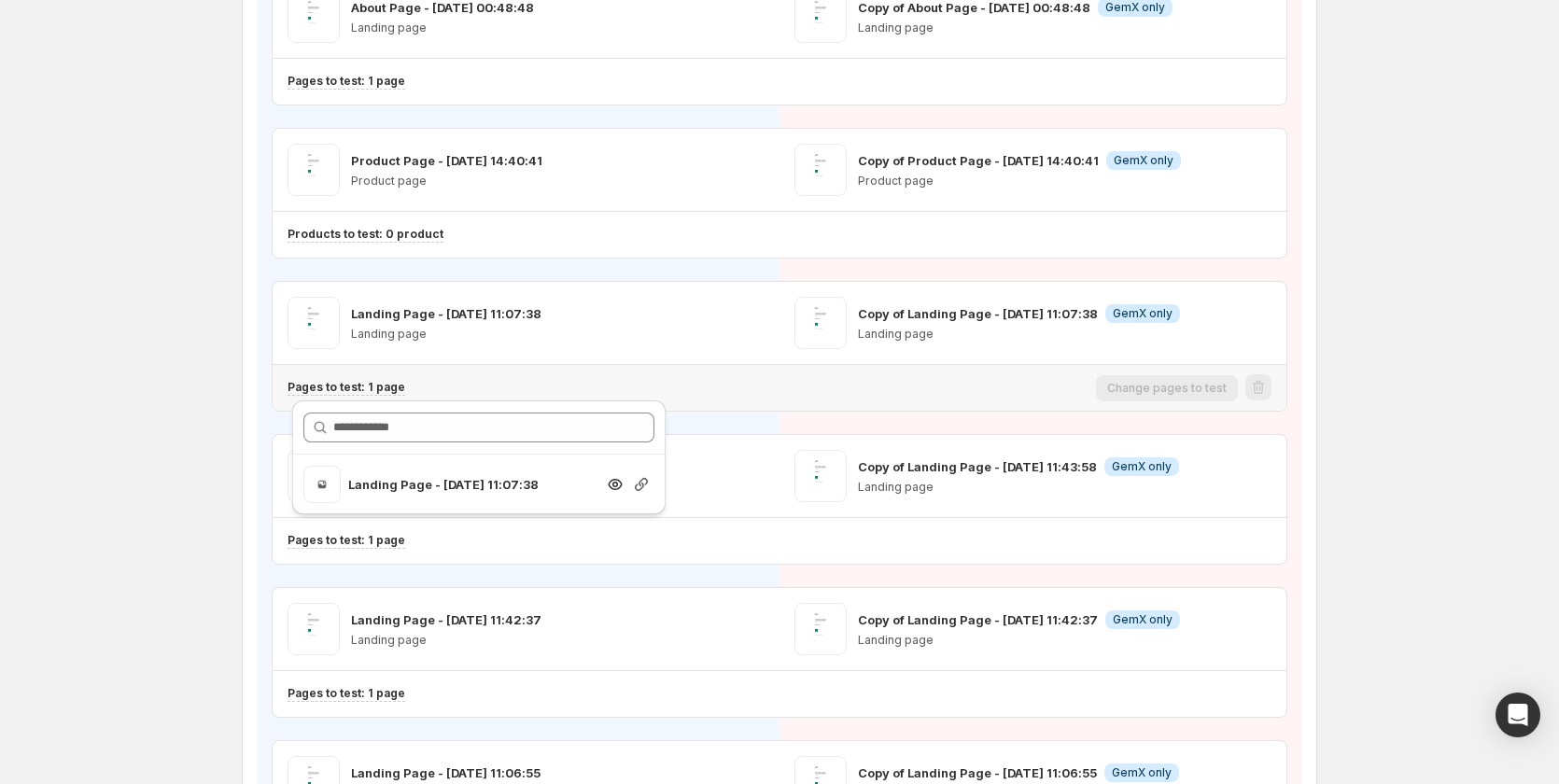
click at [633, 483] on icon "button" at bounding box center [641, 484] width 18 height 18
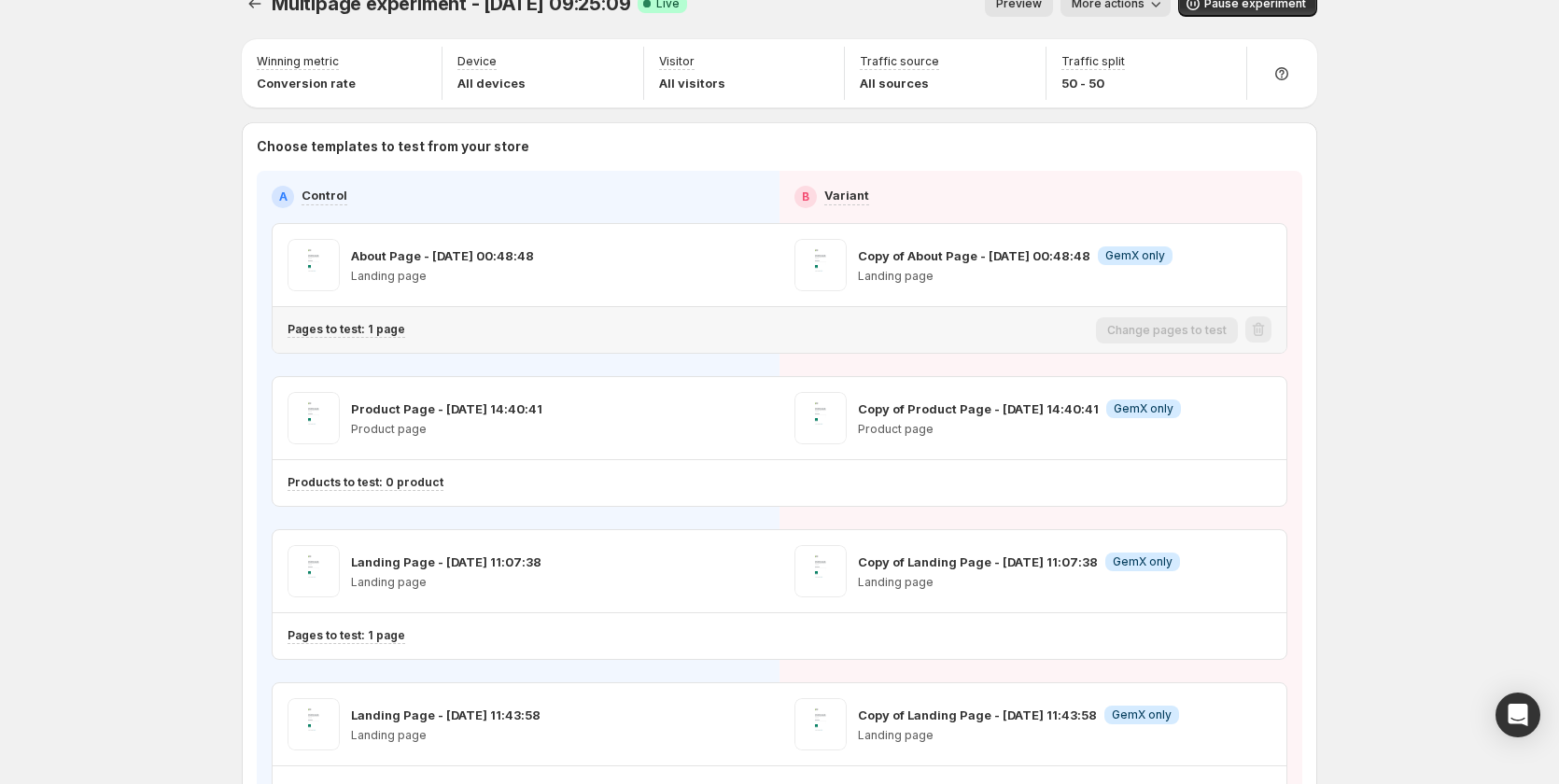
scroll to position [0, 0]
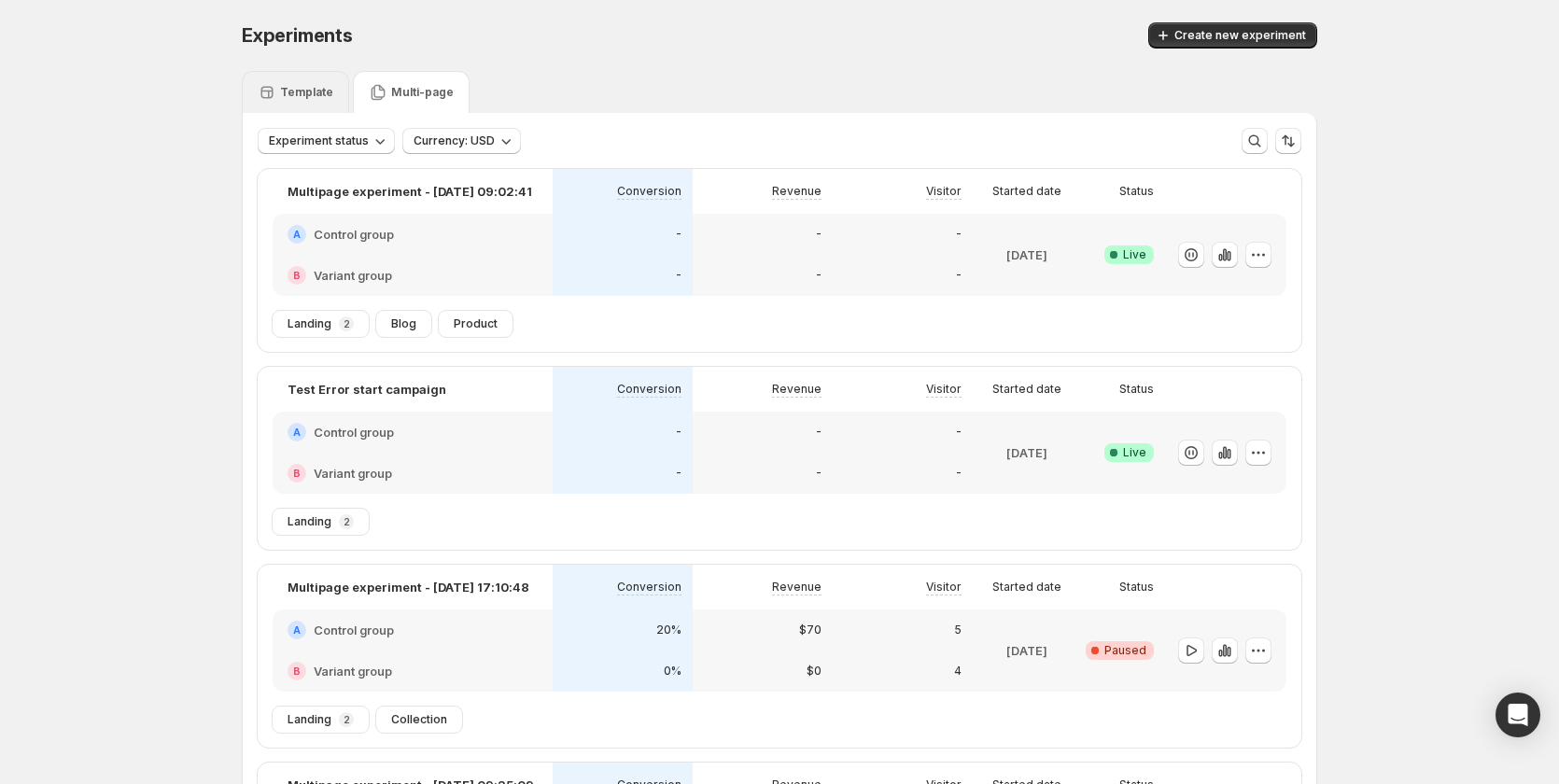
click at [302, 83] on div "Template" at bounding box center [296, 92] width 76 height 18
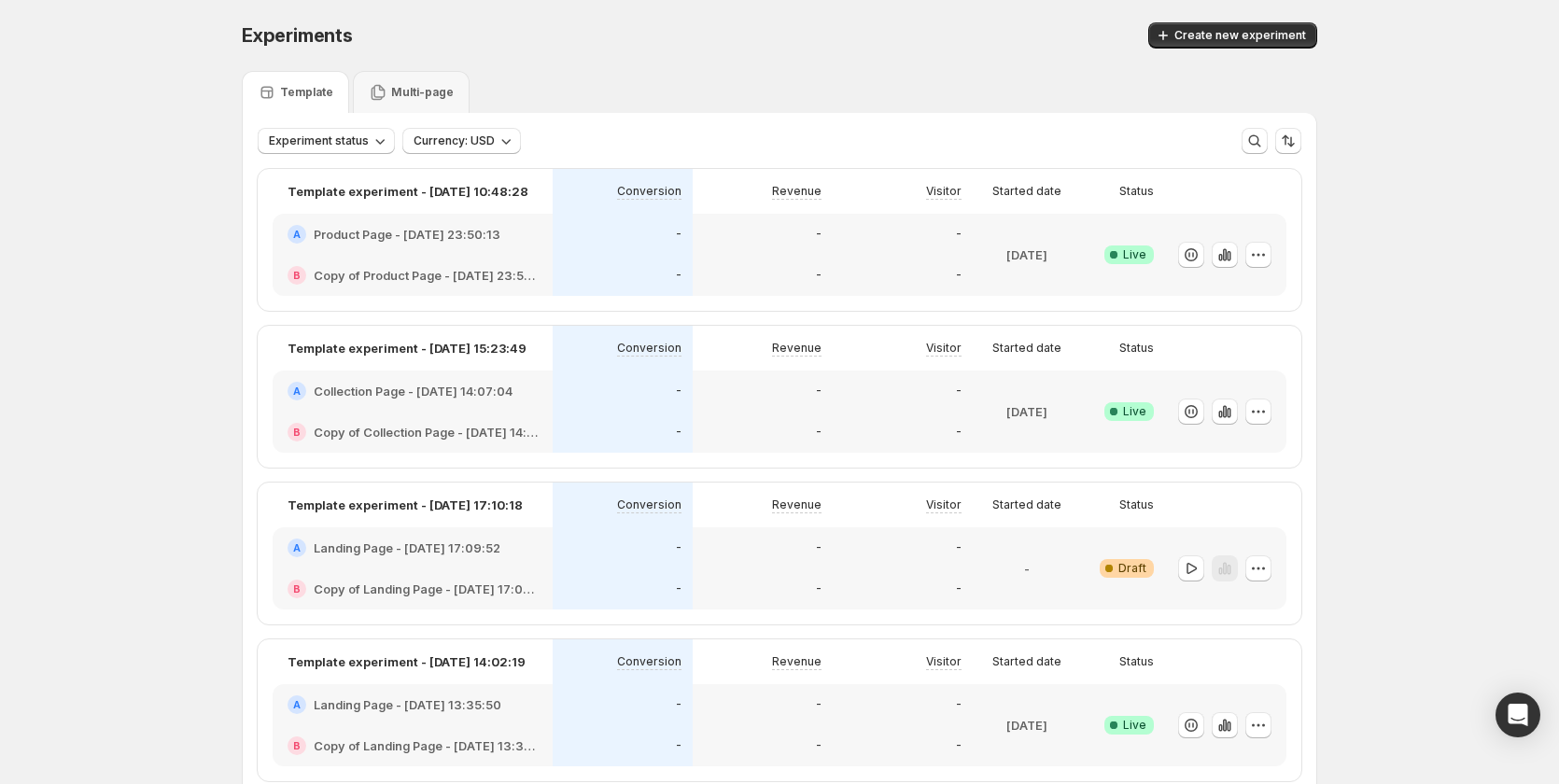
click at [673, 271] on div "-" at bounding box center [622, 274] width 117 height 18
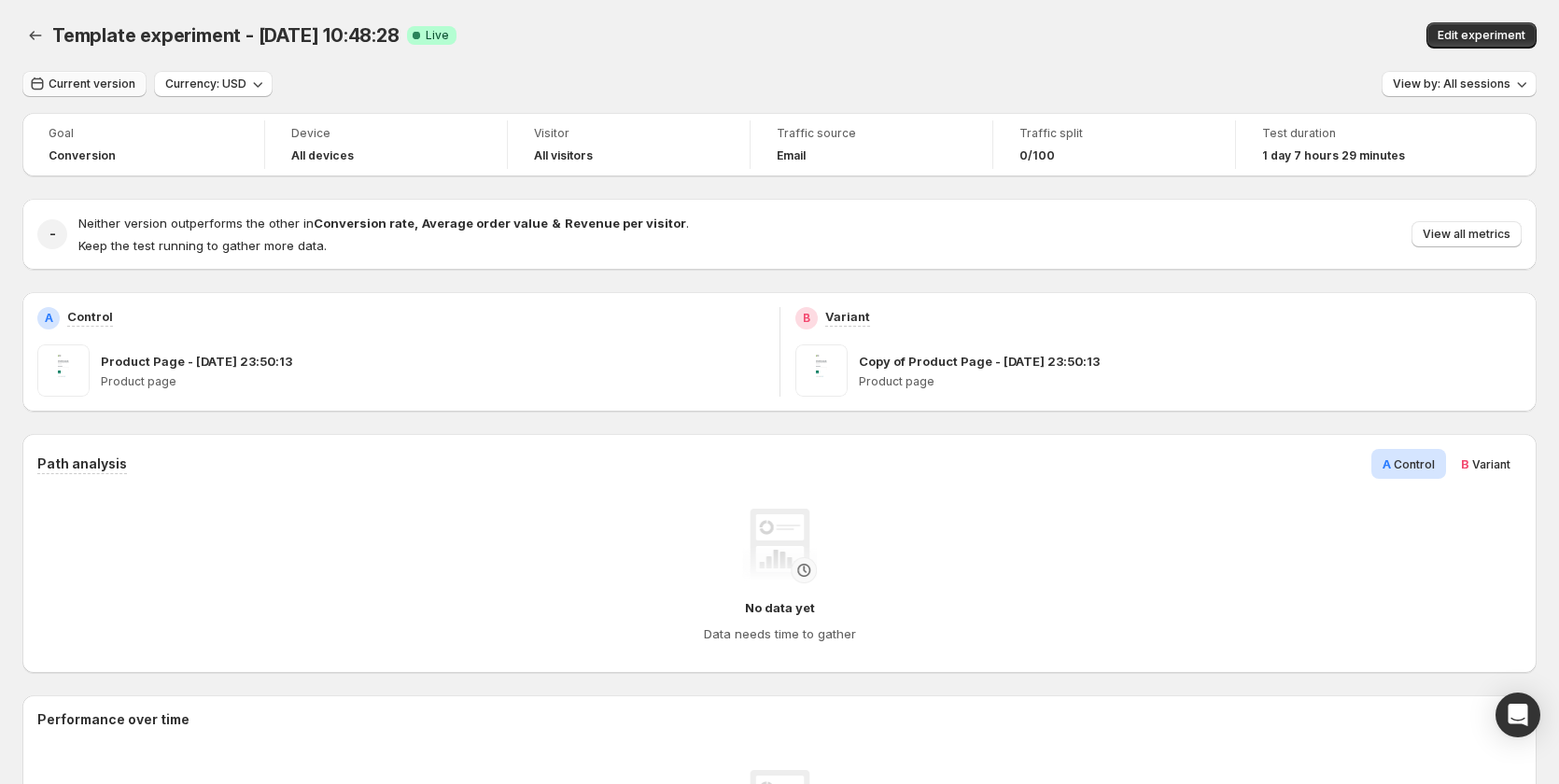
drag, startPoint x: 57, startPoint y: 82, endPoint x: 72, endPoint y: 90, distance: 17.0
click at [57, 82] on span "Current version" at bounding box center [92, 83] width 87 height 15
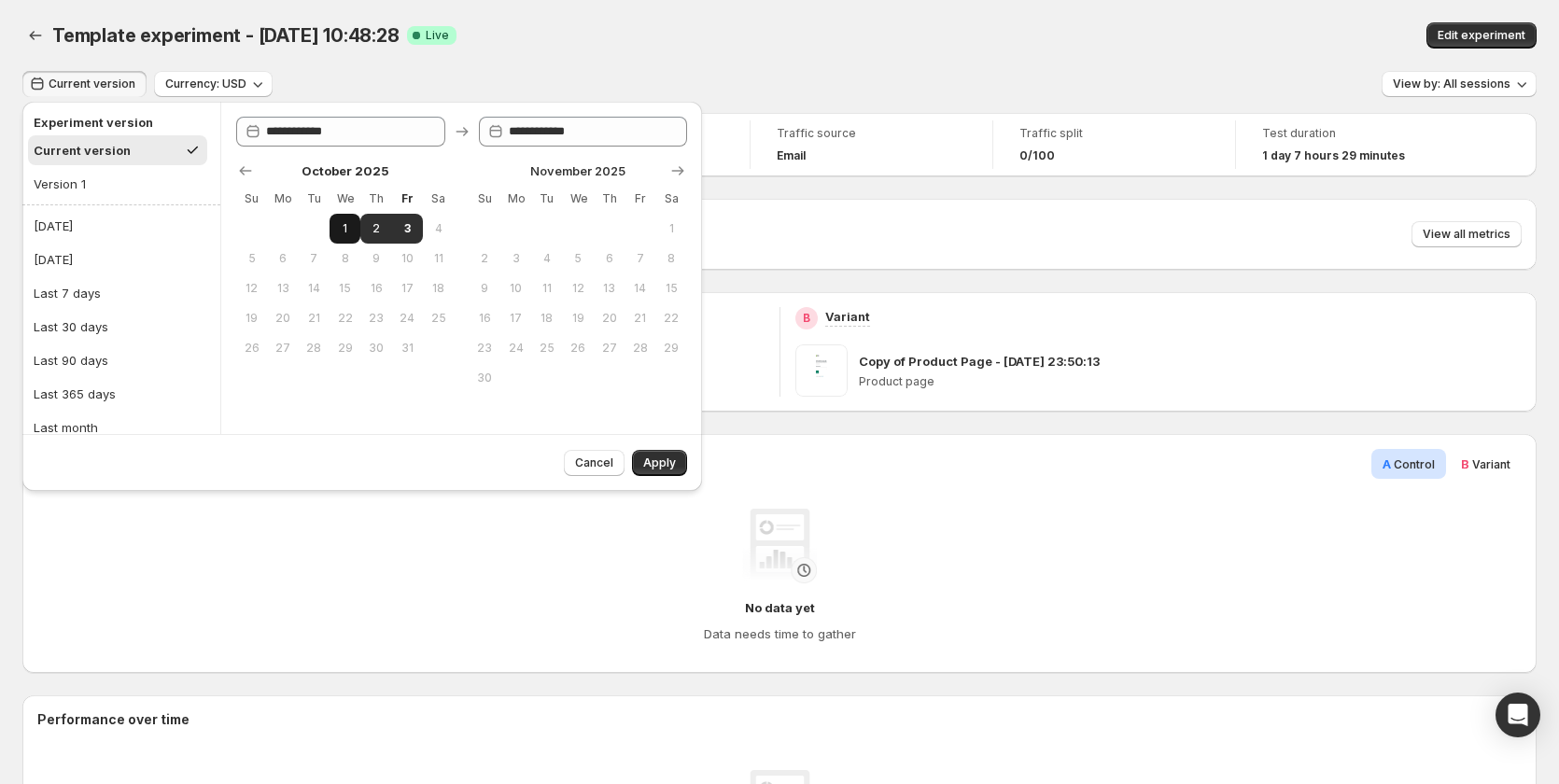
click at [350, 228] on span "1" at bounding box center [345, 228] width 16 height 15
type input "**********"
click at [413, 228] on span "3" at bounding box center [407, 228] width 16 height 15
type input "**********"
click at [663, 466] on span "Apply" at bounding box center [659, 462] width 33 height 15
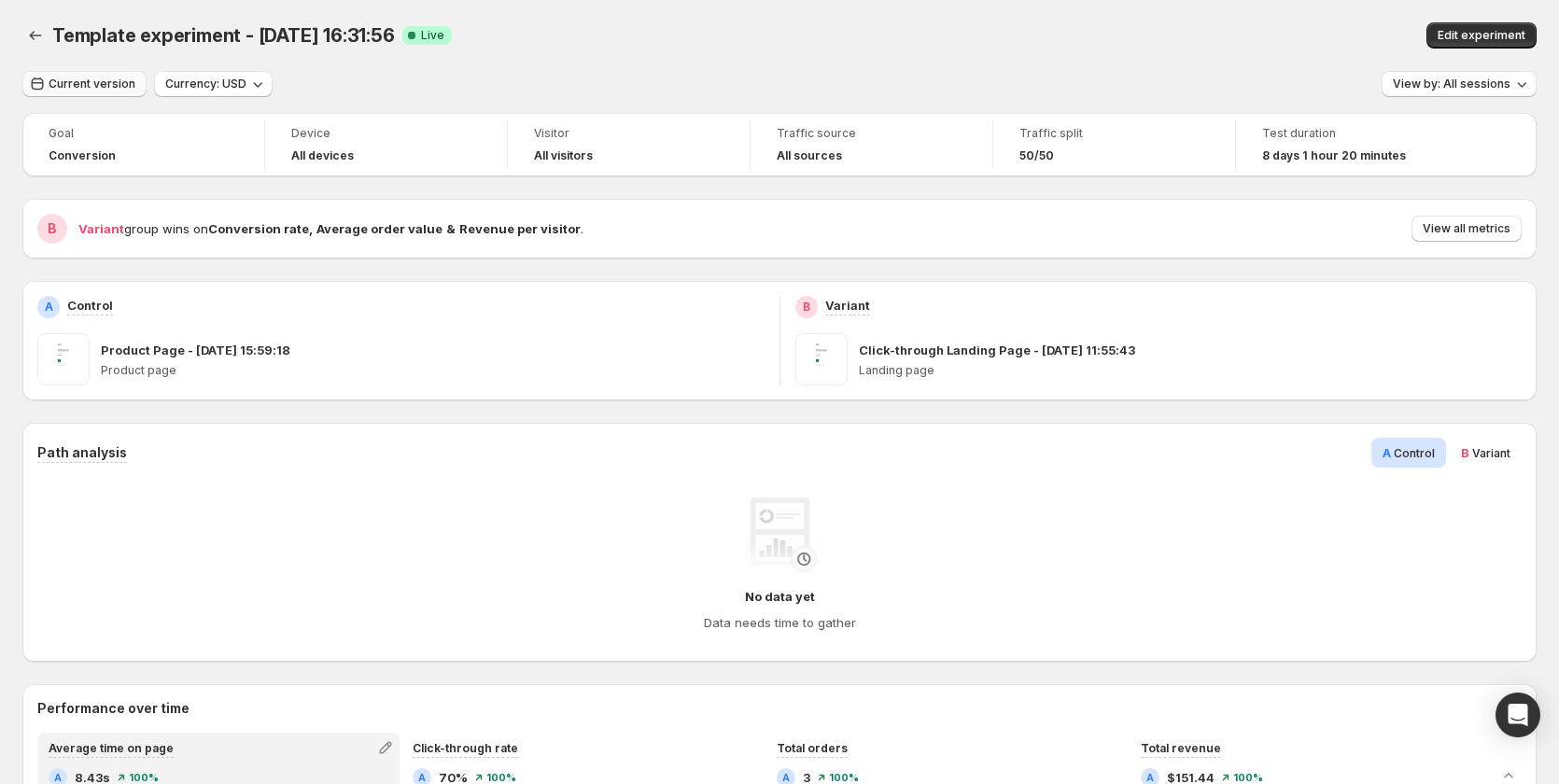
click at [95, 82] on span "Current version" at bounding box center [92, 83] width 87 height 15
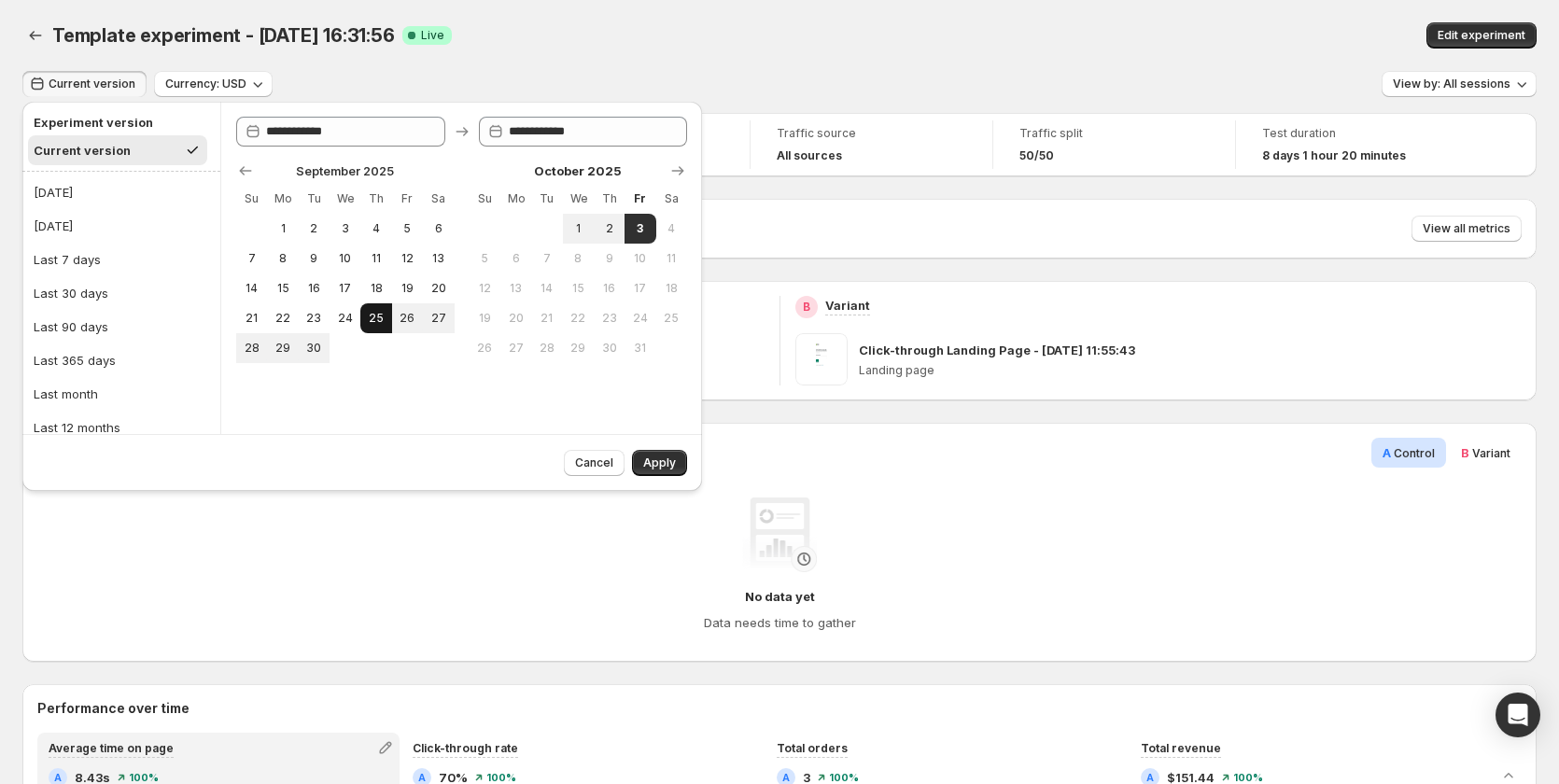
click at [367, 323] on span "25" at bounding box center [375, 318] width 16 height 15
type input "**********"
click at [641, 451] on button "Apply" at bounding box center [659, 462] width 55 height 26
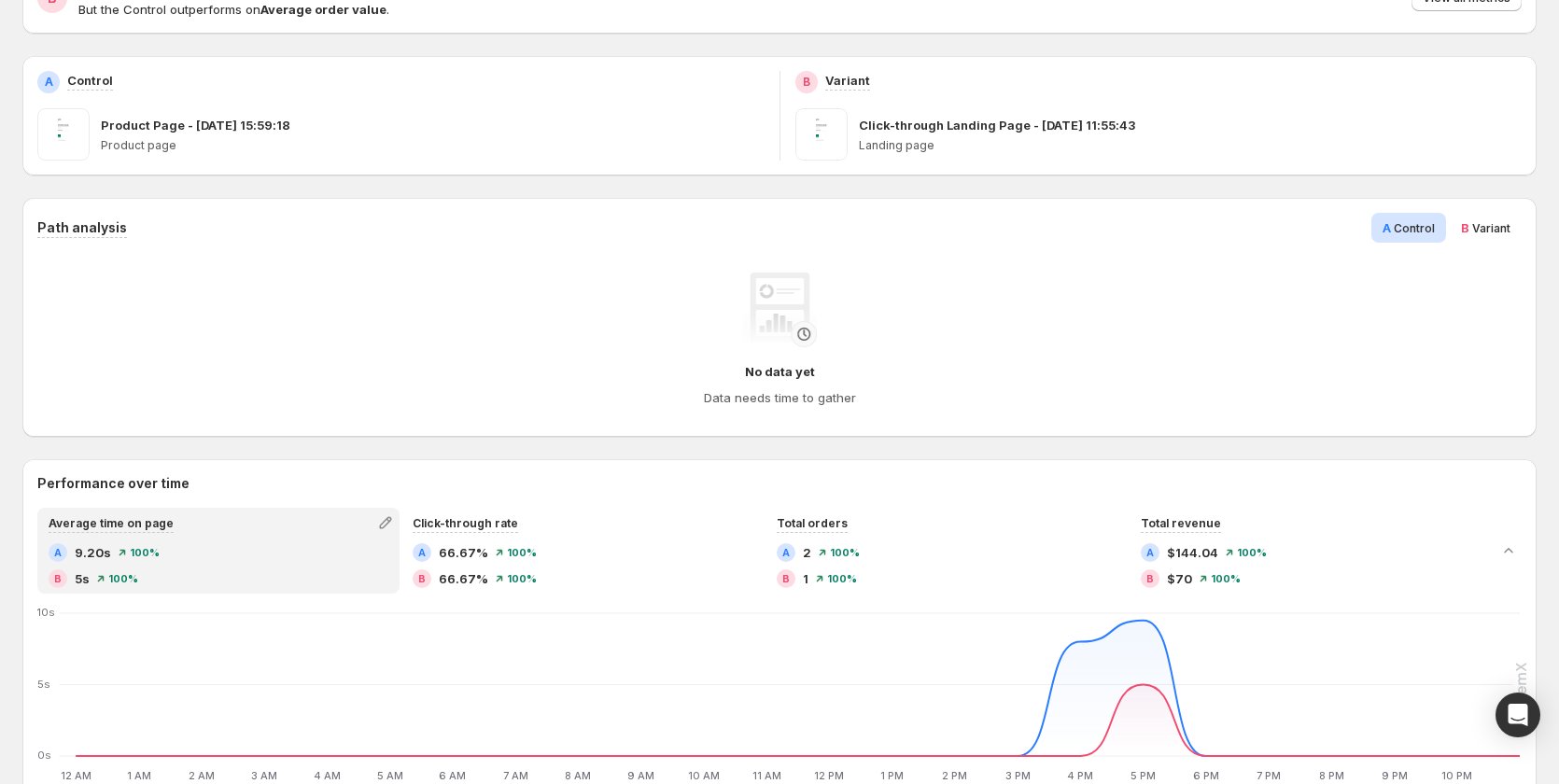
scroll to position [93, 0]
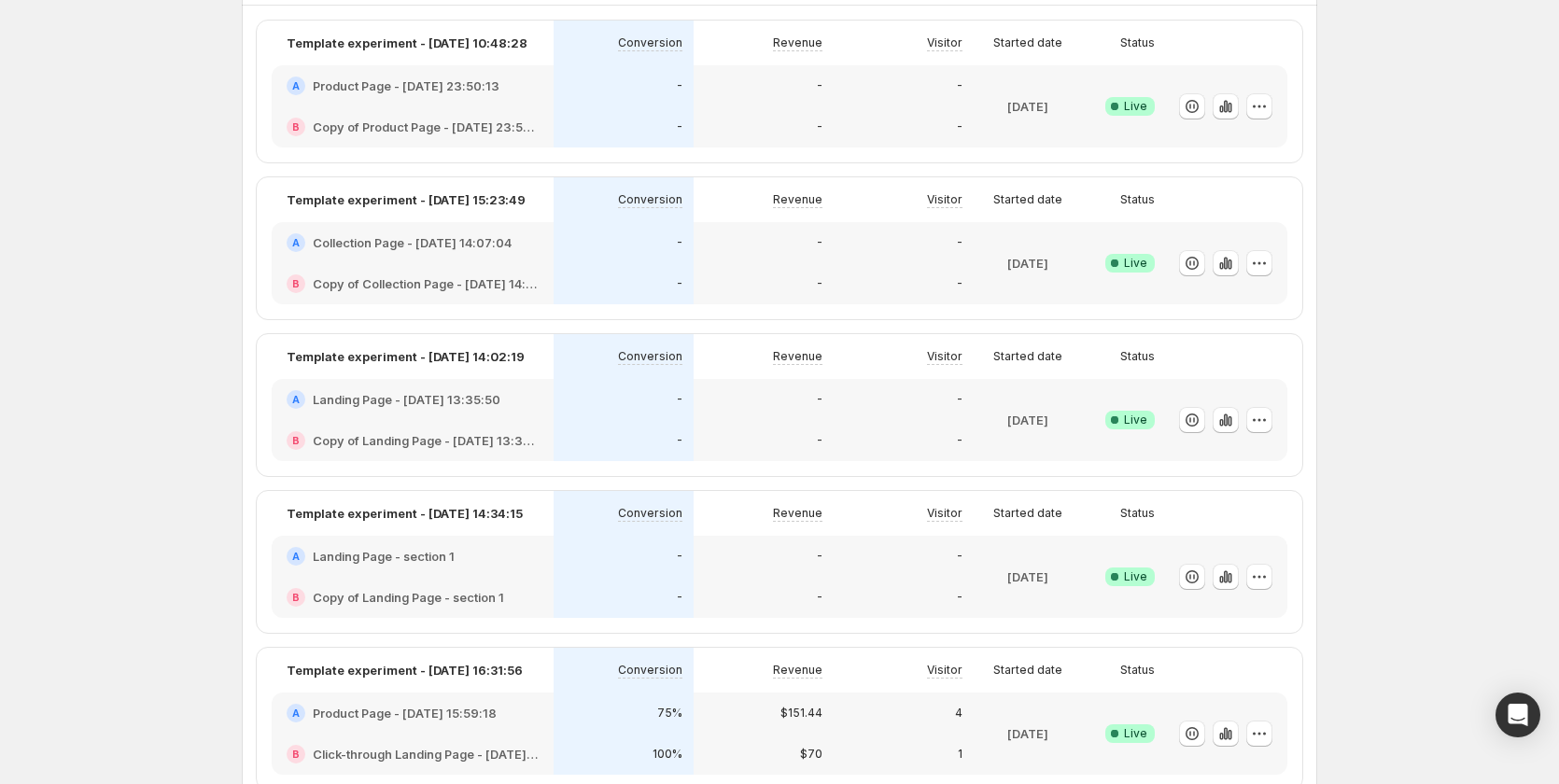
scroll to position [640, 0]
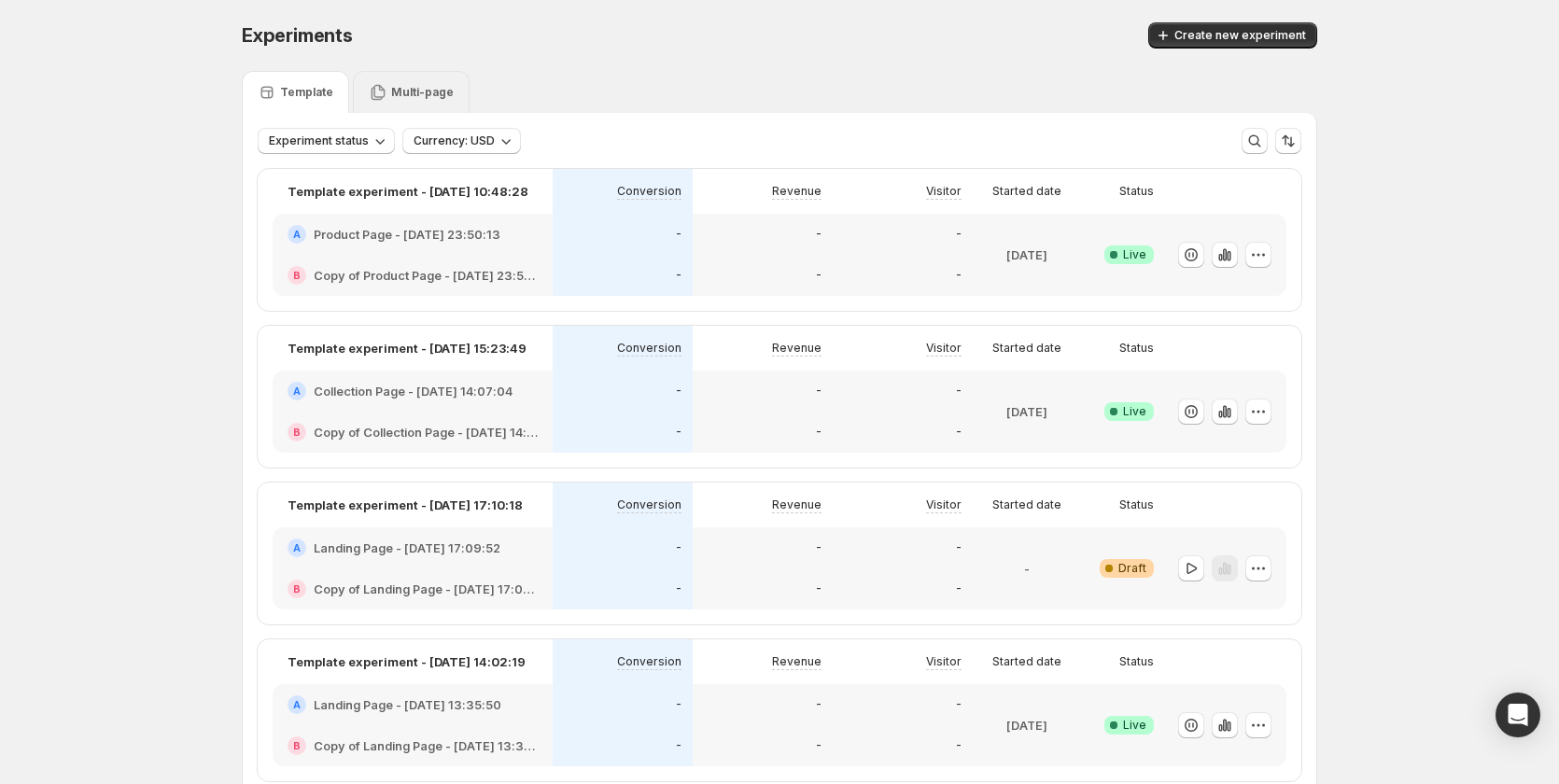
click at [414, 89] on p "Multi-page" at bounding box center [422, 92] width 63 height 15
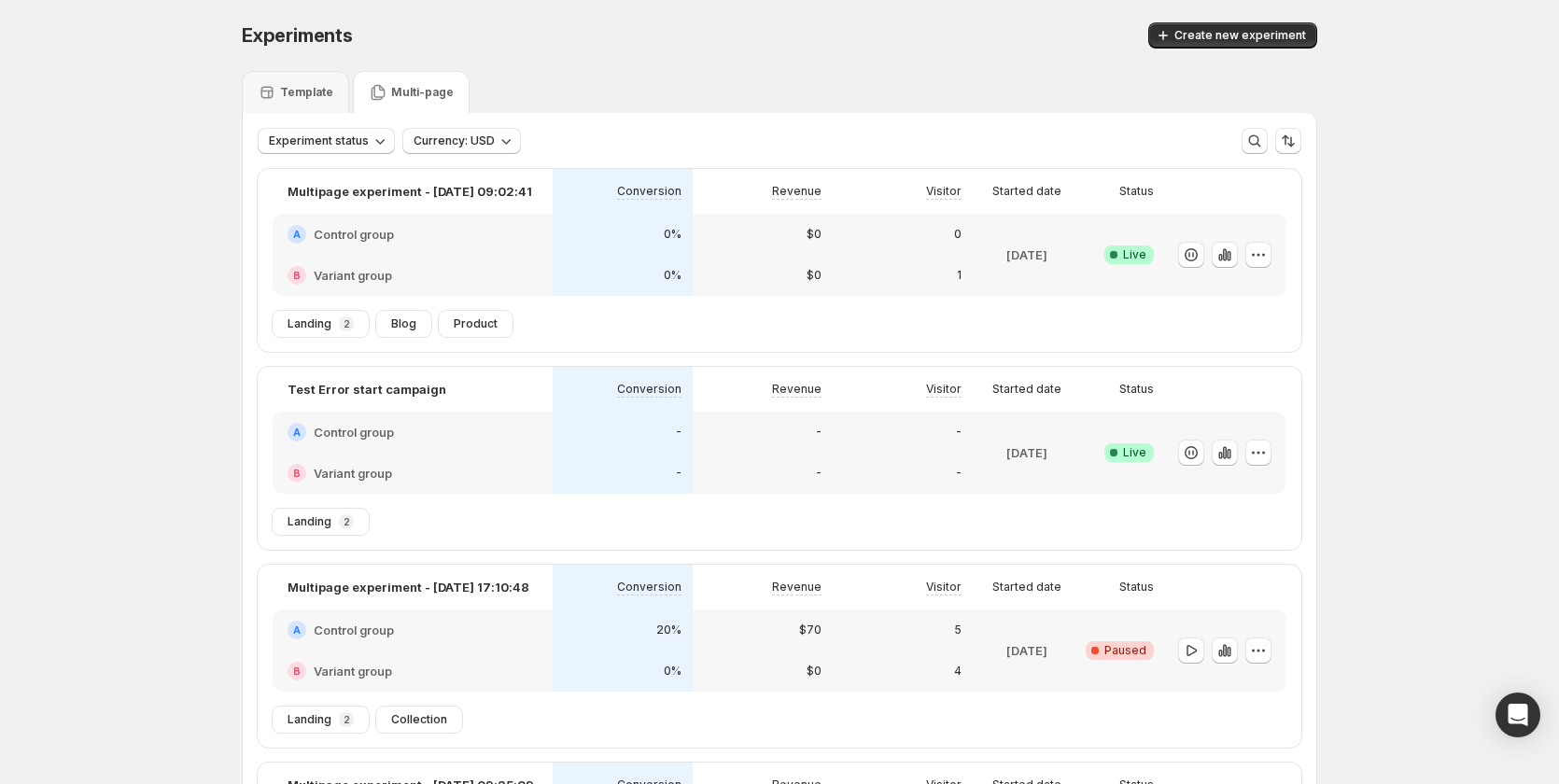
click at [529, 252] on div "A Control group" at bounding box center [412, 234] width 280 height 41
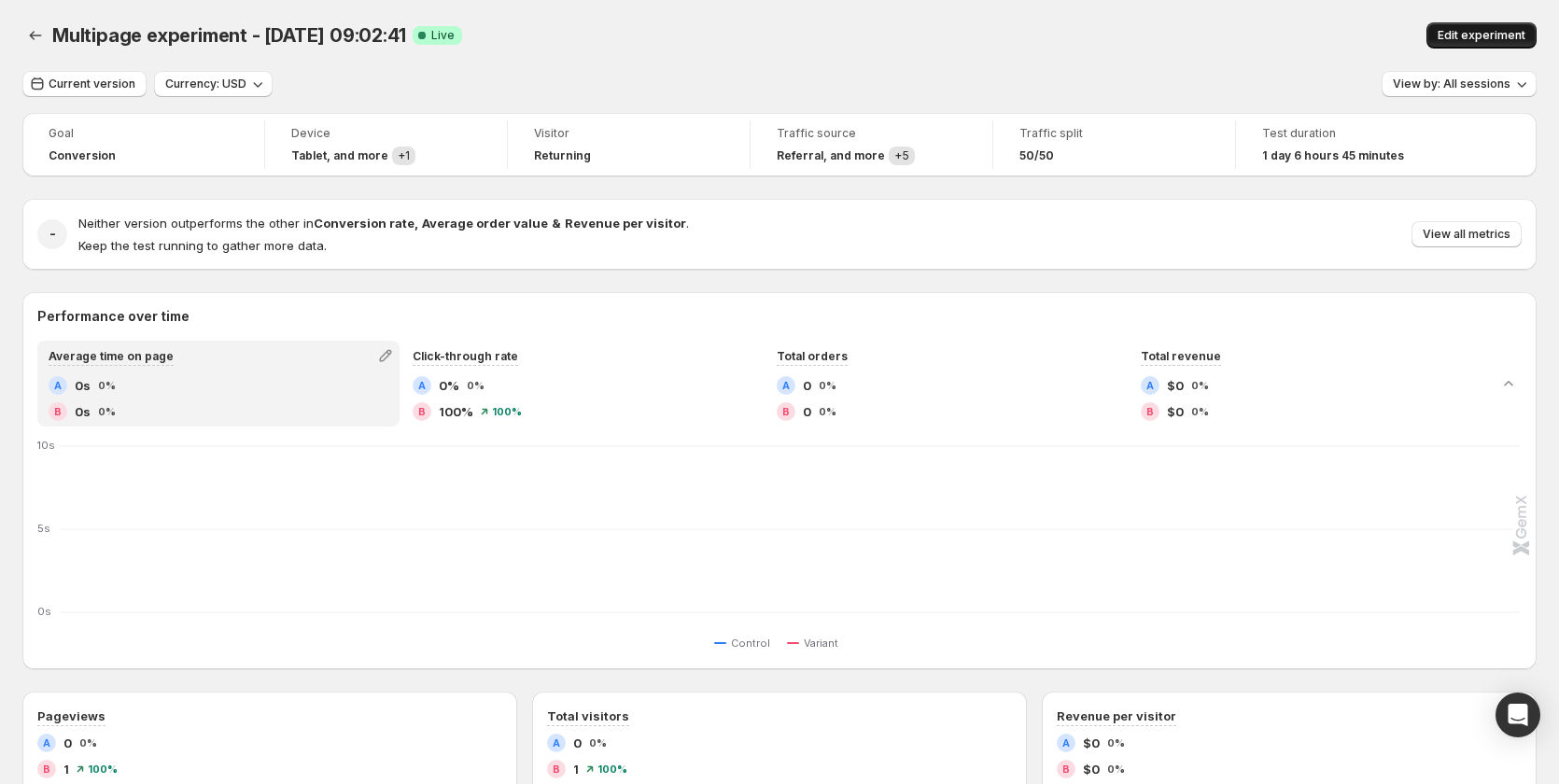
click at [1467, 36] on span "Edit experiment" at bounding box center [1481, 35] width 88 height 15
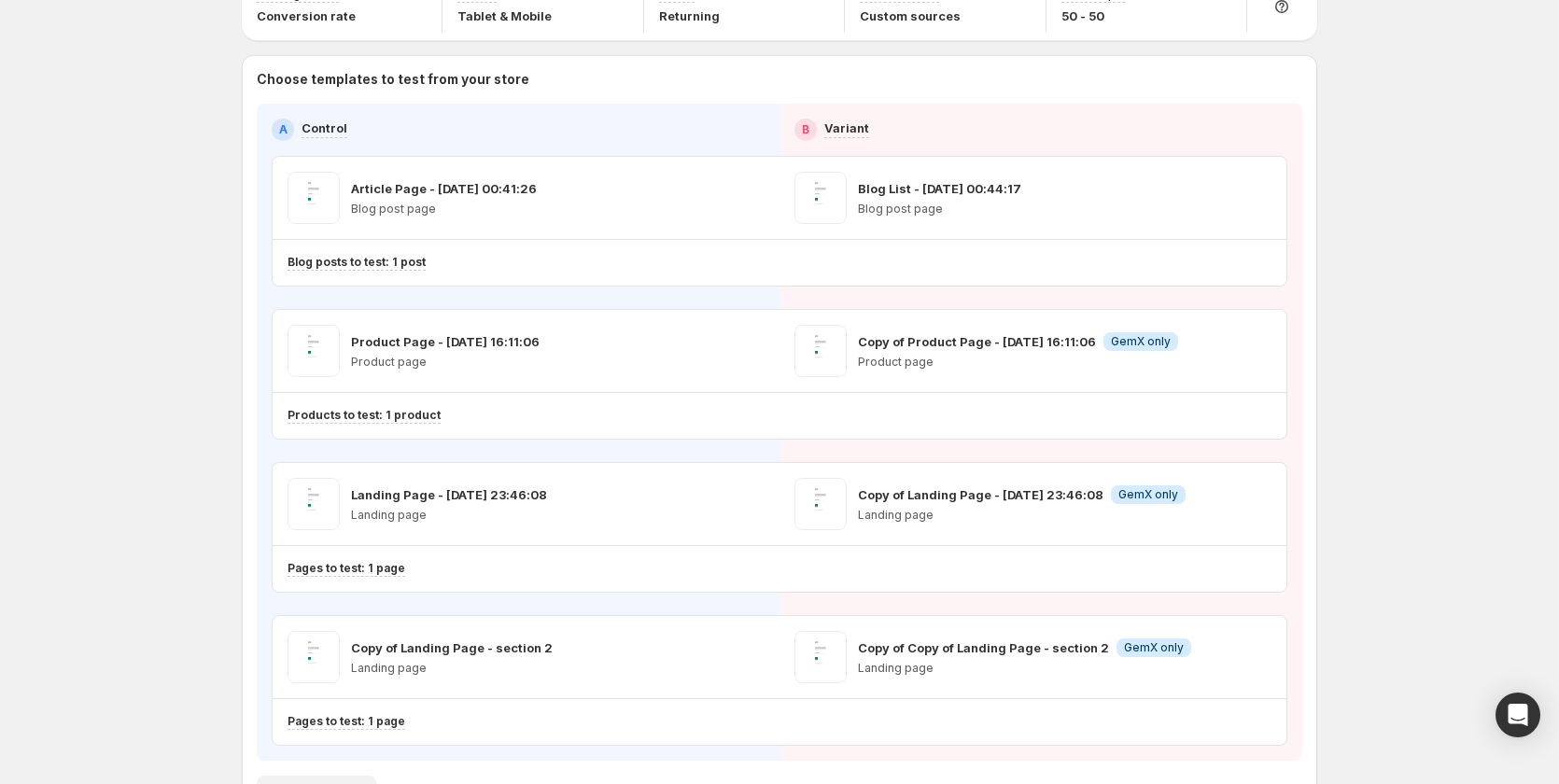
scroll to position [140, 0]
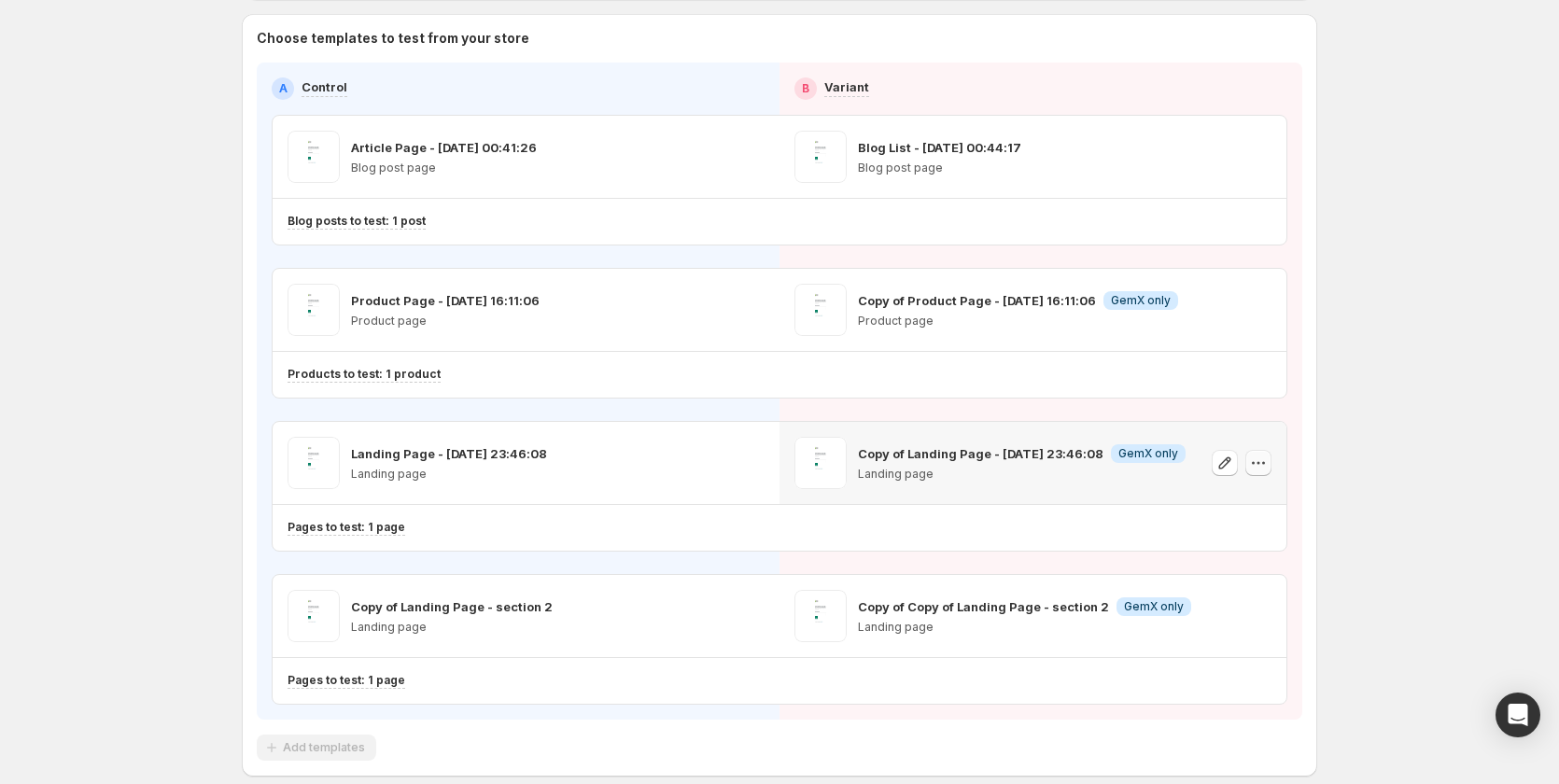
click at [1266, 462] on icon "button" at bounding box center [1257, 462] width 18 height 18
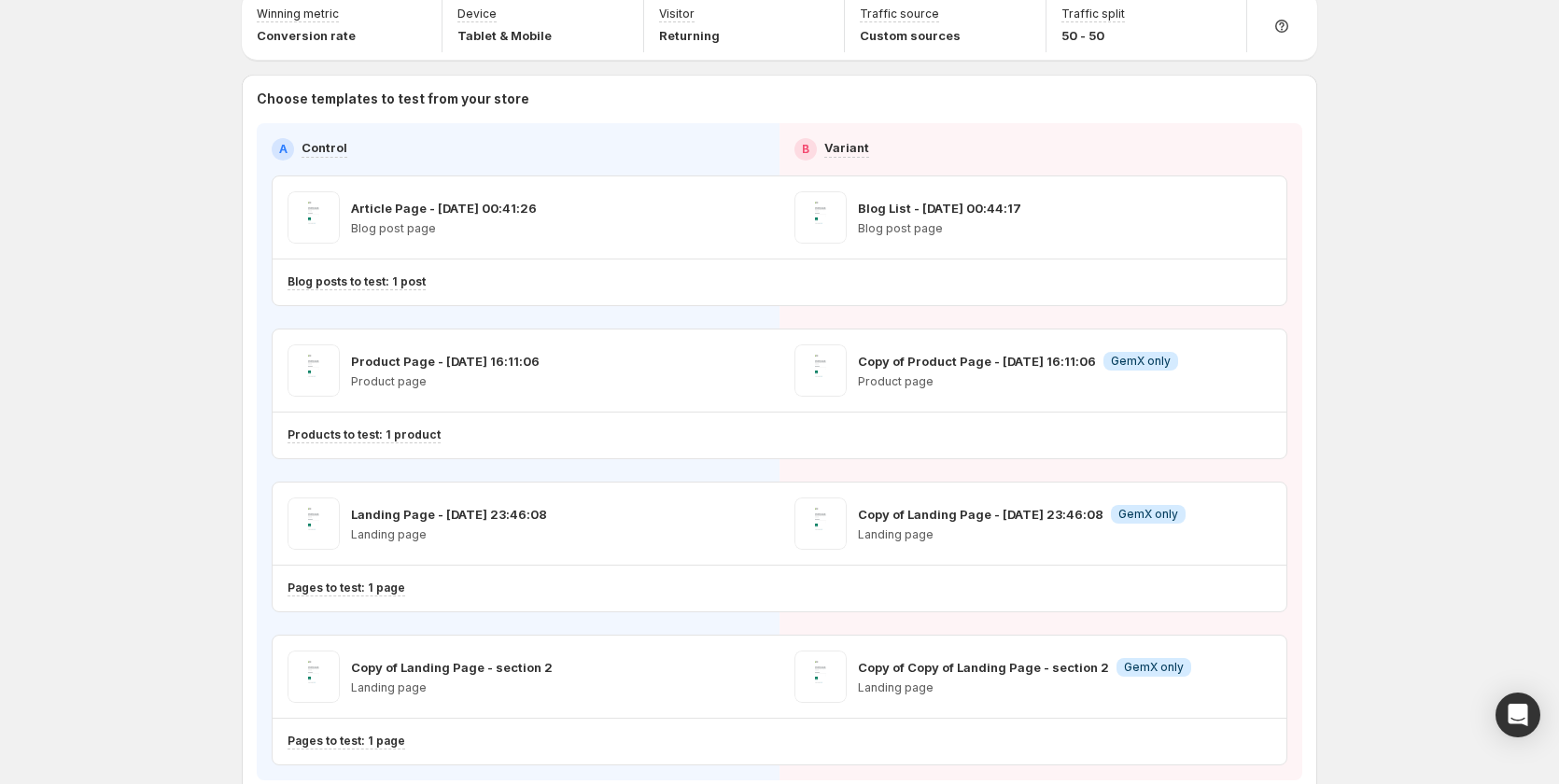
scroll to position [0, 0]
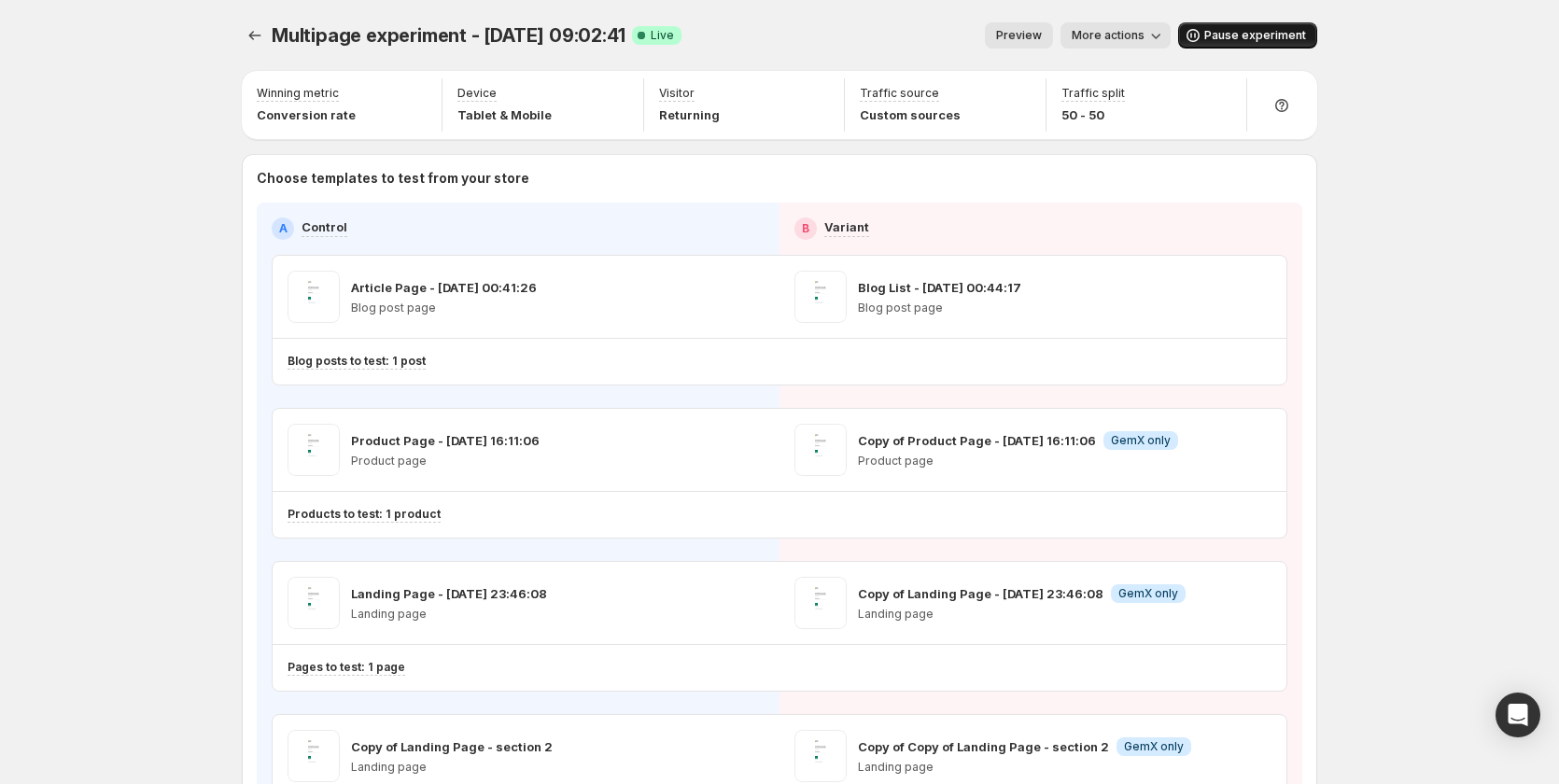
click at [1267, 38] on span "Pause experiment" at bounding box center [1255, 35] width 102 height 15
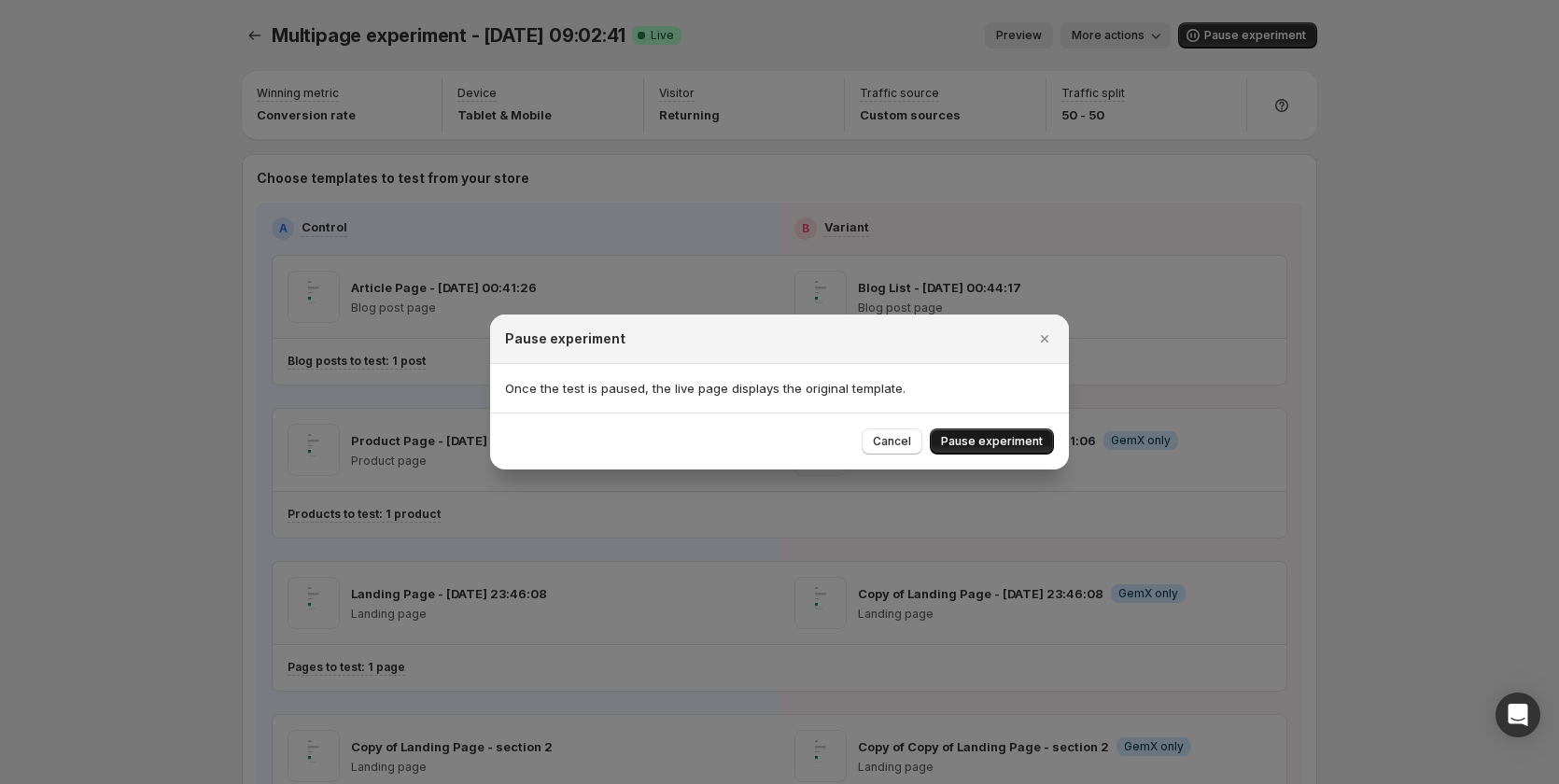
click at [1012, 434] on button "Pause experiment" at bounding box center [992, 441] width 124 height 26
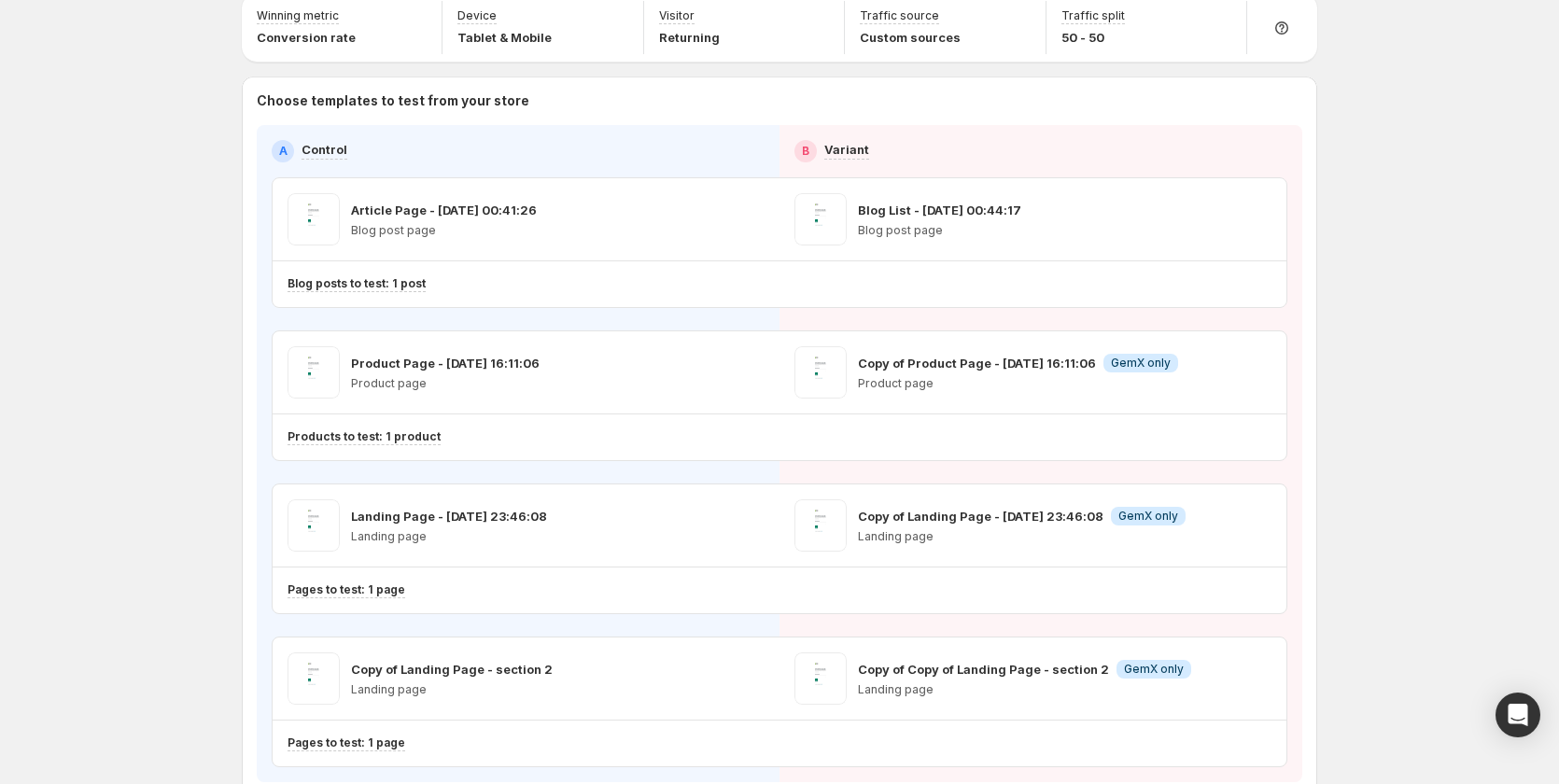
scroll to position [187, 0]
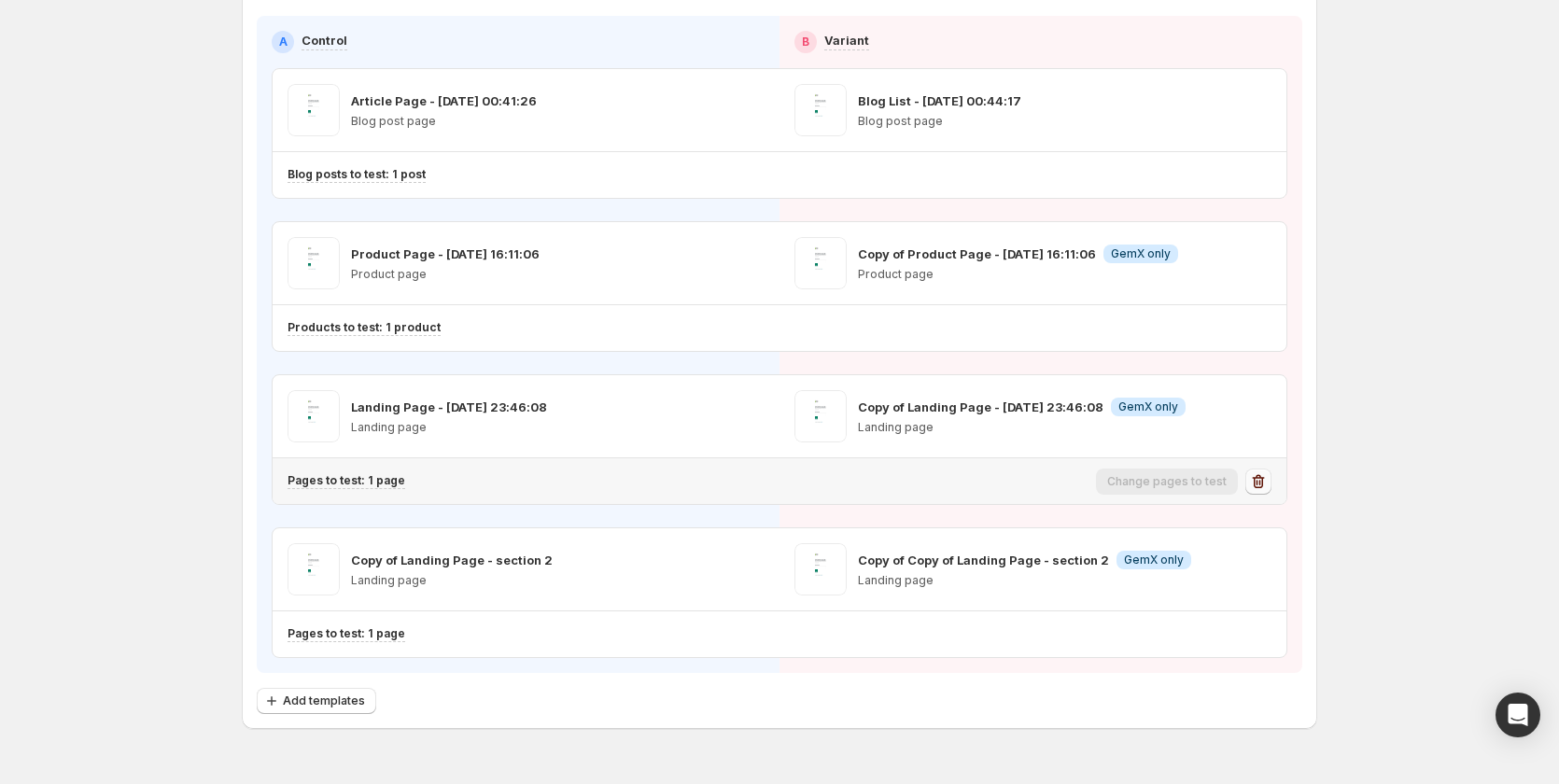
click at [1266, 476] on icon "button" at bounding box center [1257, 481] width 18 height 18
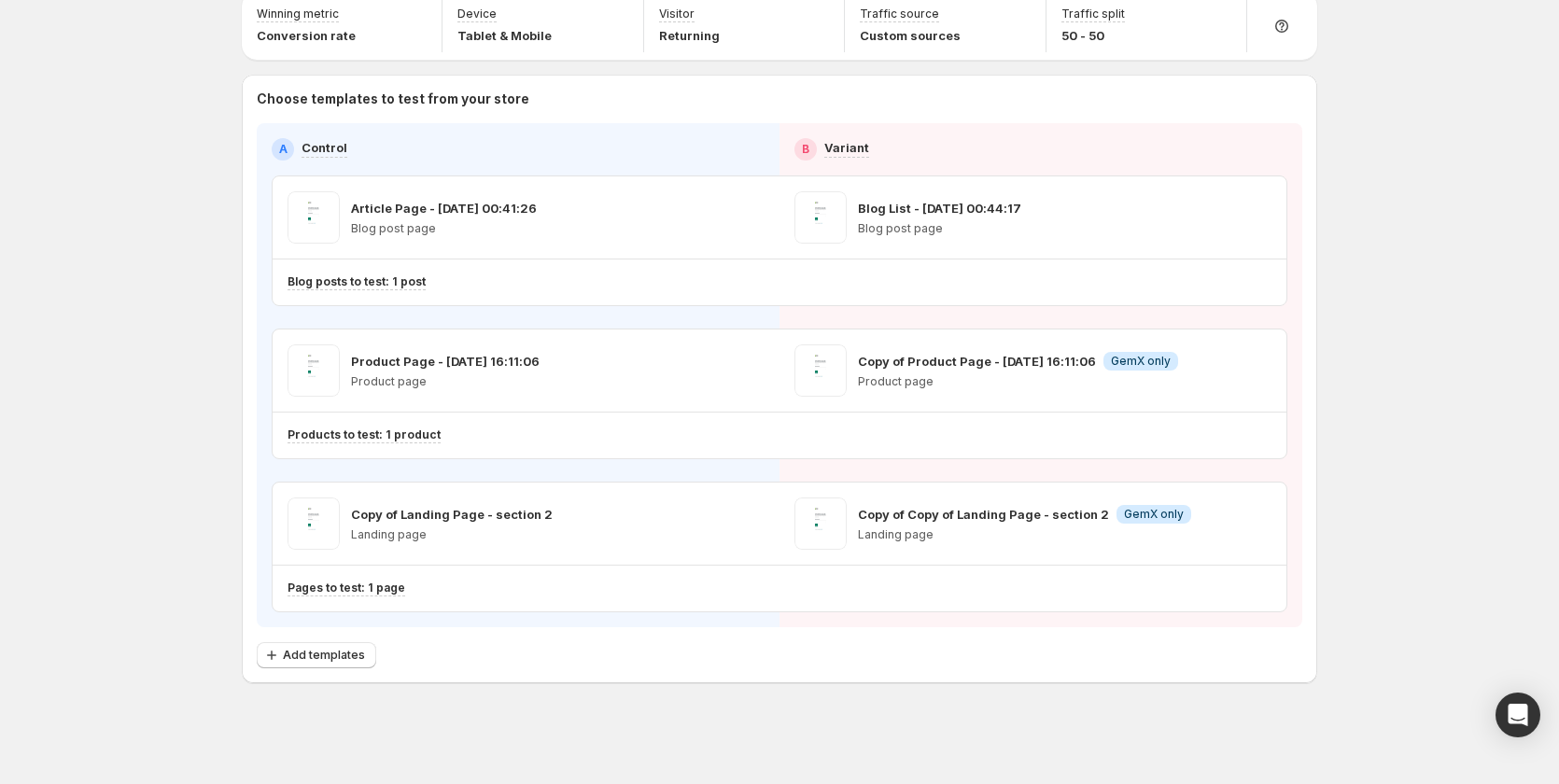
scroll to position [79, 0]
click at [354, 651] on span "Add templates" at bounding box center [324, 654] width 82 height 15
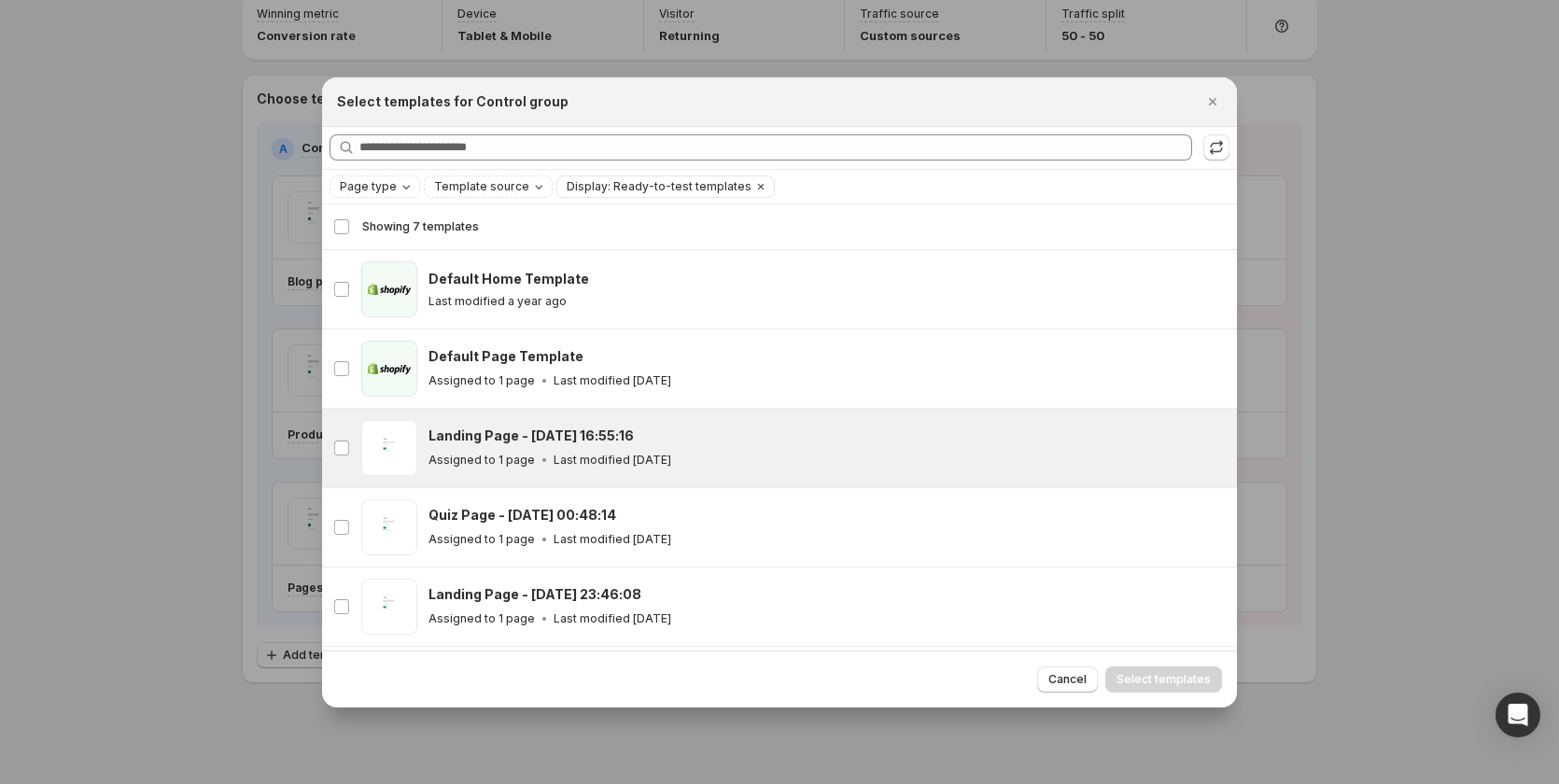
click at [715, 460] on div "Assigned to 1 page Last modified 4 days ago" at bounding box center [824, 459] width 791 height 18
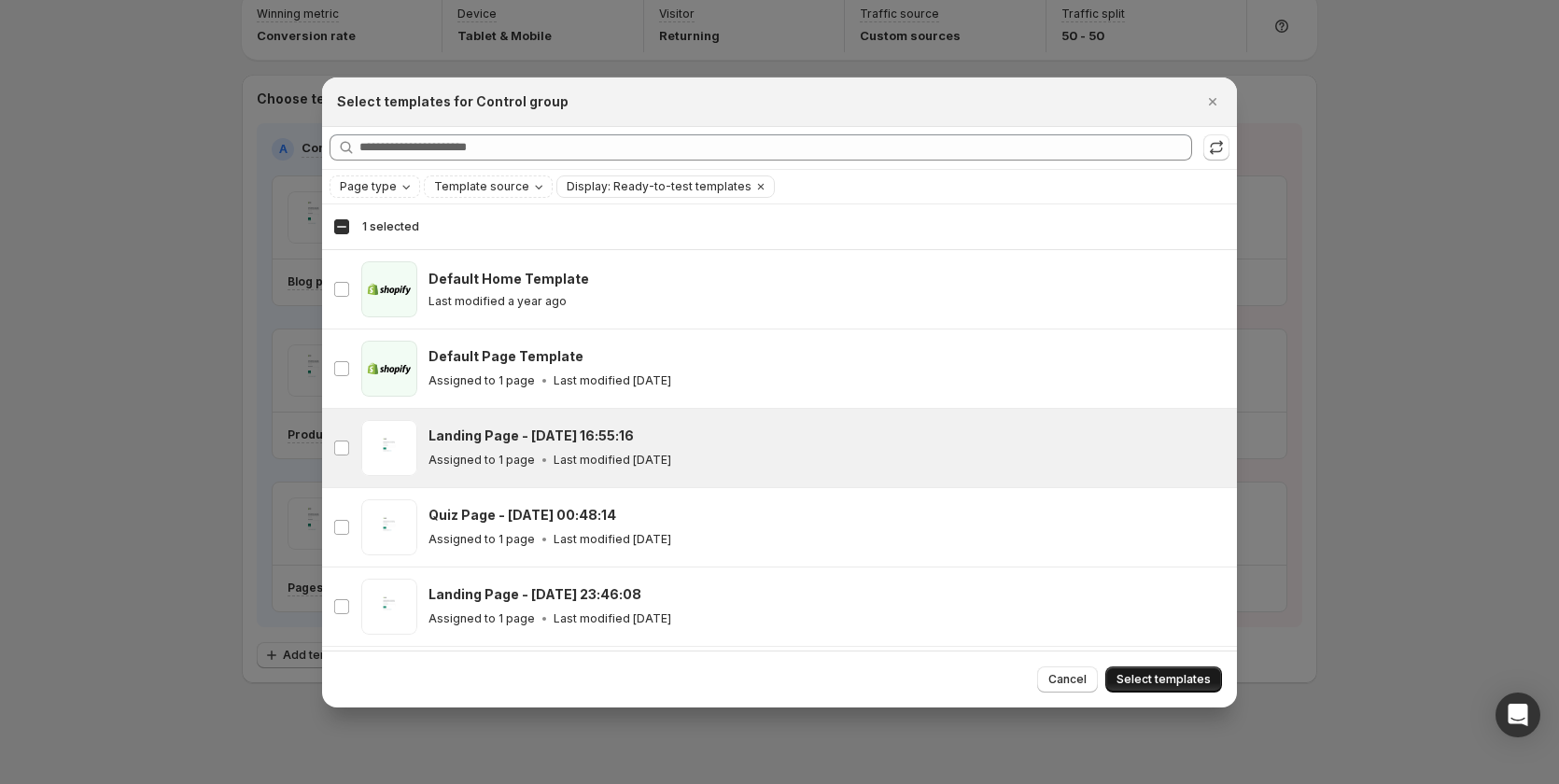
click at [1175, 674] on span "Select templates" at bounding box center [1163, 678] width 94 height 15
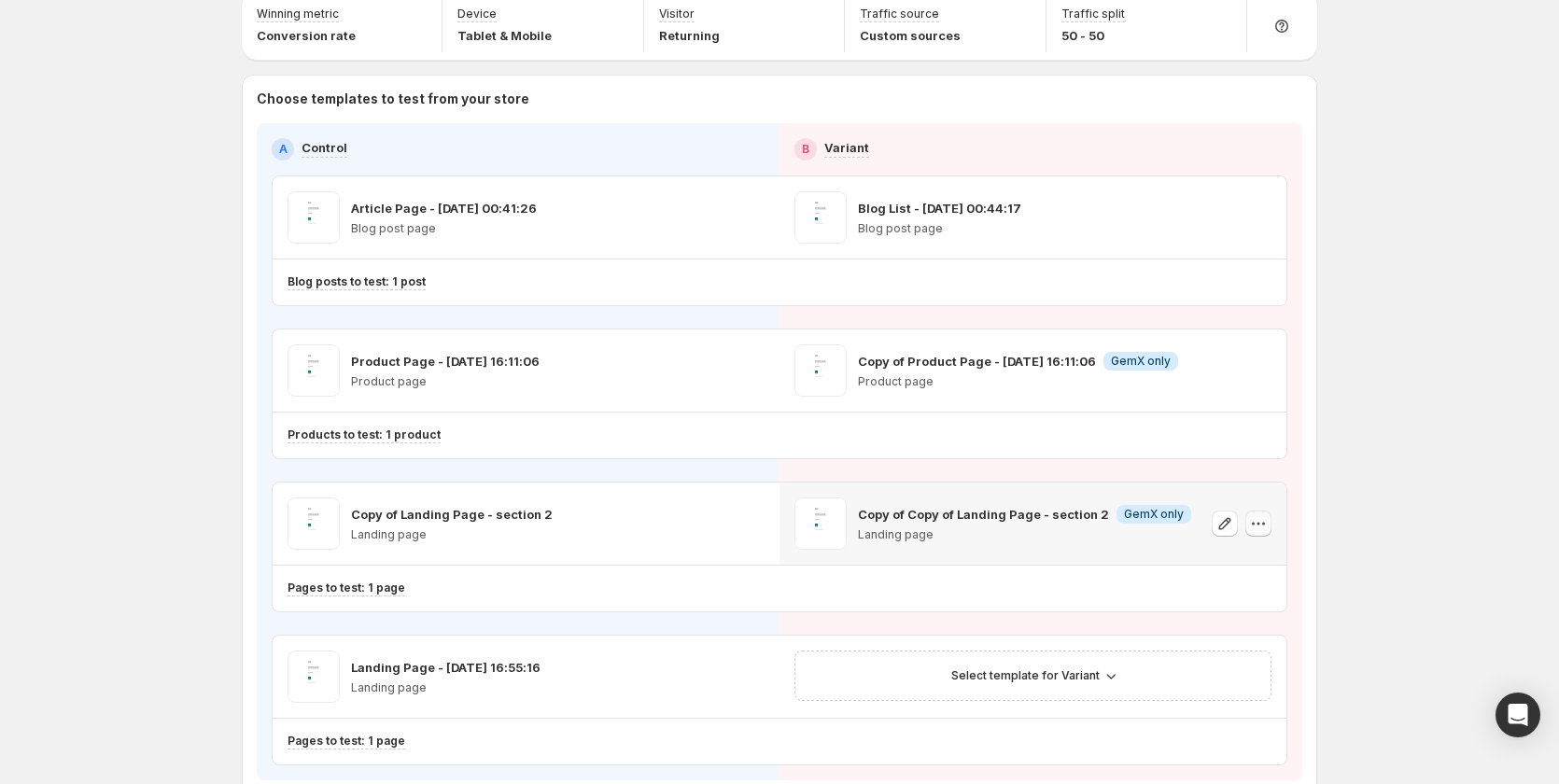
click at [1265, 529] on icon "button" at bounding box center [1257, 523] width 18 height 18
click at [1239, 631] on button "Remove template" at bounding box center [1267, 641] width 170 height 30
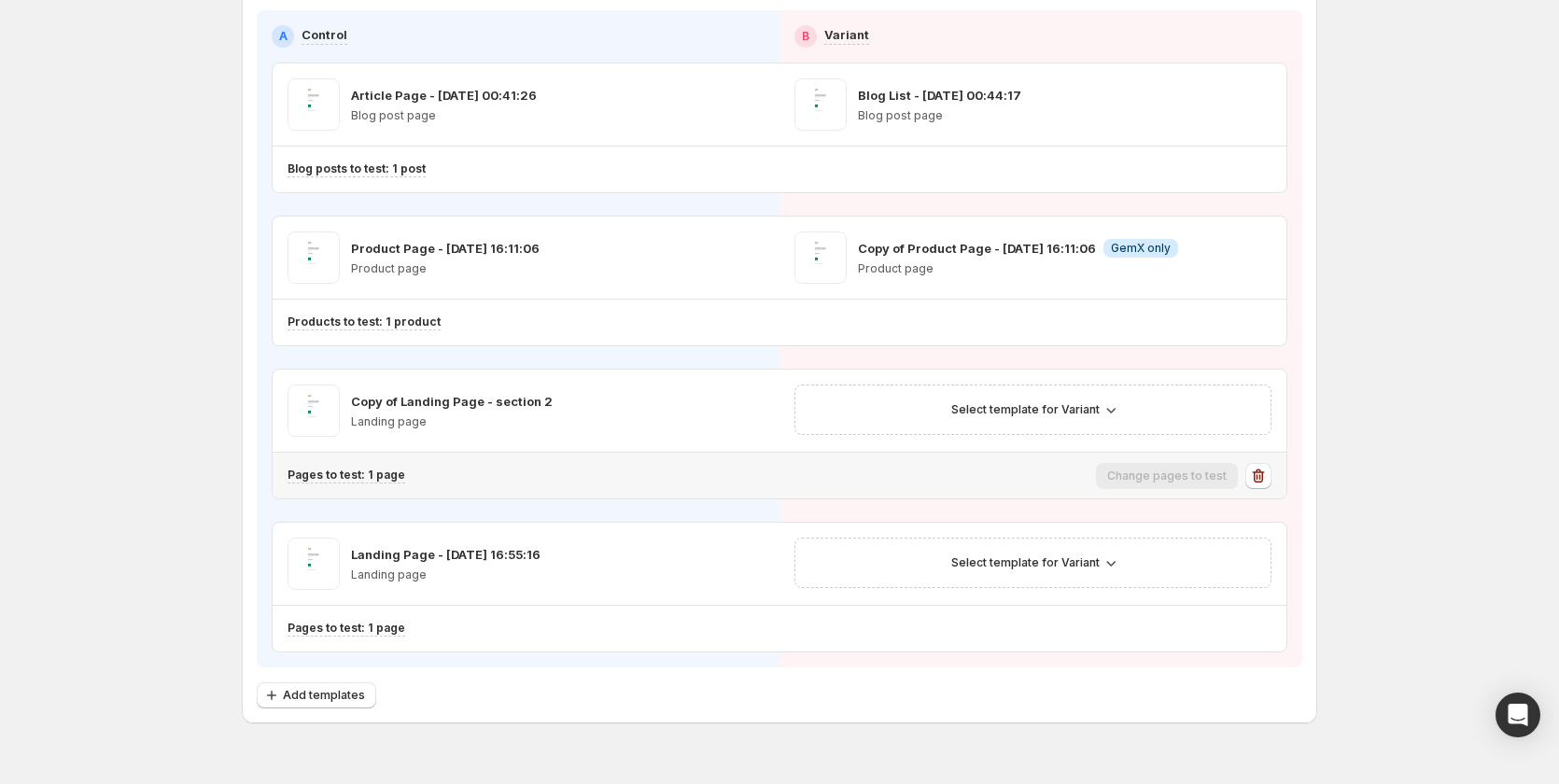
scroll to position [233, 0]
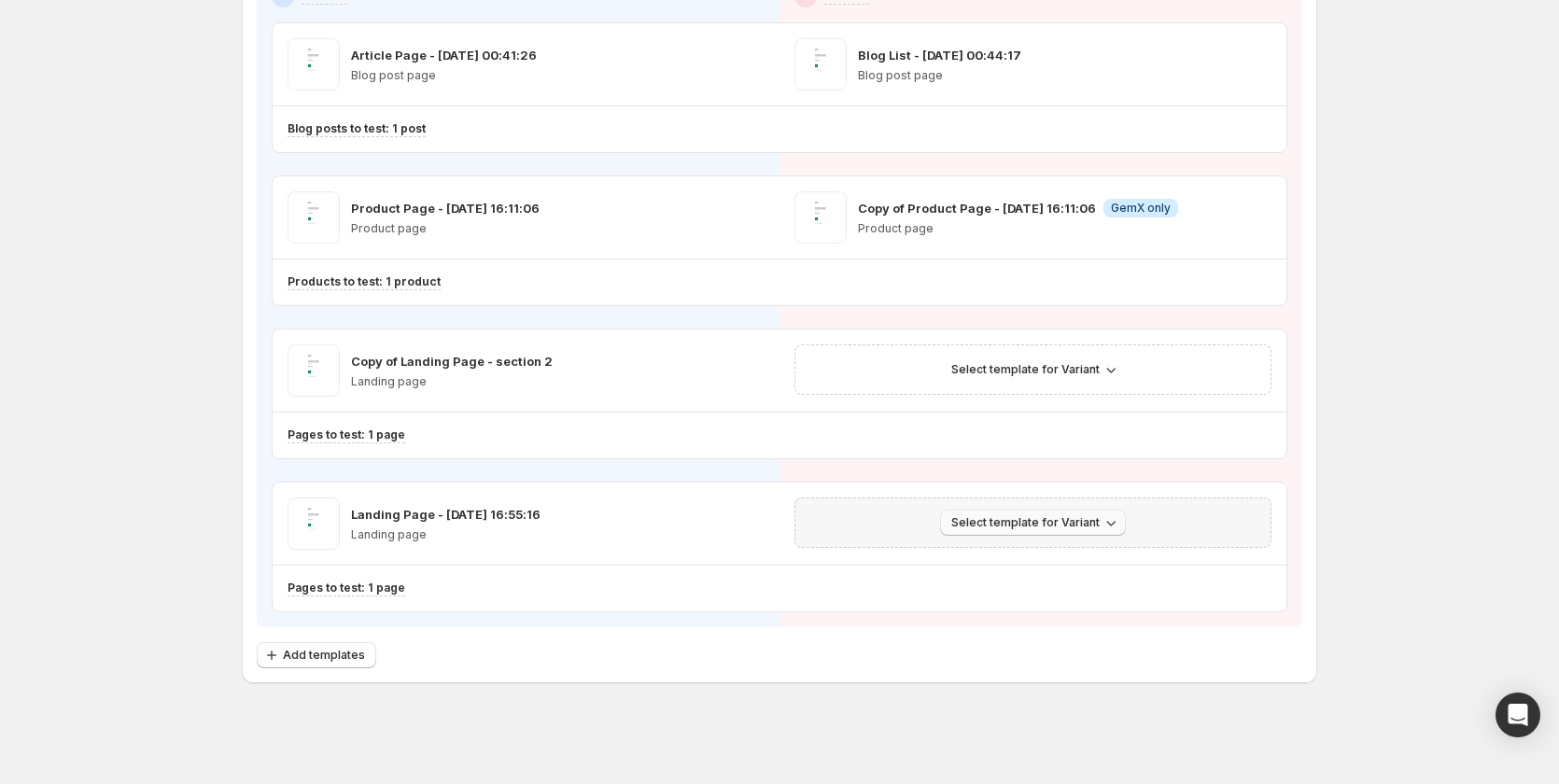
click at [1073, 518] on span "Select template for Variant" at bounding box center [1025, 521] width 148 height 15
click at [1070, 369] on span "Select template for Variant" at bounding box center [1025, 369] width 148 height 15
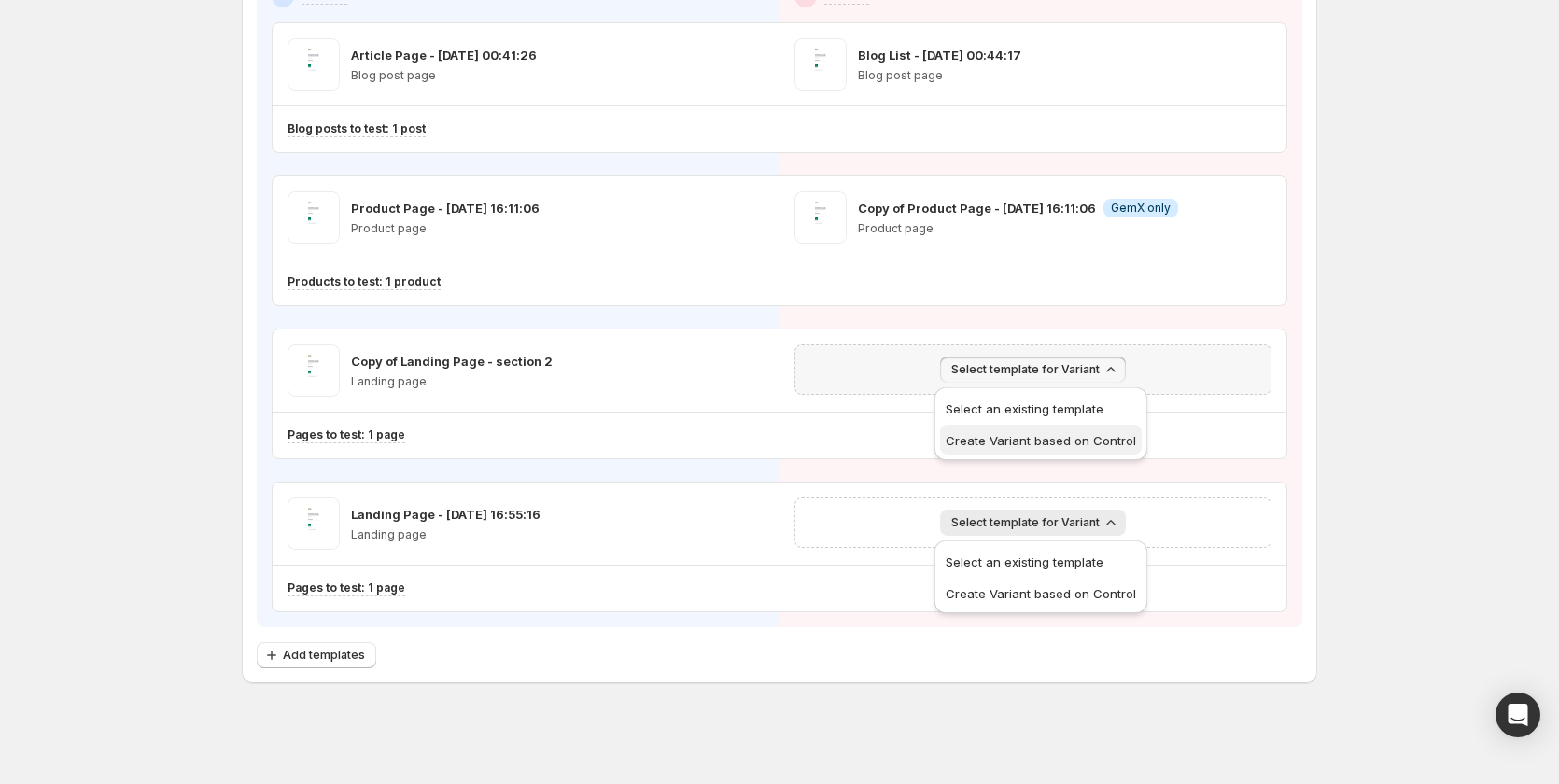
click at [1040, 439] on span "Create Variant based on Control" at bounding box center [1040, 440] width 190 height 15
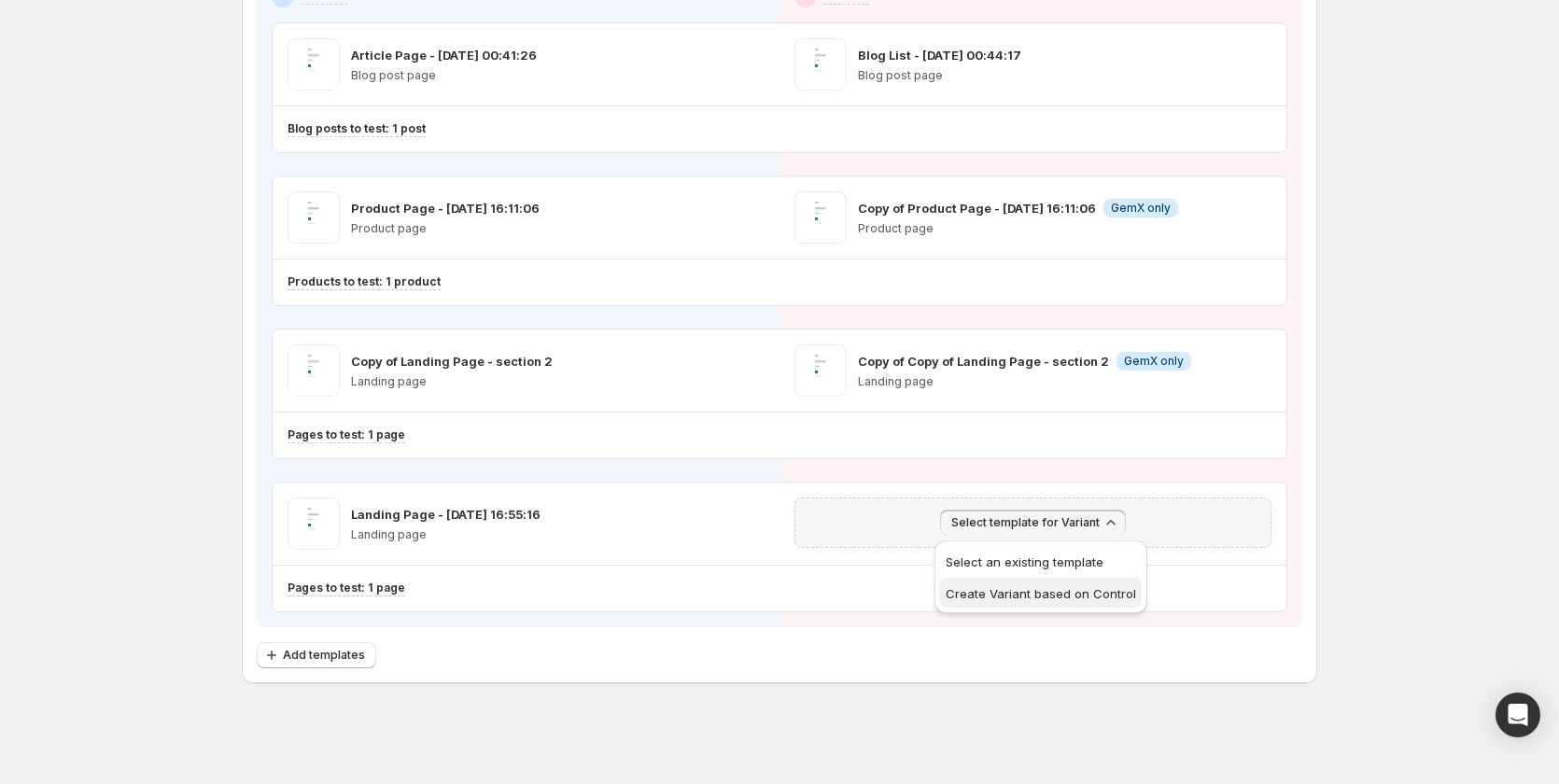
click at [1088, 603] on button "Create Variant based on Control" at bounding box center [1041, 592] width 202 height 30
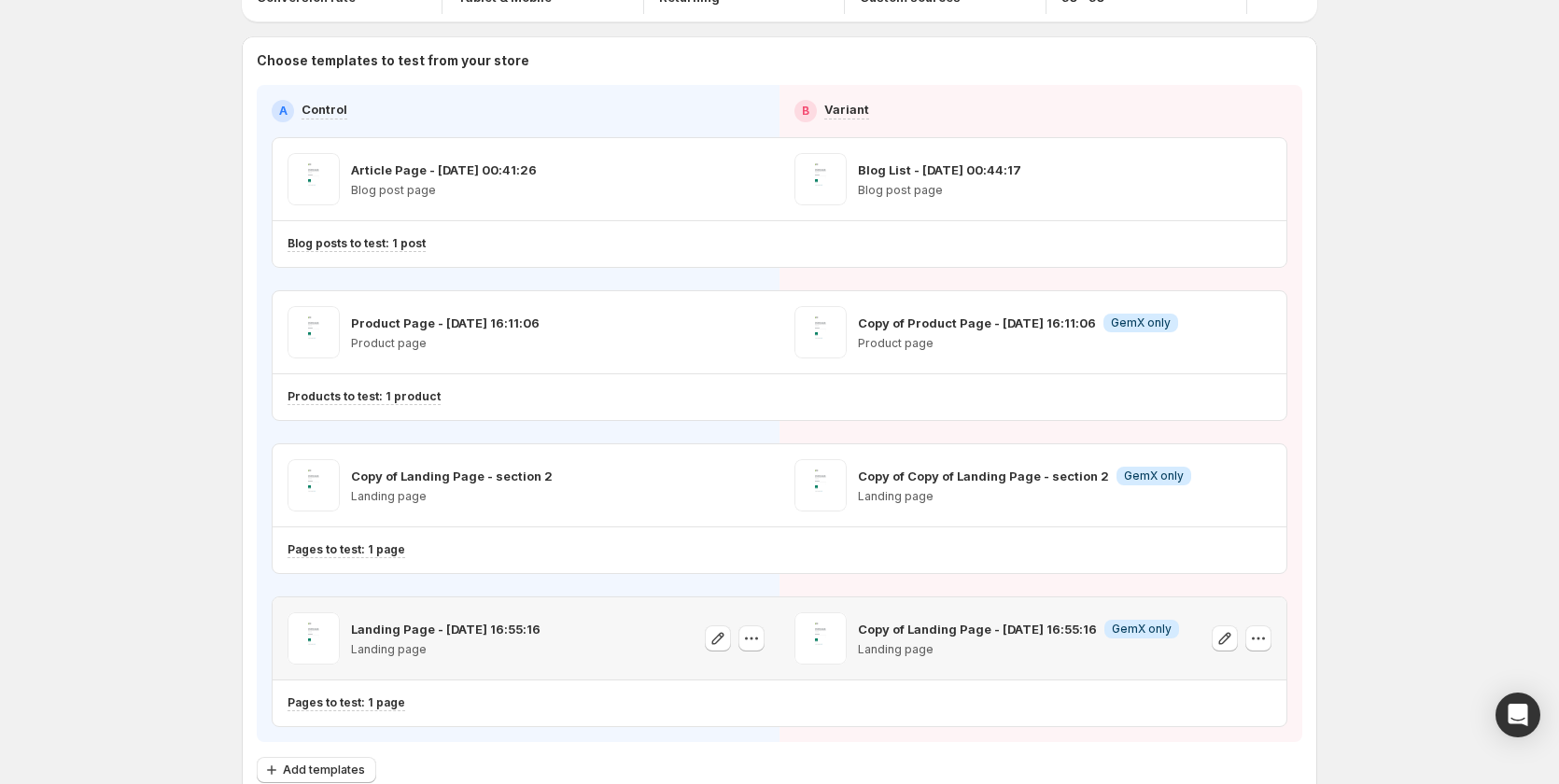
scroll to position [0, 0]
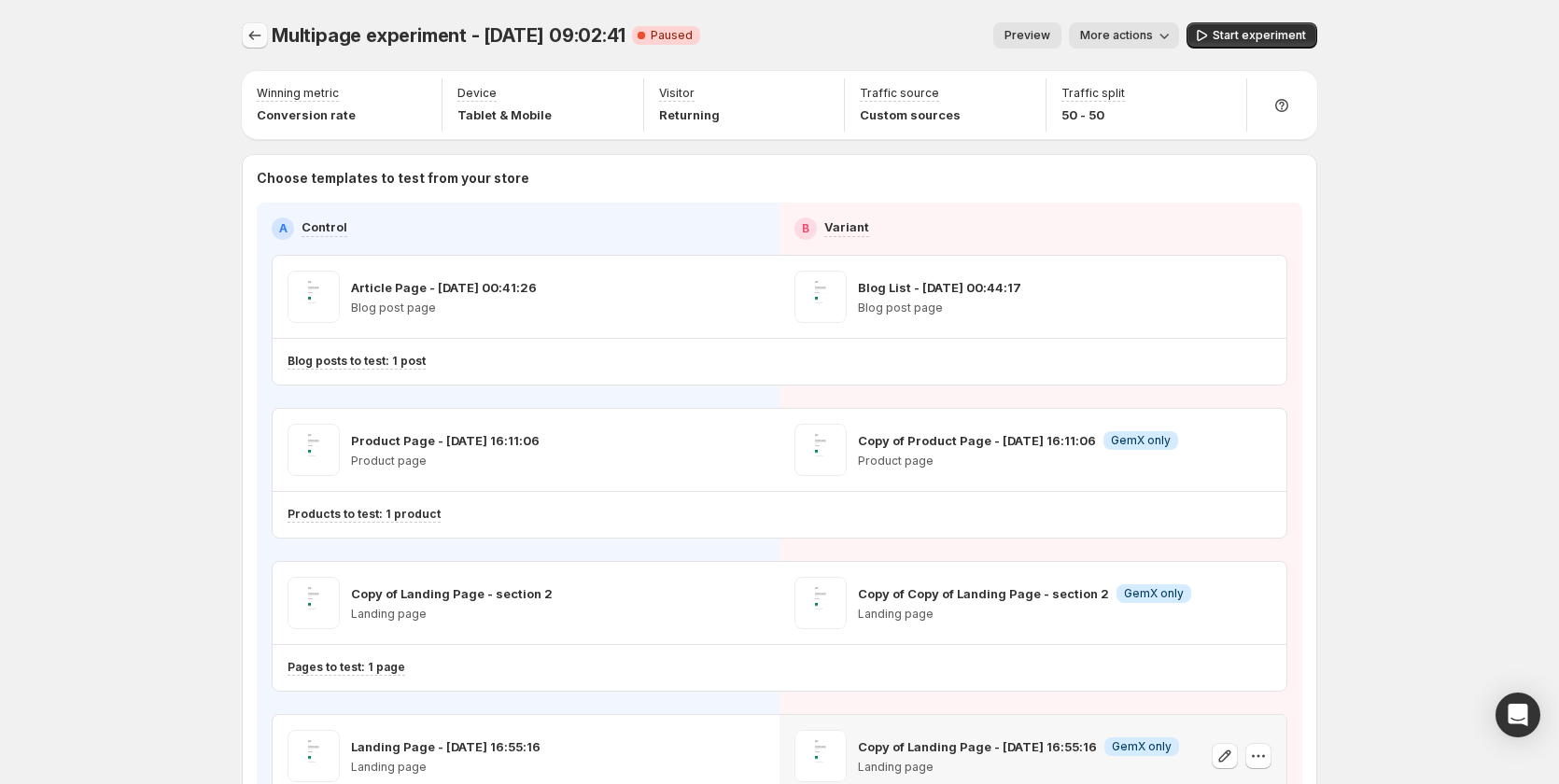
click at [255, 39] on icon "Experiments" at bounding box center [254, 35] width 18 height 18
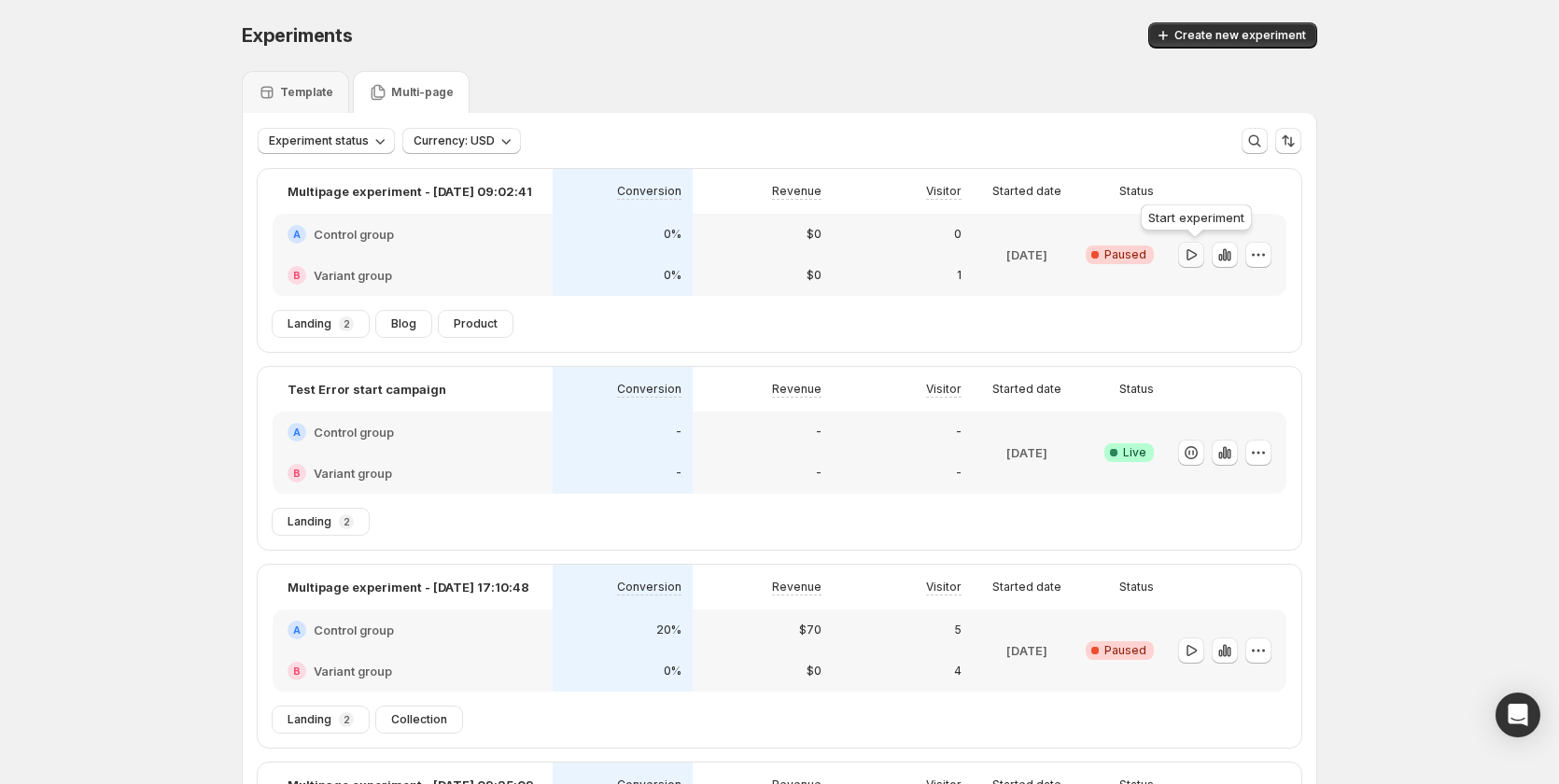
click at [1200, 253] on icon "button" at bounding box center [1191, 254] width 18 height 18
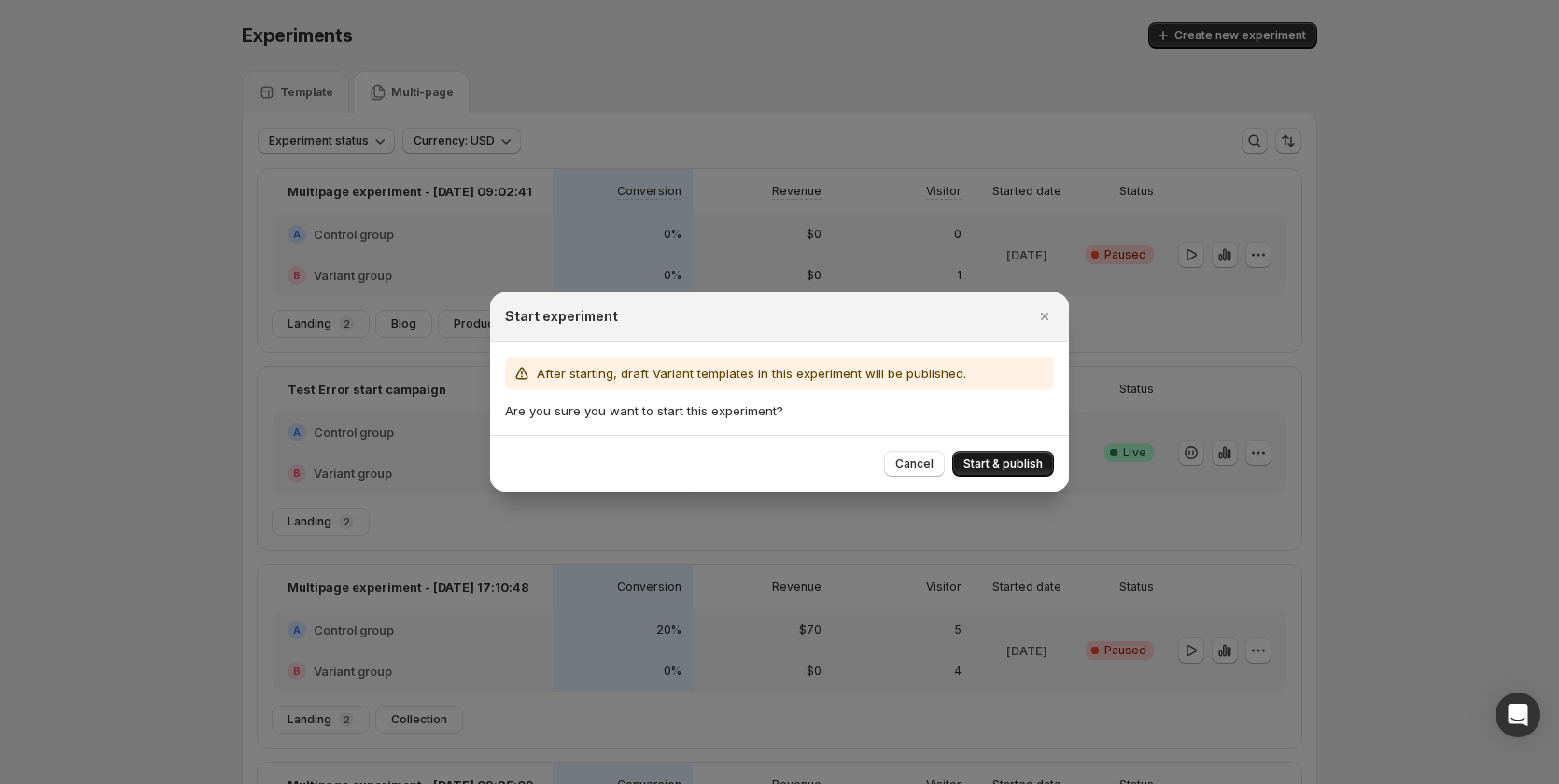
click at [991, 458] on span "Start & publish" at bounding box center [1003, 463] width 80 height 15
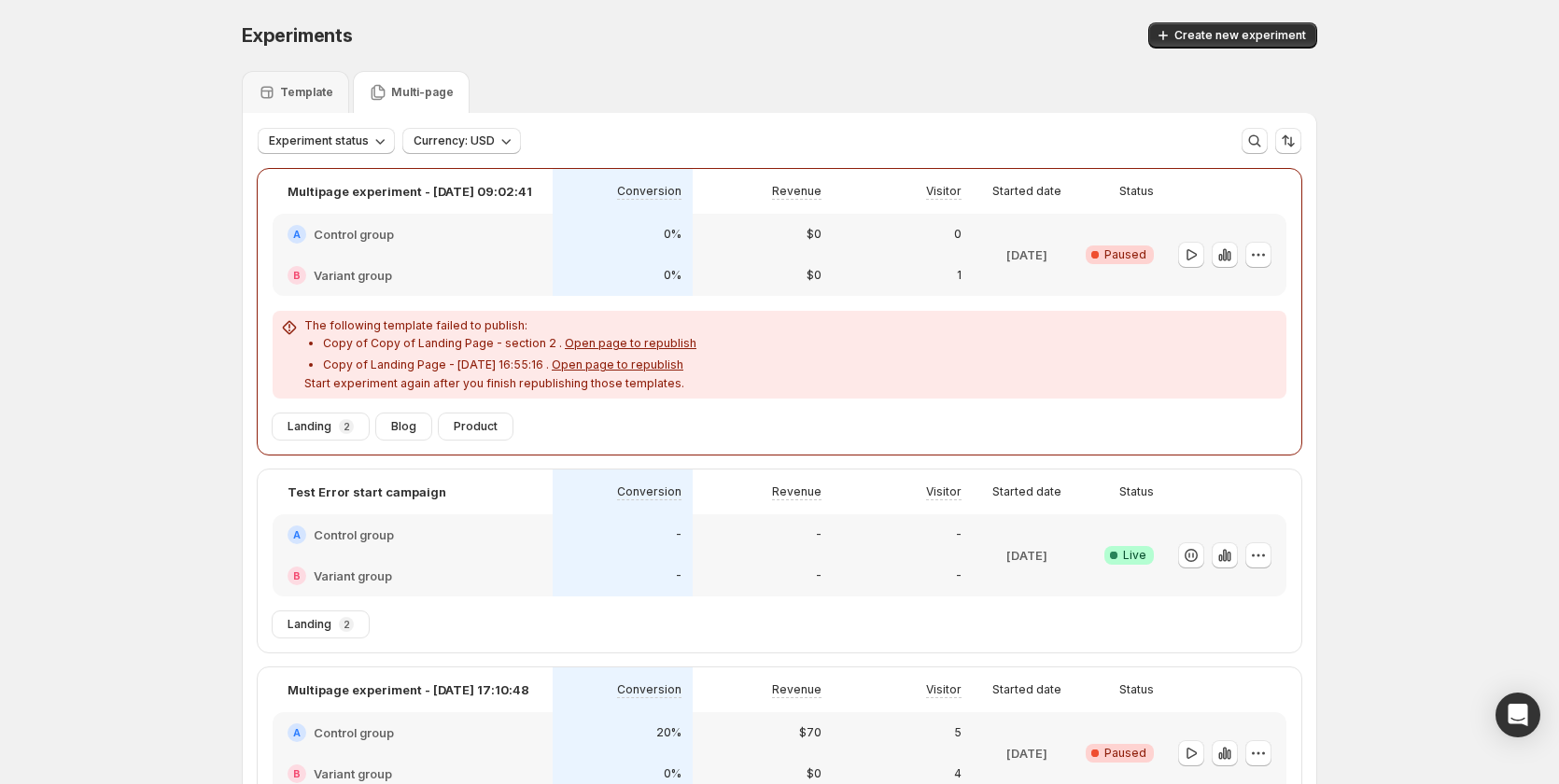
click at [673, 342] on span "Open page to republish" at bounding box center [630, 343] width 132 height 14
click at [628, 368] on span "Open page to republish" at bounding box center [618, 364] width 132 height 14
click at [1192, 255] on icon "button" at bounding box center [1191, 254] width 18 height 18
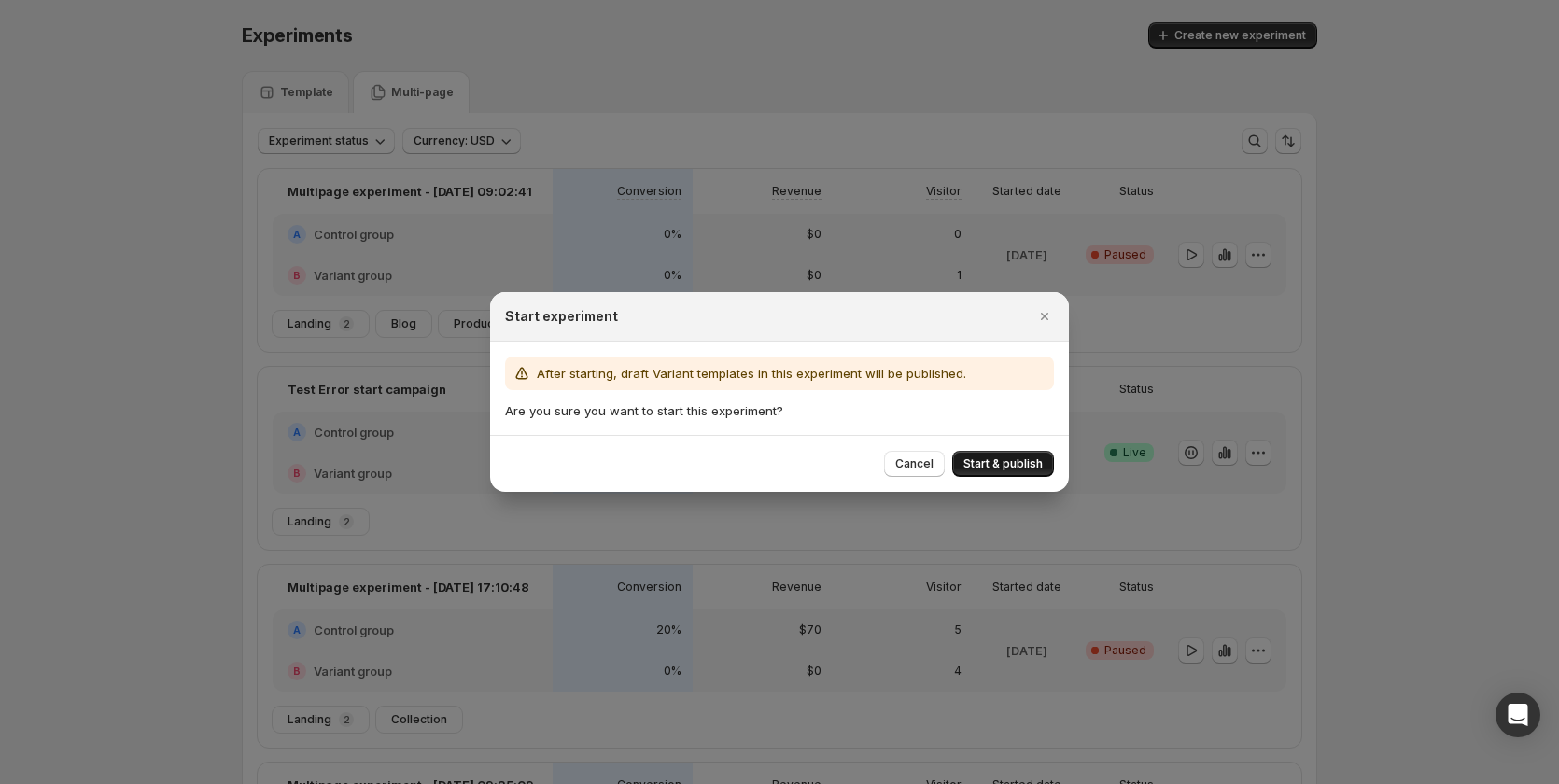
click at [1016, 462] on span "Start & publish" at bounding box center [1003, 463] width 80 height 15
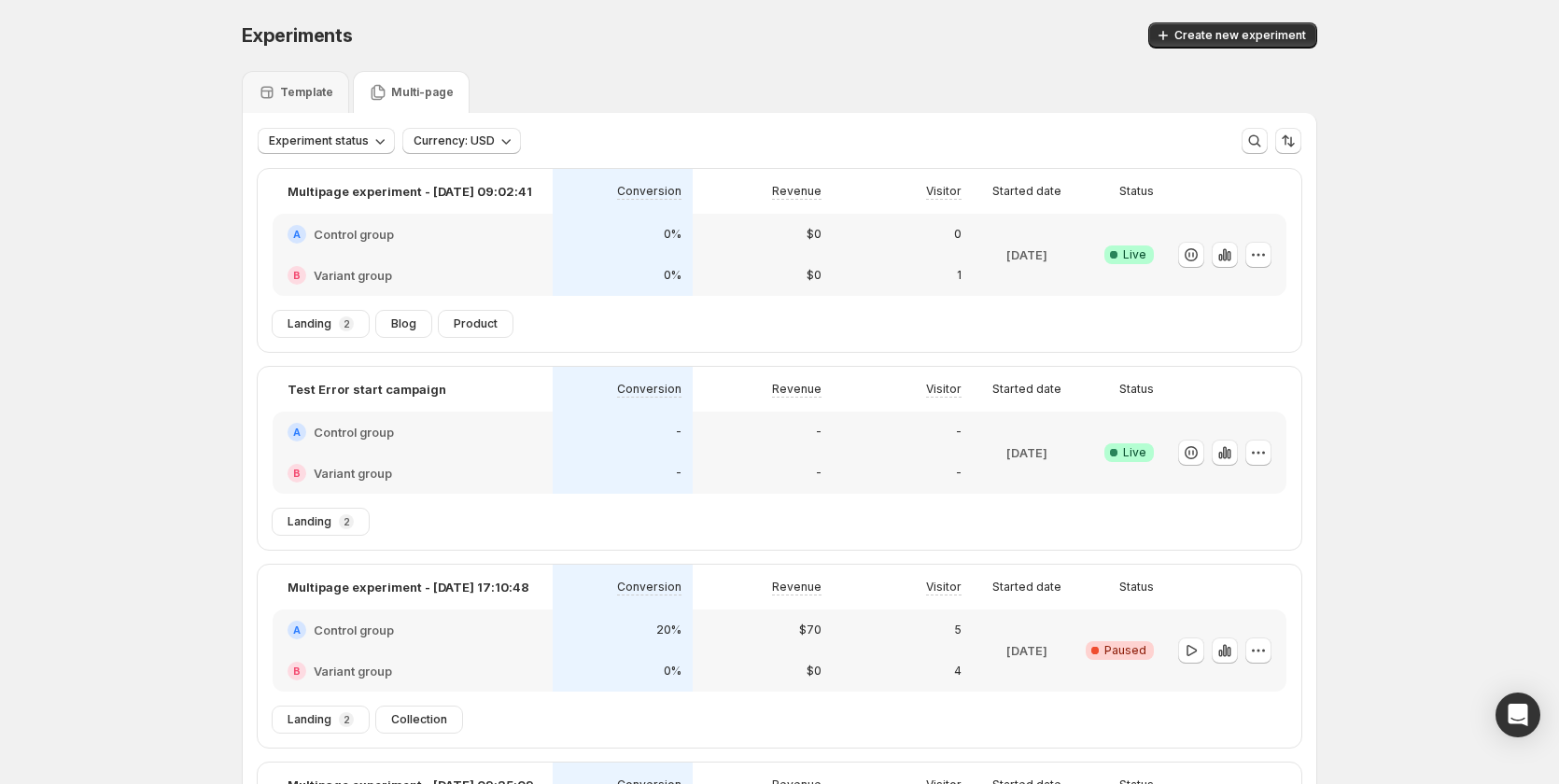
click at [820, 251] on div "$0" at bounding box center [762, 234] width 140 height 41
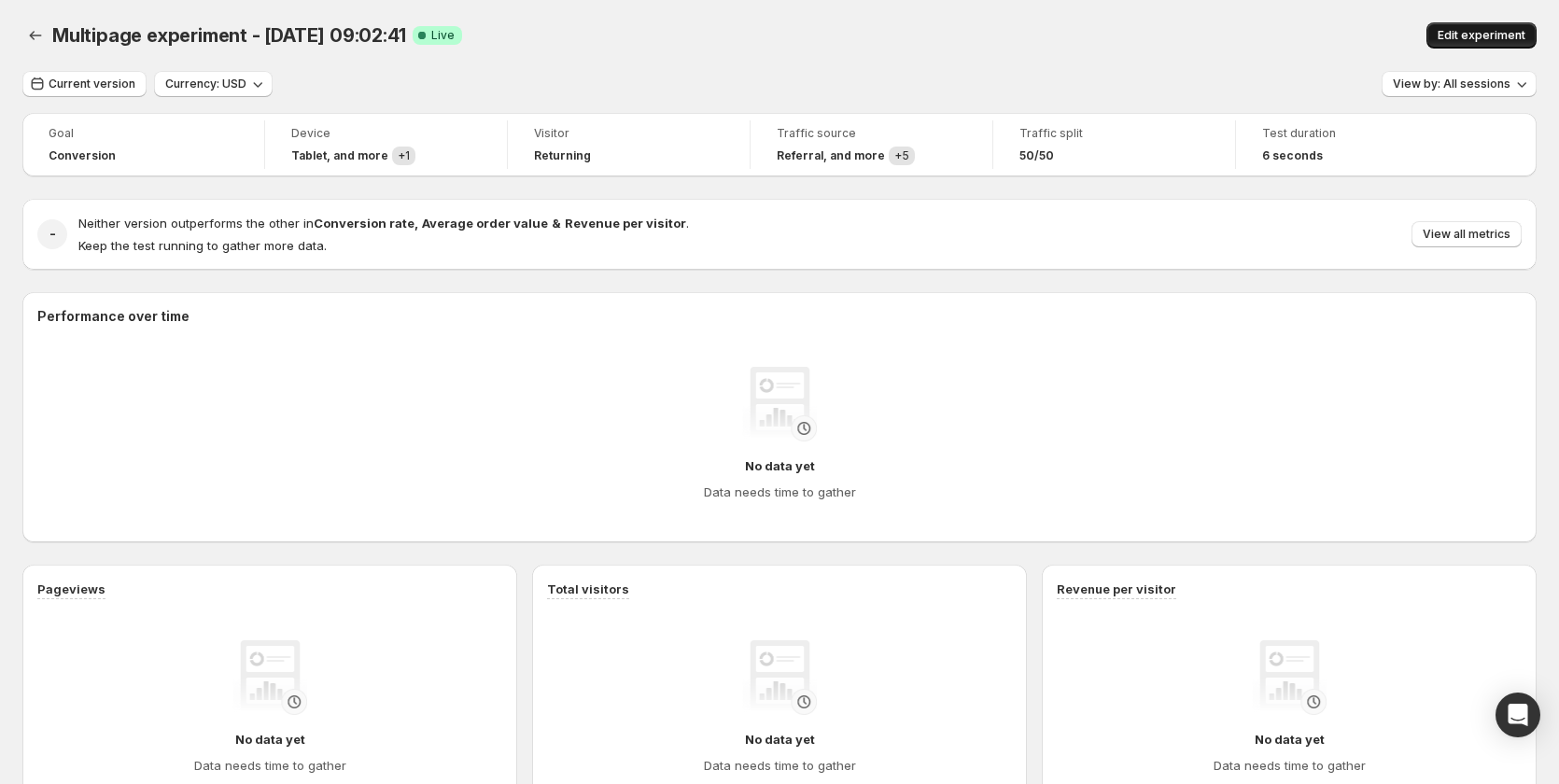
click at [1481, 33] on span "Edit experiment" at bounding box center [1481, 35] width 88 height 15
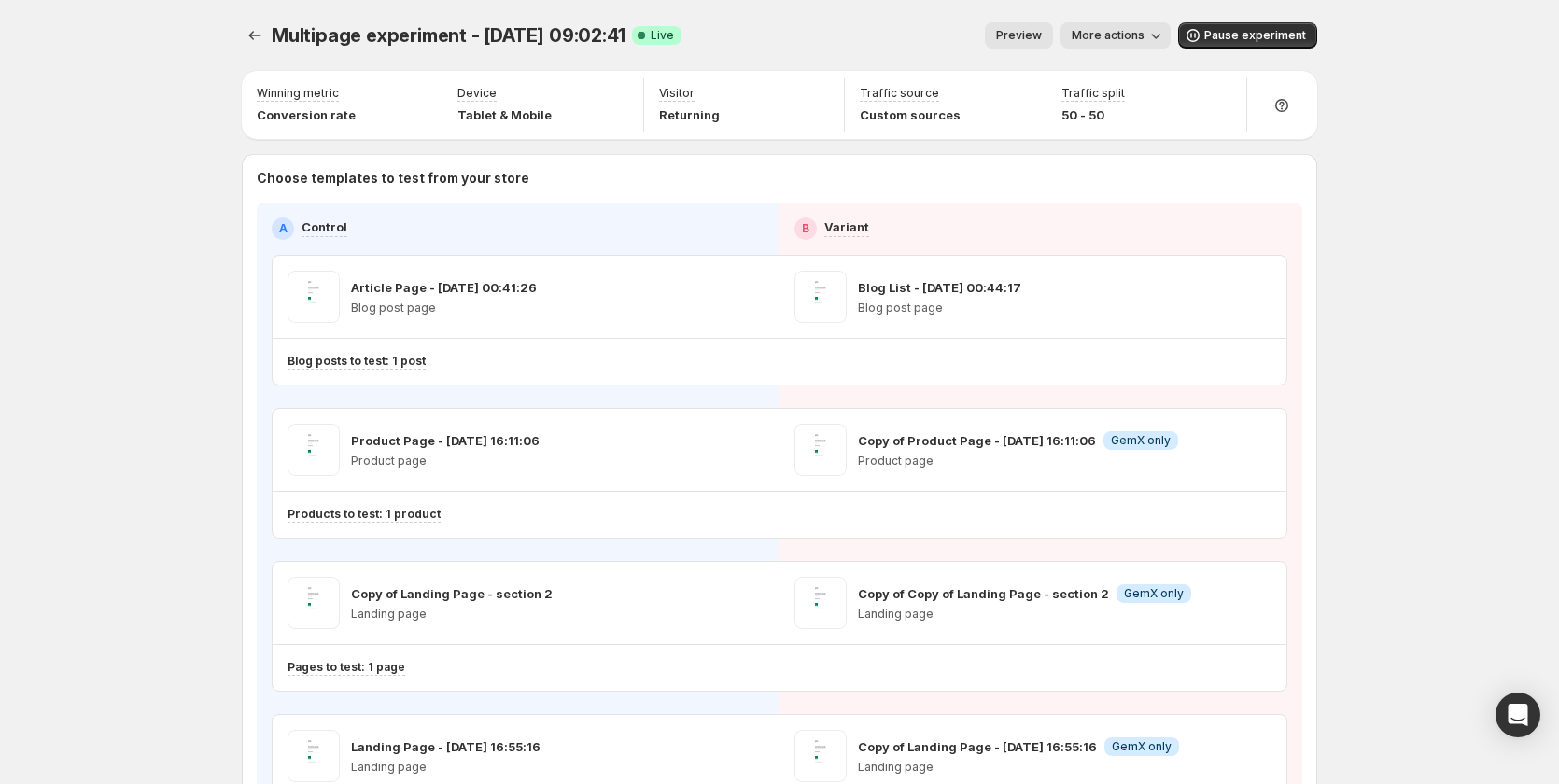
scroll to position [187, 0]
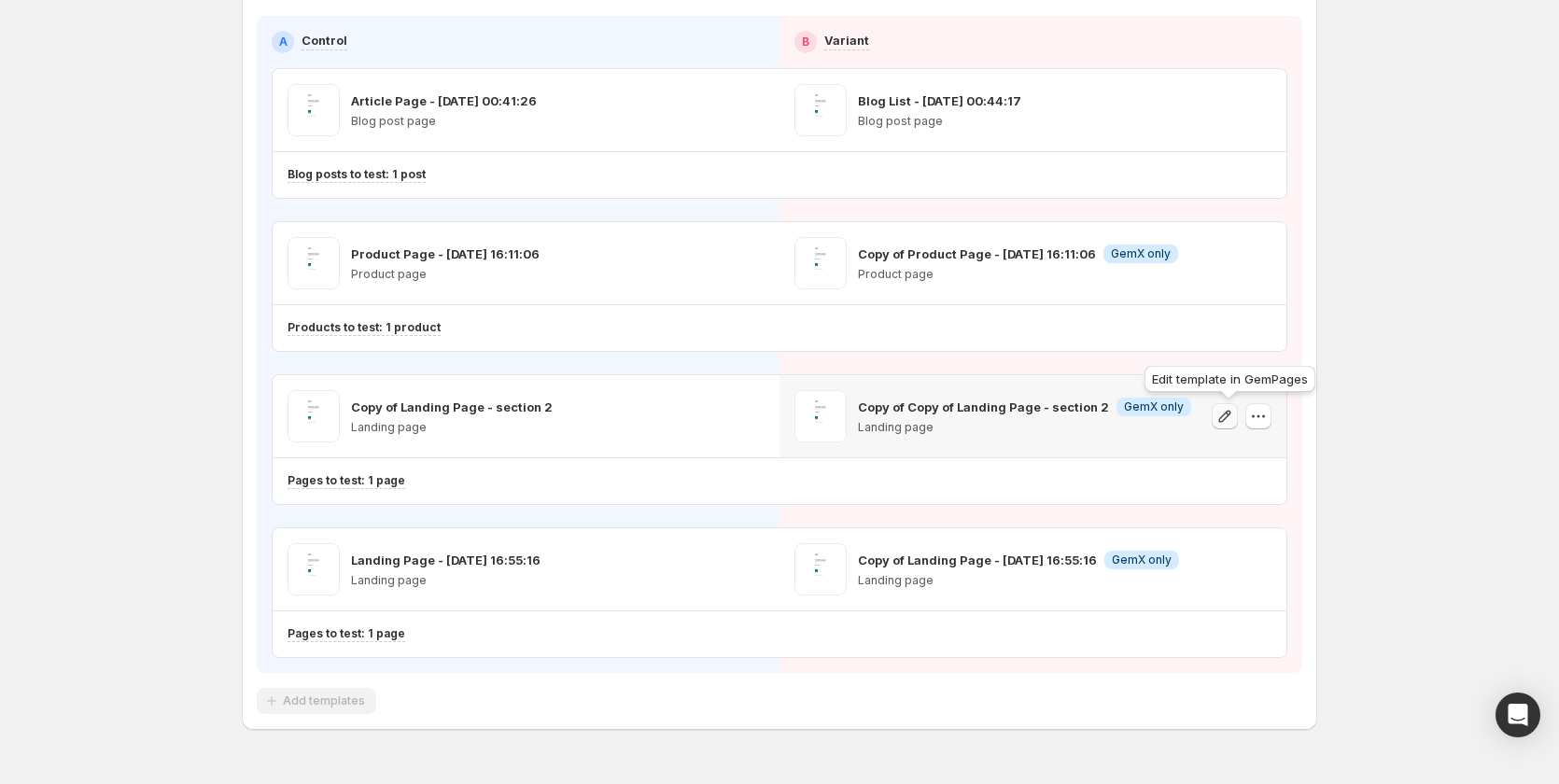
click at [1227, 417] on icon "button" at bounding box center [1225, 416] width 18 height 18
click at [1231, 576] on icon "button" at bounding box center [1225, 569] width 18 height 18
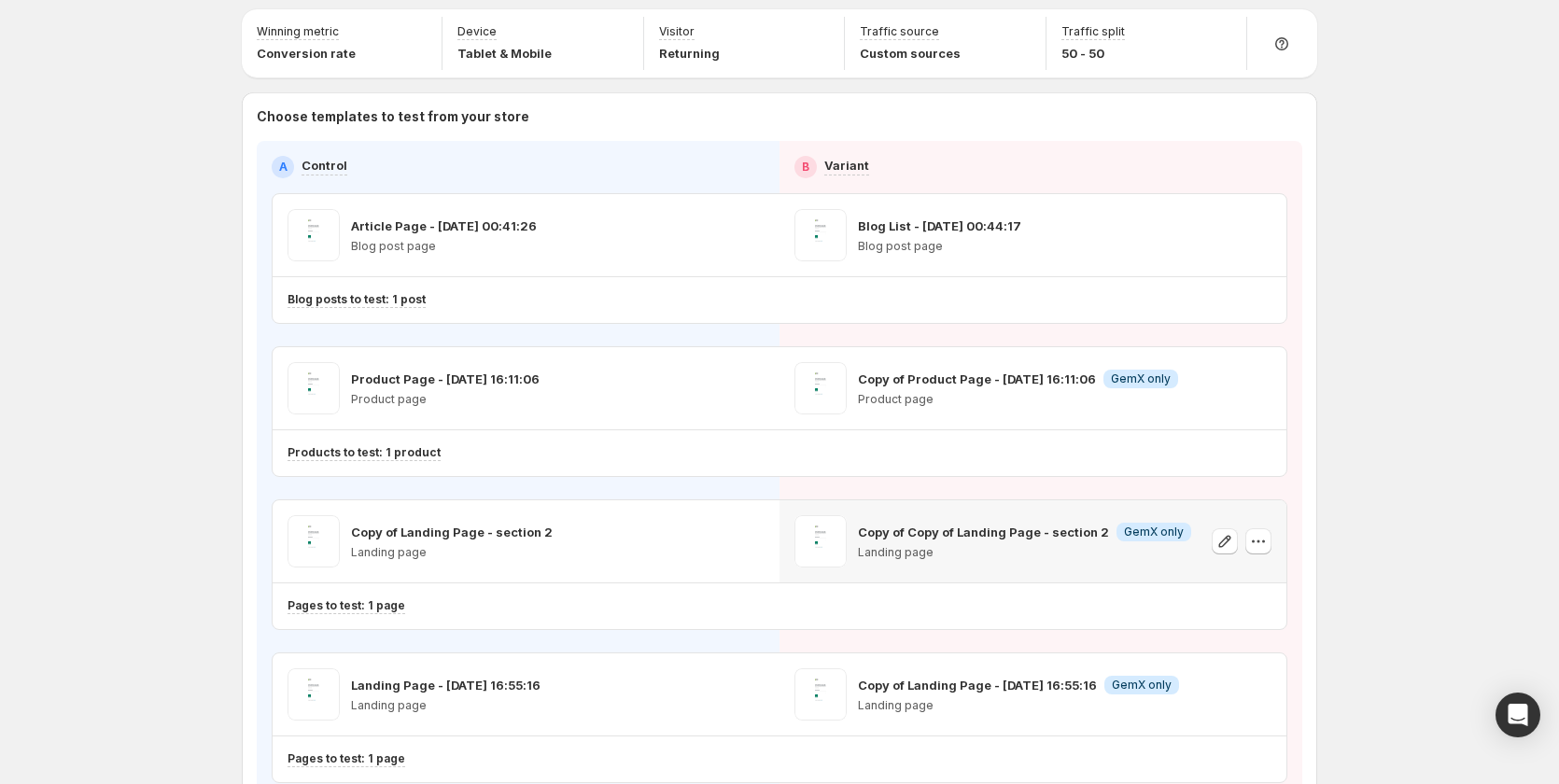
scroll to position [93, 0]
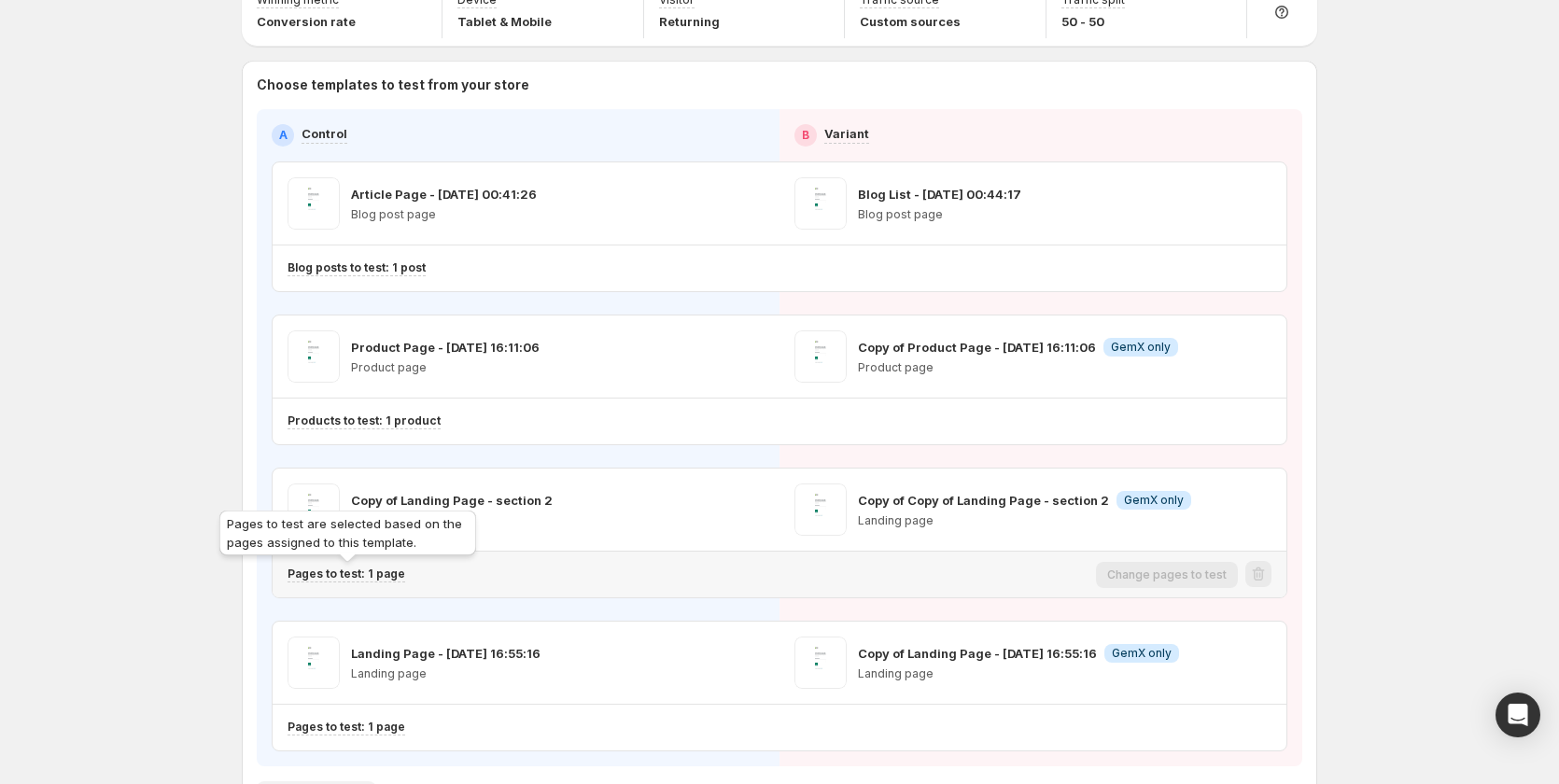
click at [373, 569] on p "Pages to test: 1 page" at bounding box center [346, 573] width 117 height 15
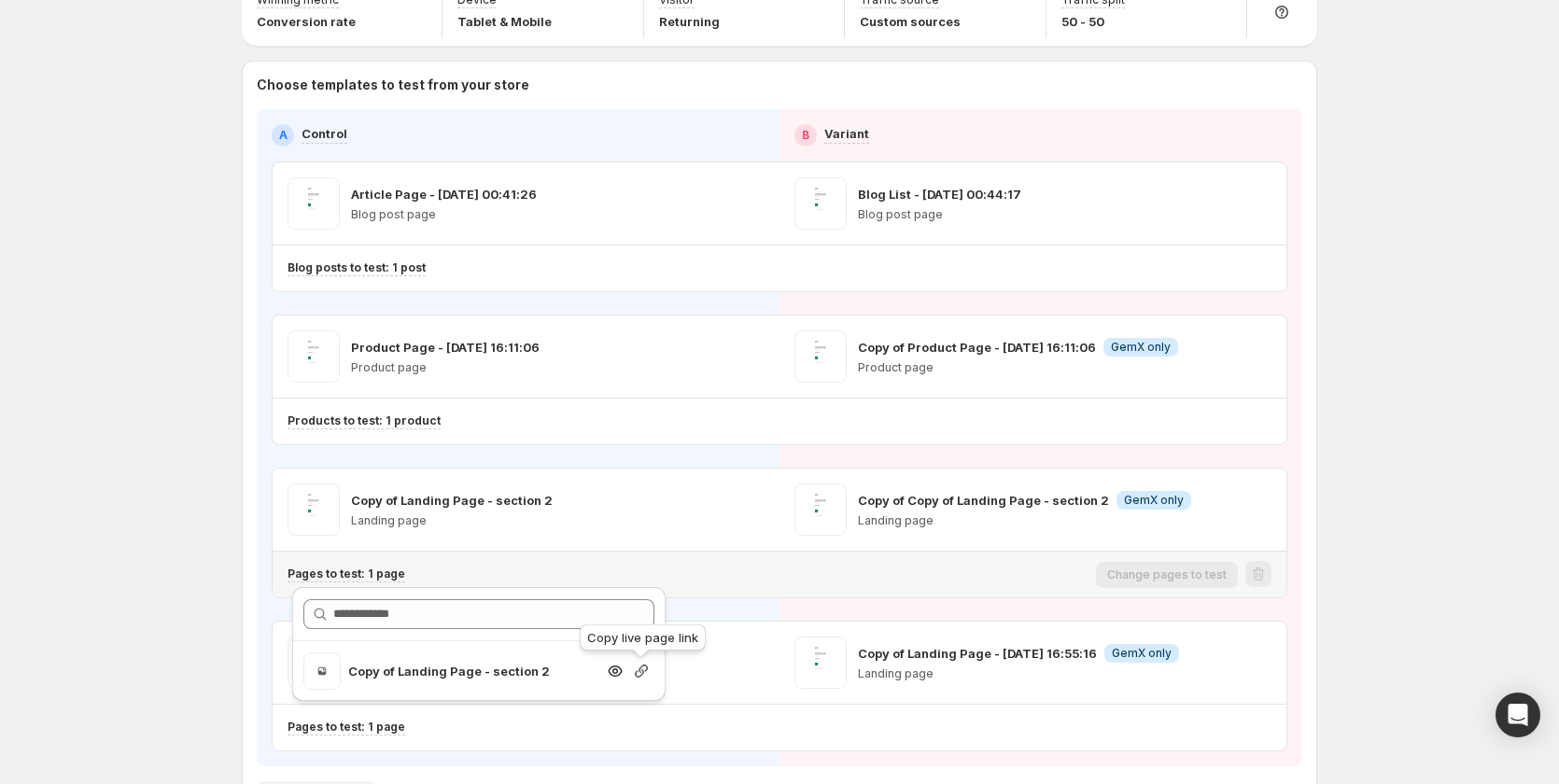
click at [638, 671] on icon "button" at bounding box center [641, 671] width 13 height 13
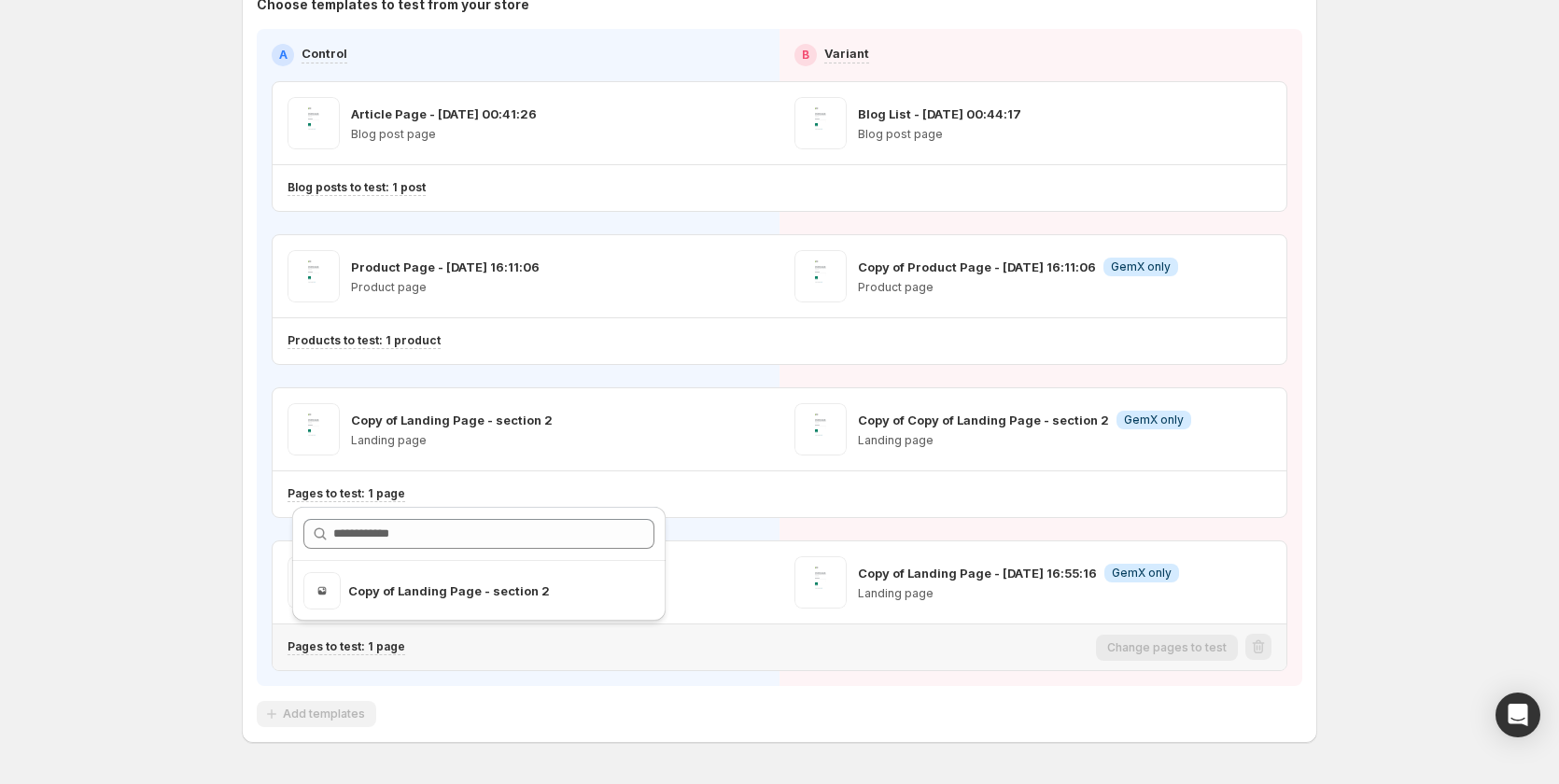
scroll to position [234, 0]
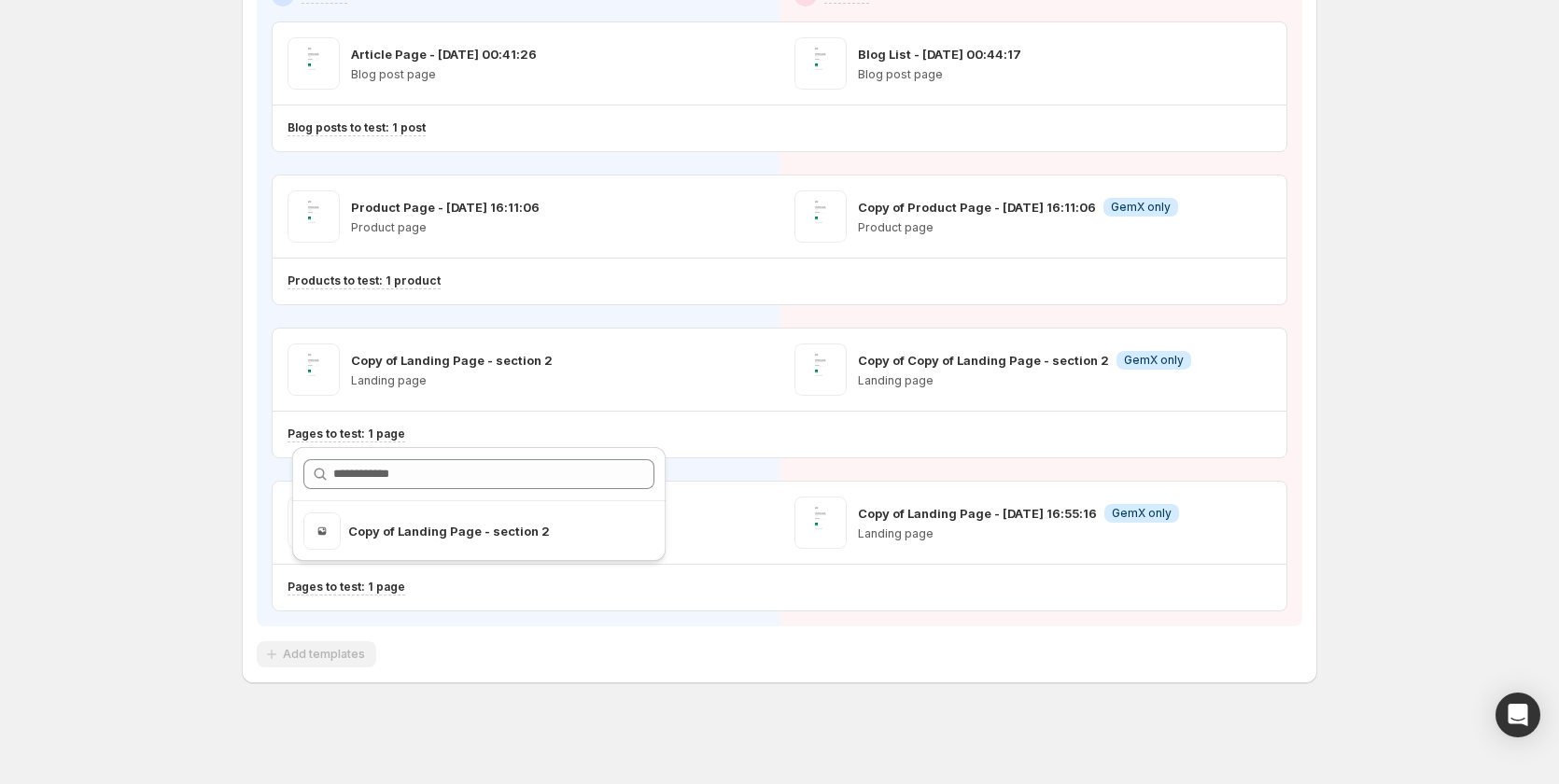
click at [179, 526] on div "Multipage experiment - Sep 3, 09:02:41. This page is ready Multipage experiment…" at bounding box center [780, 274] width 1559 height 1017
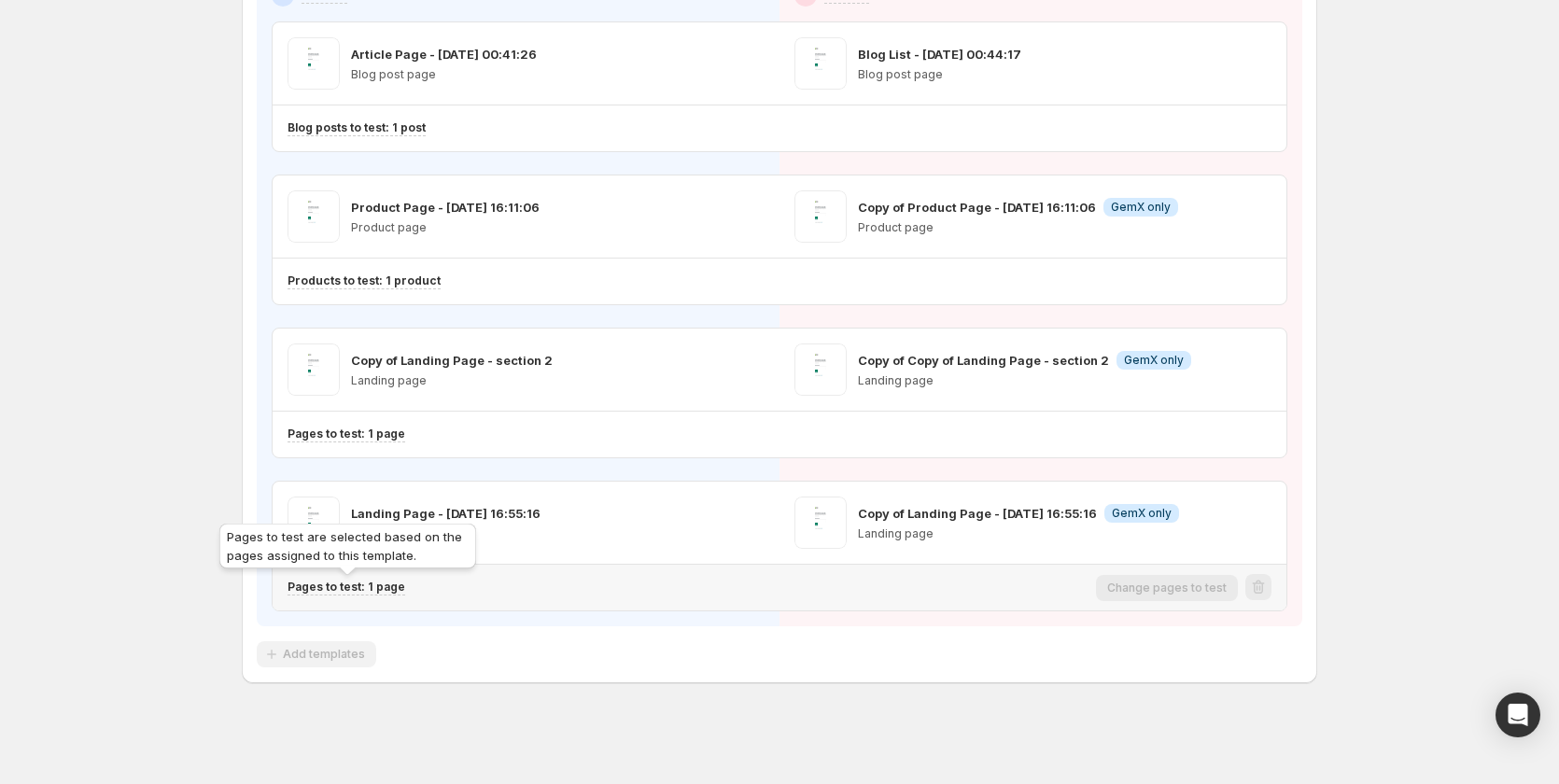
click at [378, 591] on p "Pages to test: 1 page" at bounding box center [346, 586] width 117 height 15
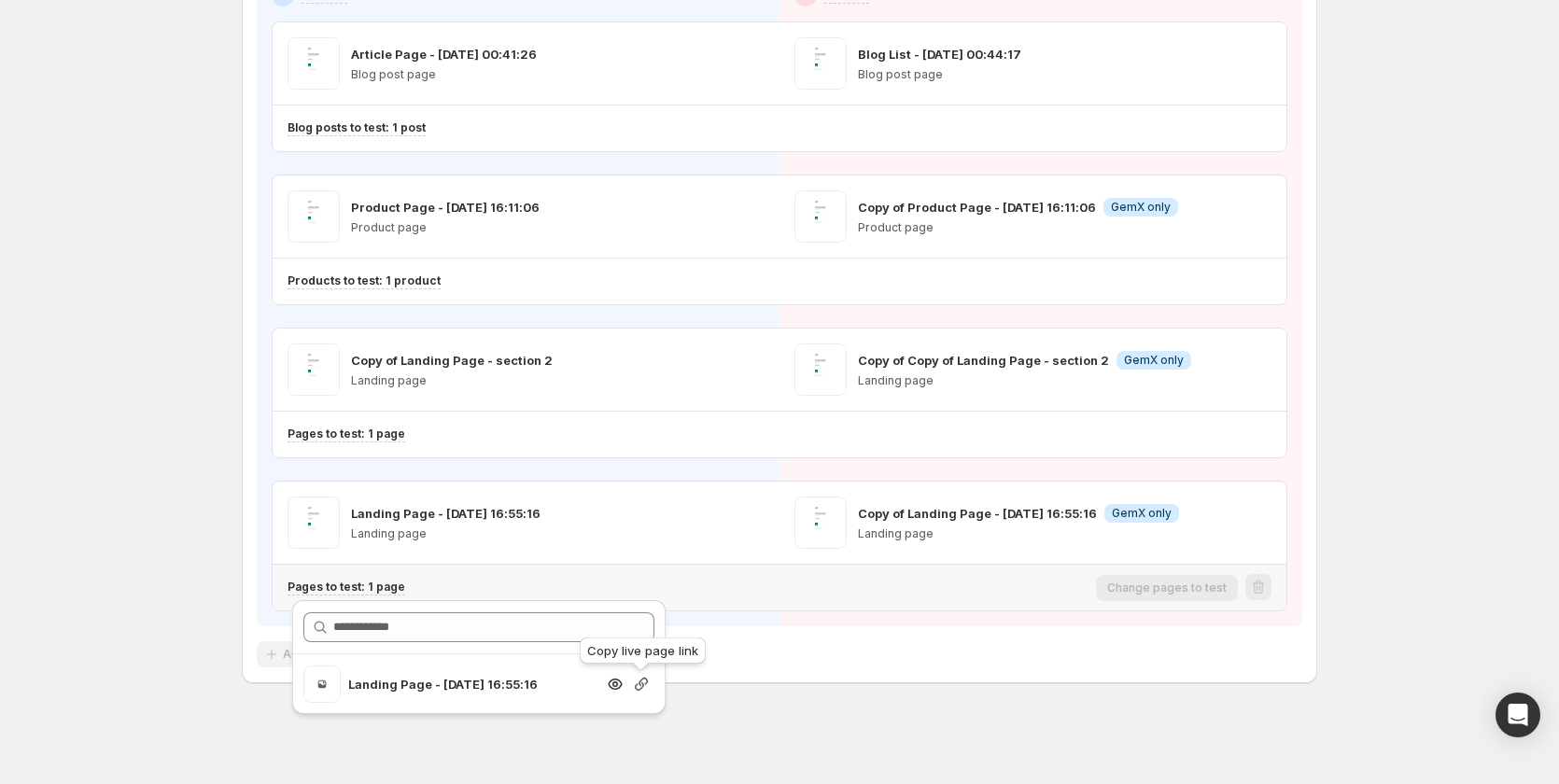
click at [641, 688] on icon "button" at bounding box center [641, 683] width 13 height 13
click at [1425, 490] on div "Multipage experiment - Sep 3, 09:02:41. This page is ready Multipage experiment…" at bounding box center [780, 274] width 1559 height 1017
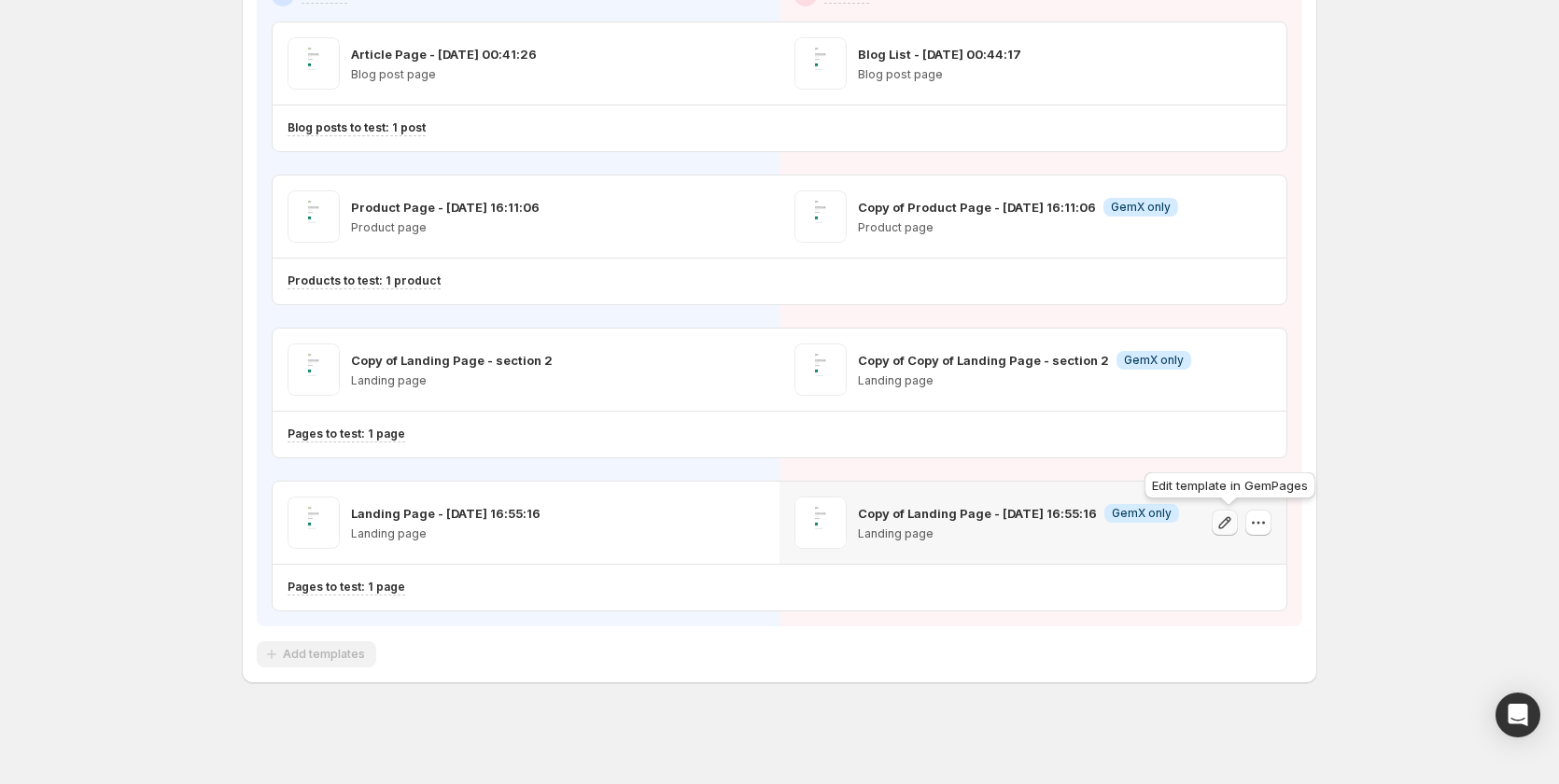
click at [1231, 522] on icon "button" at bounding box center [1225, 522] width 18 height 18
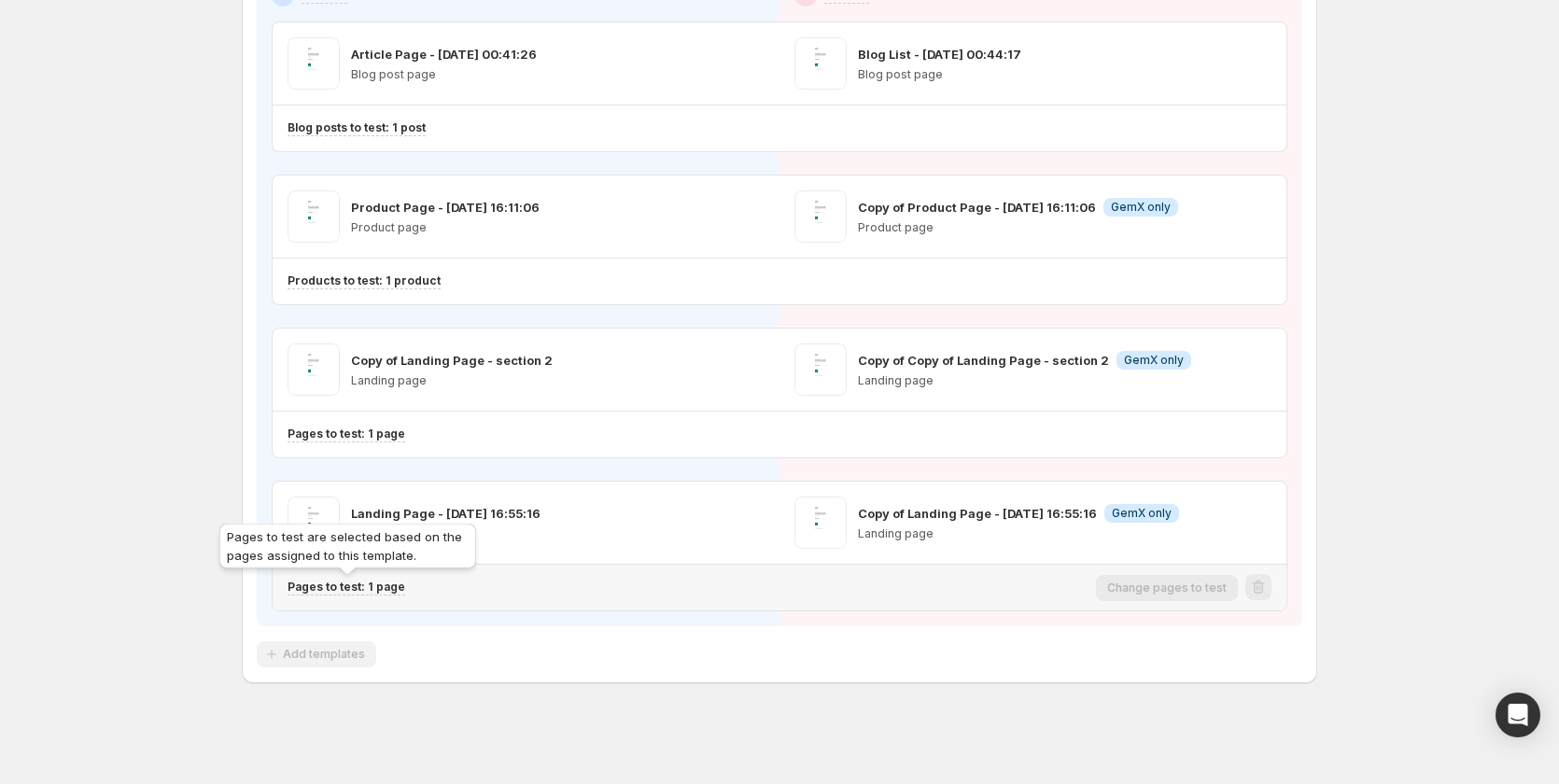
click at [396, 585] on p "Pages to test: 1 page" at bounding box center [346, 586] width 117 height 15
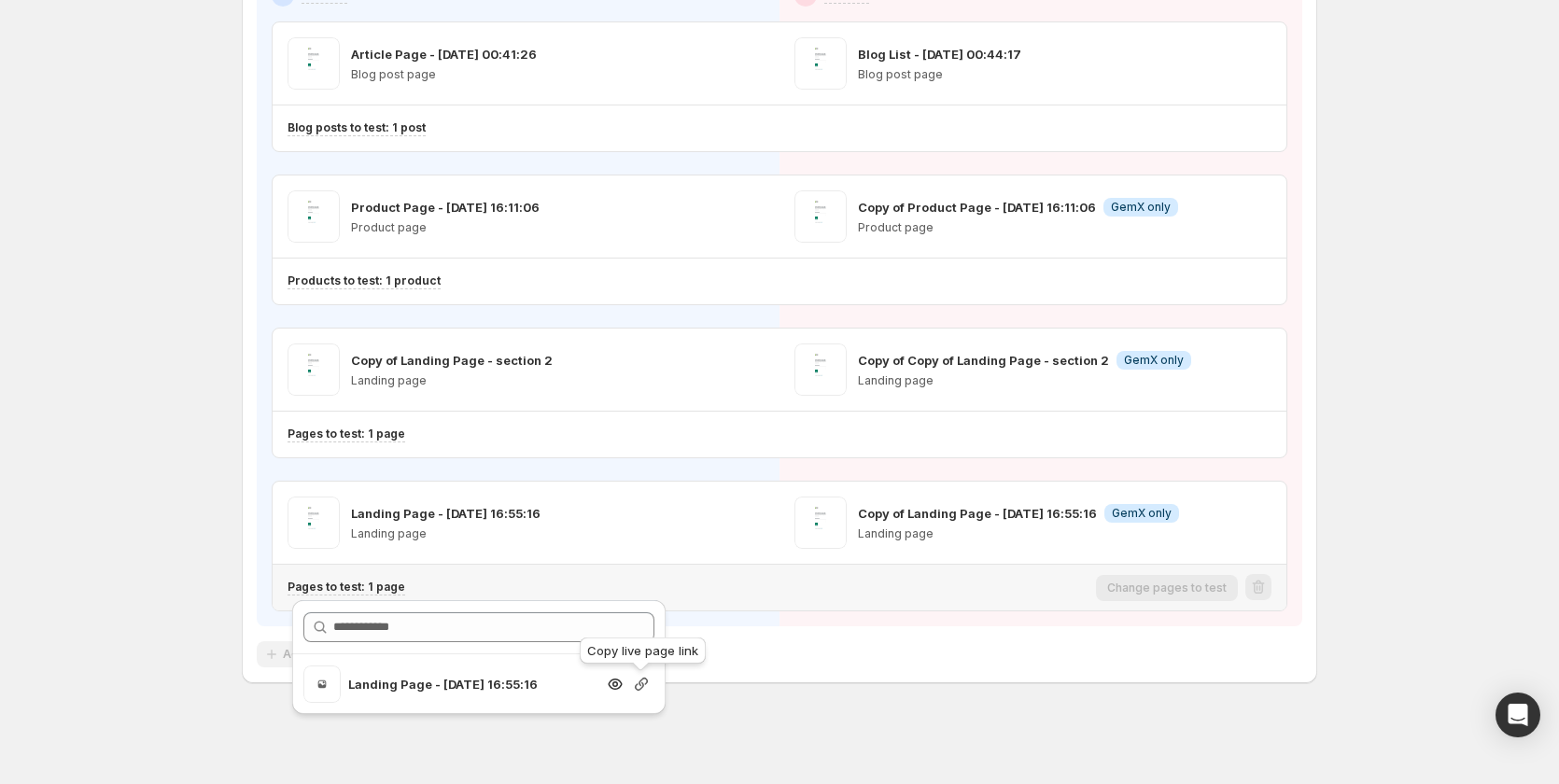
click at [635, 681] on icon "button" at bounding box center [641, 683] width 18 height 18
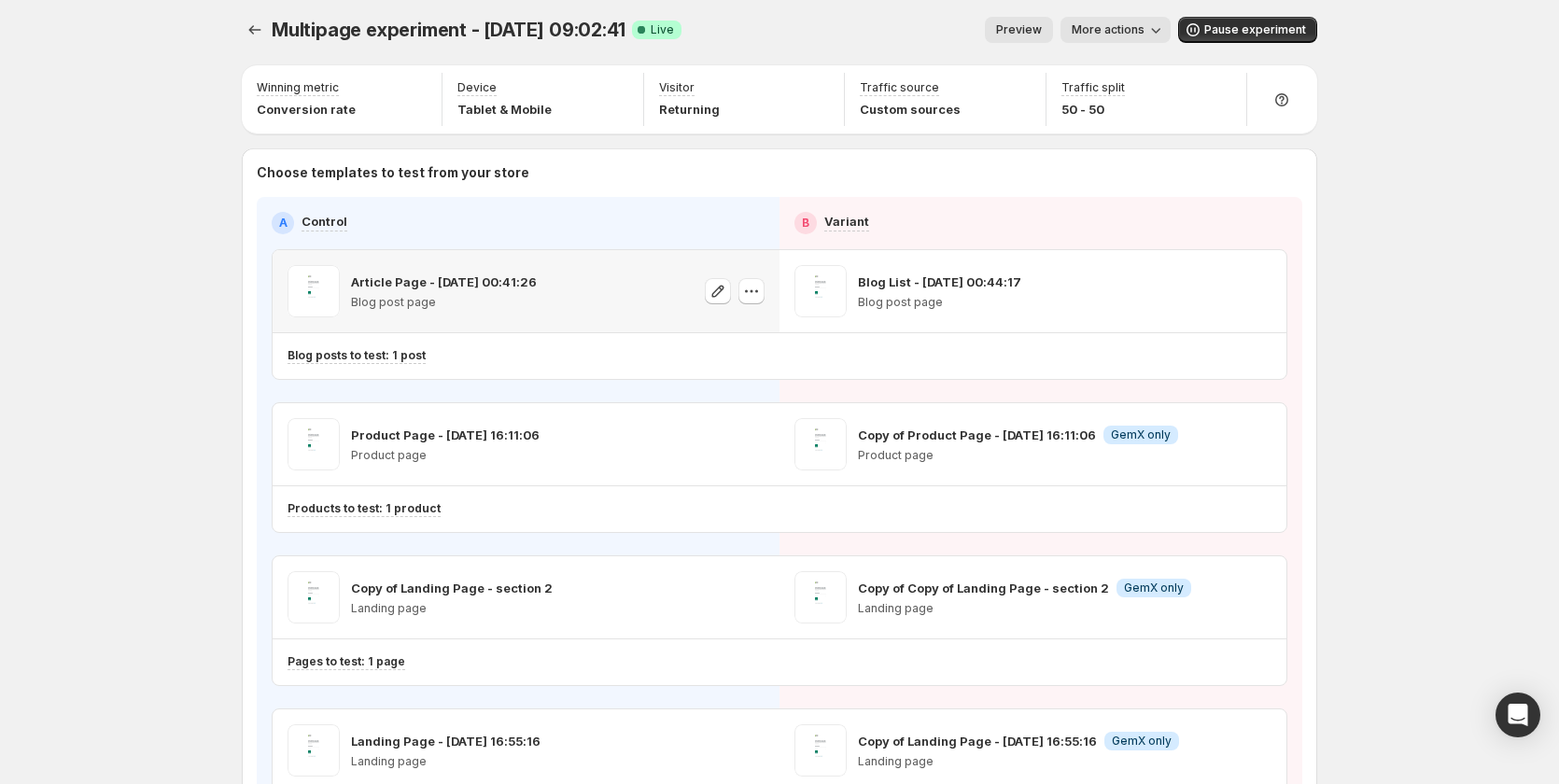
scroll to position [0, 0]
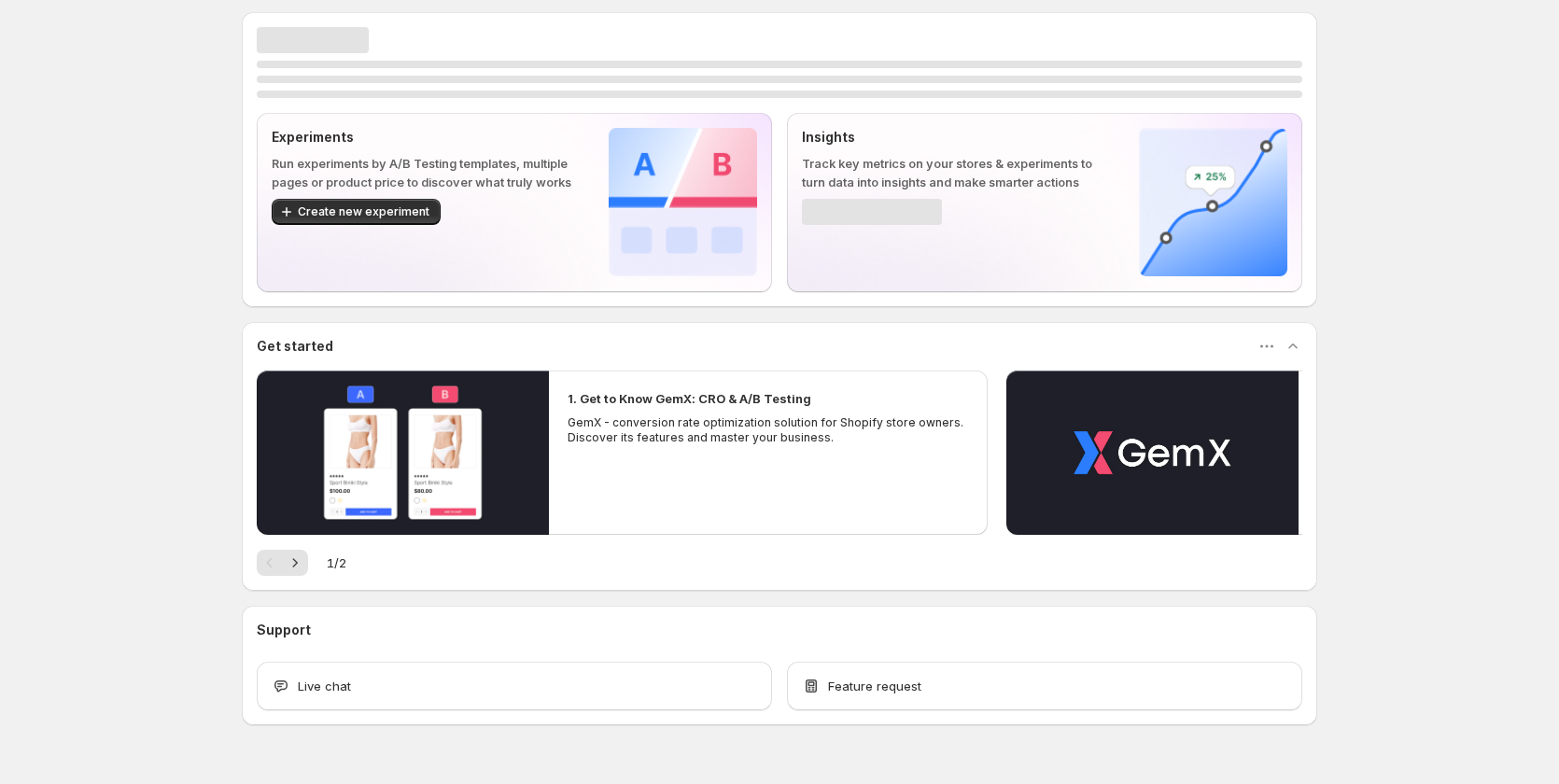
scroll to position [1, 0]
